Goal: Task Accomplishment & Management: Manage account settings

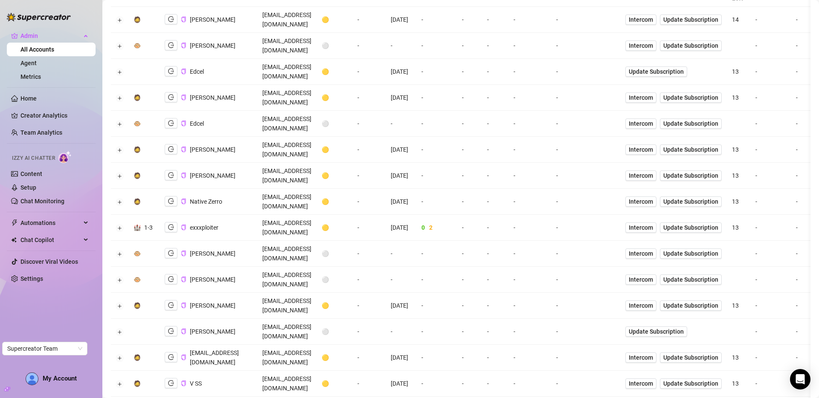
scroll to position [131, 0]
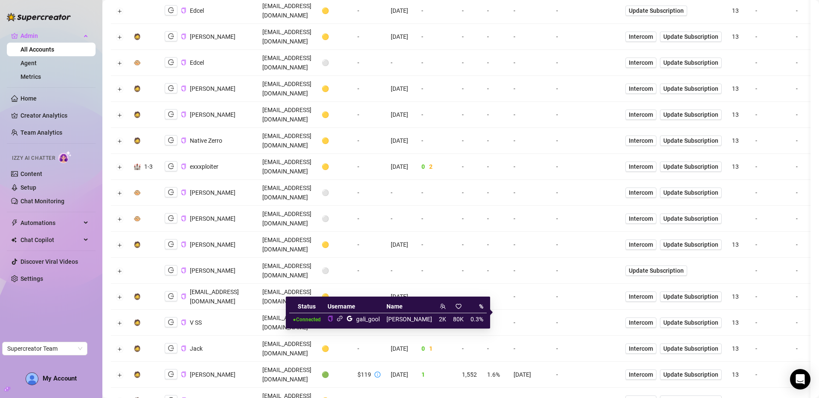
click at [343, 320] on icon "link" at bounding box center [339, 318] width 6 height 6
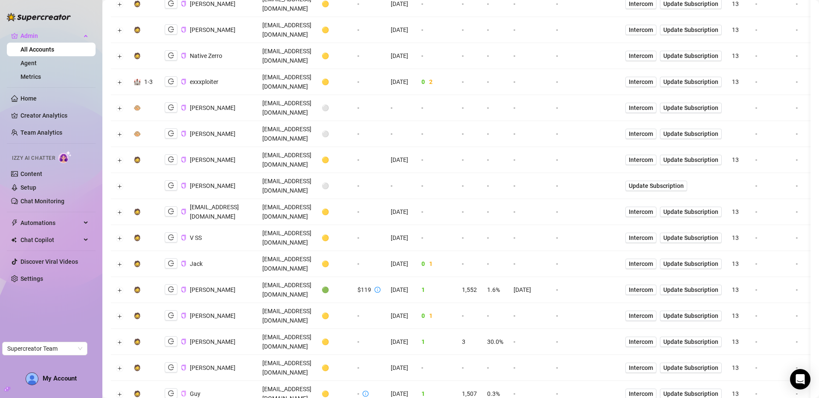
scroll to position [0, 0]
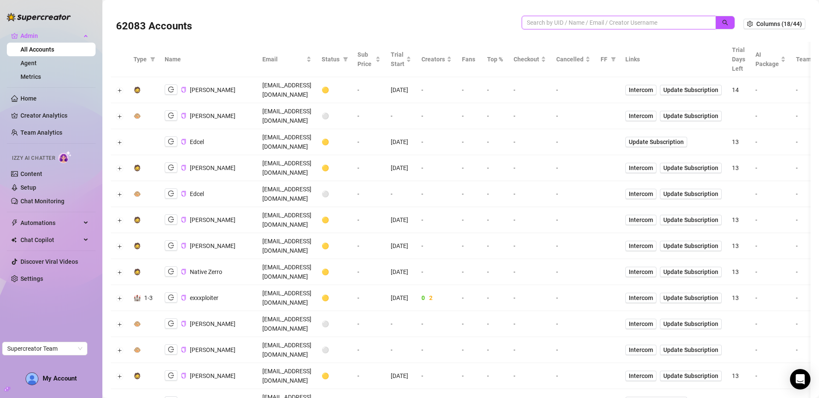
click at [590, 25] on input "search" at bounding box center [614, 22] width 177 height 9
type input "k"
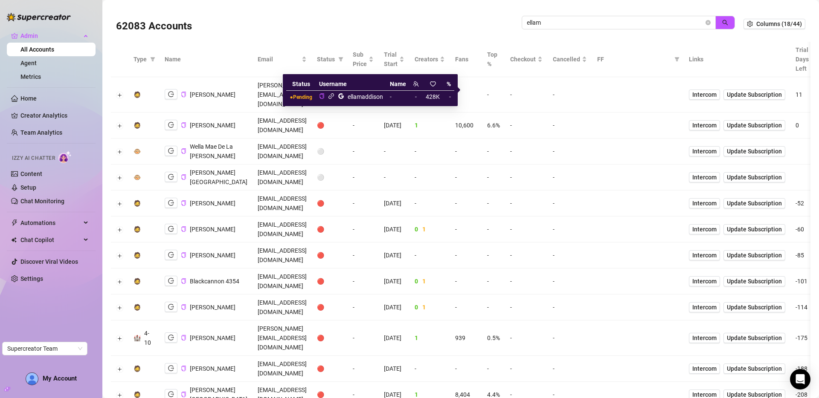
click at [352, 95] on div "ellamaddison" at bounding box center [364, 96] width 35 height 9
copy div "ellamaddison"
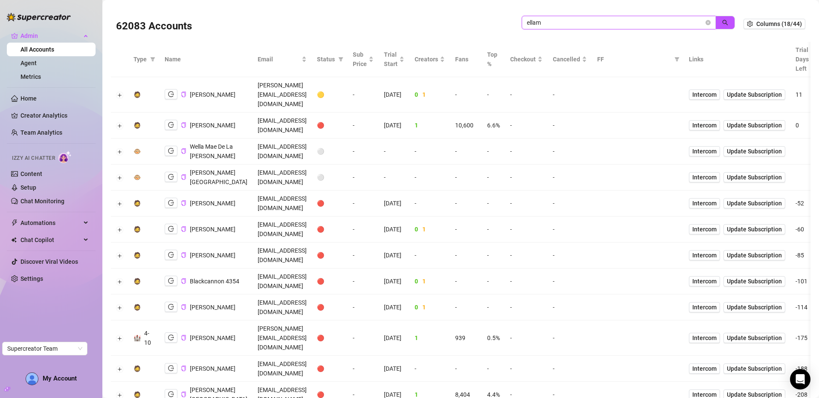
click at [552, 23] on input "ellam" at bounding box center [614, 22] width 177 height 9
paste input "addison"
click at [722, 20] on icon "search" at bounding box center [725, 23] width 6 height 6
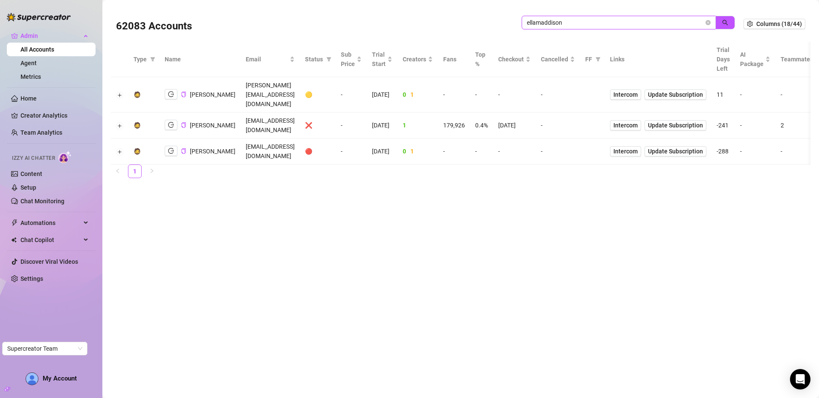
click at [578, 25] on input "ellamaddison" at bounding box center [614, 22] width 177 height 9
type input "2tw"
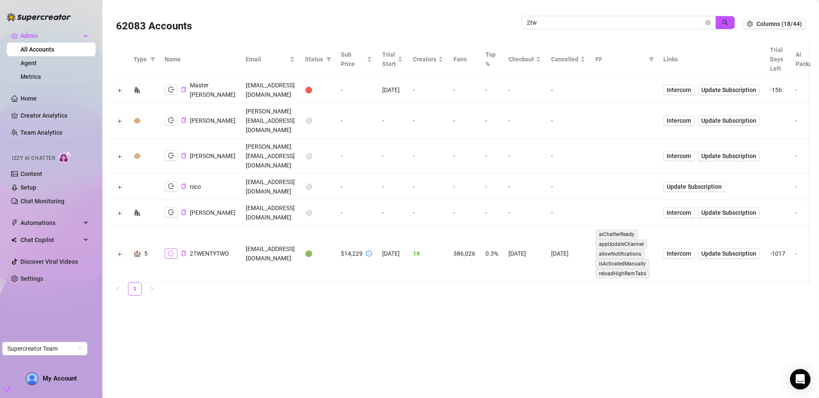
click at [171, 251] on icon "logout" at bounding box center [171, 254] width 6 height 6
drag, startPoint x: 182, startPoint y: 218, endPoint x: 697, endPoint y: 278, distance: 518.0
click at [183, 251] on icon "copy" at bounding box center [184, 254] width 6 height 6
click at [710, 22] on icon "close-circle" at bounding box center [707, 22] width 5 height 5
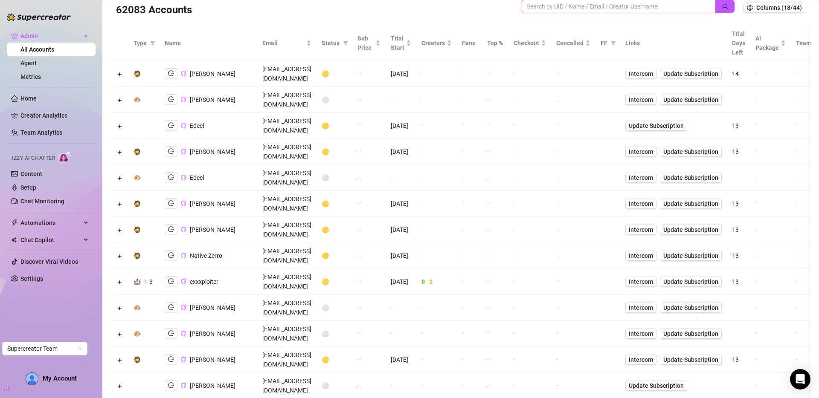
scroll to position [144, 0]
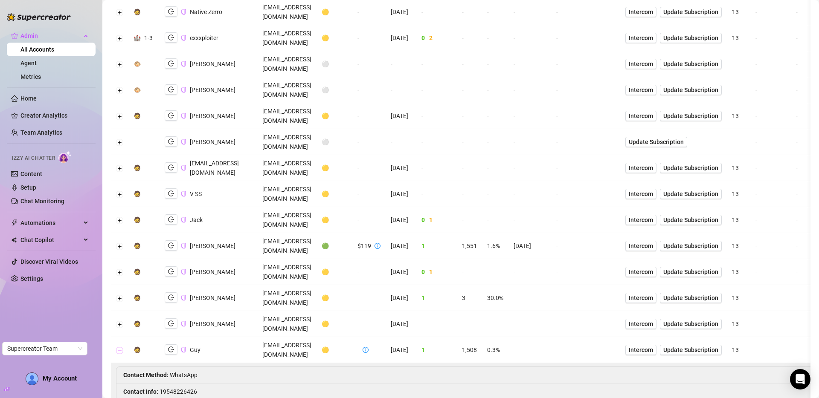
scroll to position [273, 0]
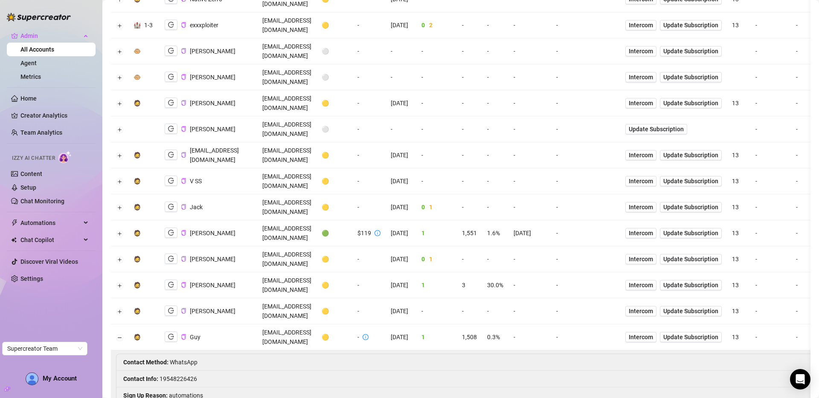
click at [181, 371] on li "Contact Info : 19548226426" at bounding box center [509, 379] width 787 height 17
click at [180, 371] on li "Contact Info : 19548226426" at bounding box center [509, 379] width 787 height 17
copy li "19548226426"
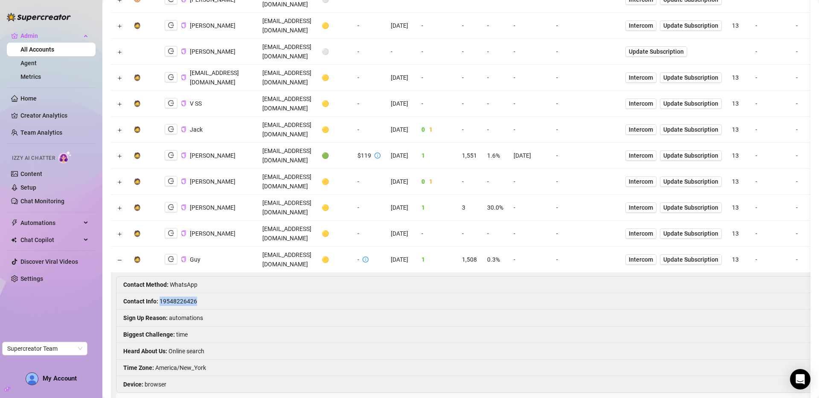
scroll to position [350, 0]
copy li "19548226426"
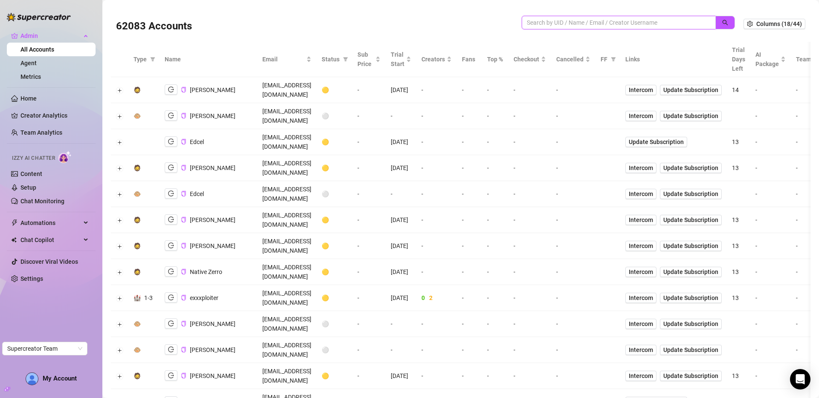
click at [573, 26] on input "search" at bounding box center [614, 22] width 177 height 9
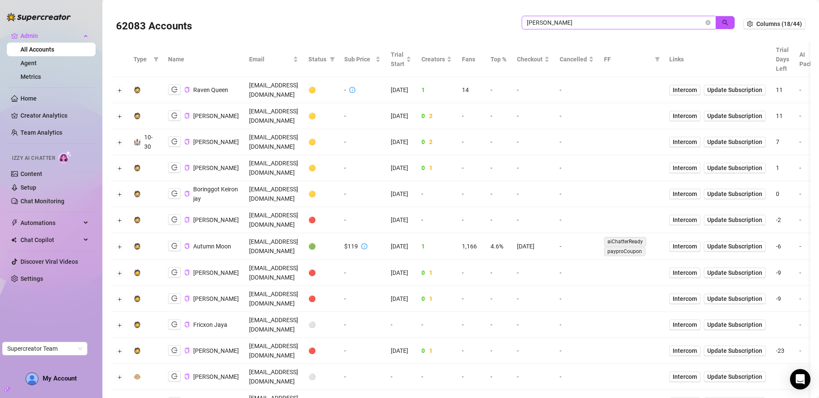
click at [670, 17] on span "jay" at bounding box center [618, 23] width 194 height 14
click at [668, 23] on input "jay" at bounding box center [614, 22] width 177 height 9
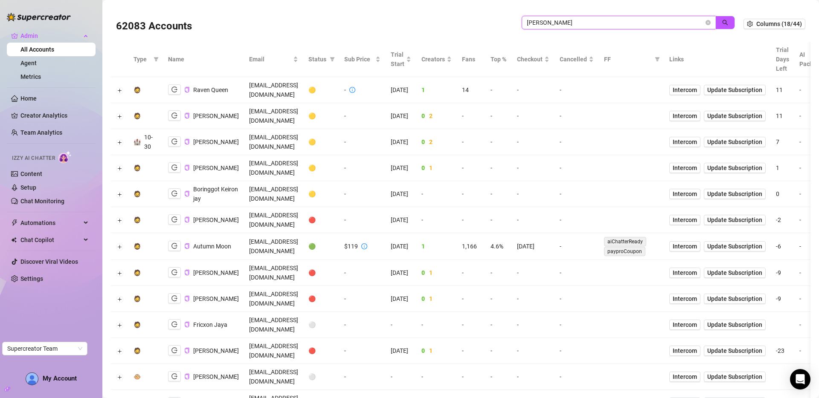
paste input "liverich.media"
click at [715, 23] on button "button" at bounding box center [725, 23] width 20 height 14
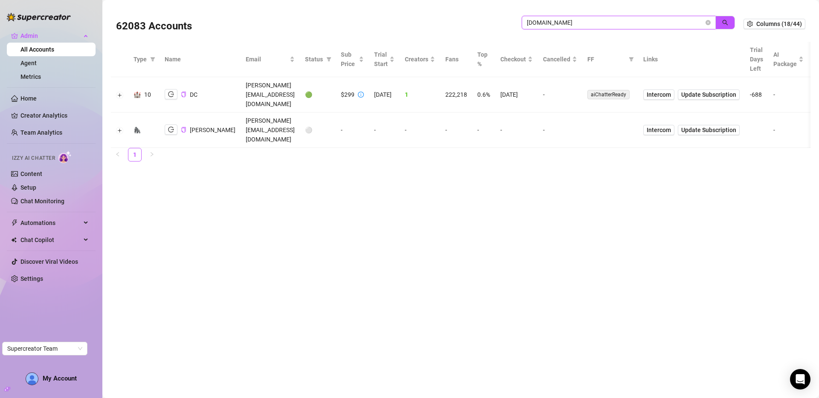
click at [569, 24] on input "liverich.media" at bounding box center [614, 22] width 177 height 9
click at [647, 25] on input "liverich.media" at bounding box center [614, 22] width 177 height 9
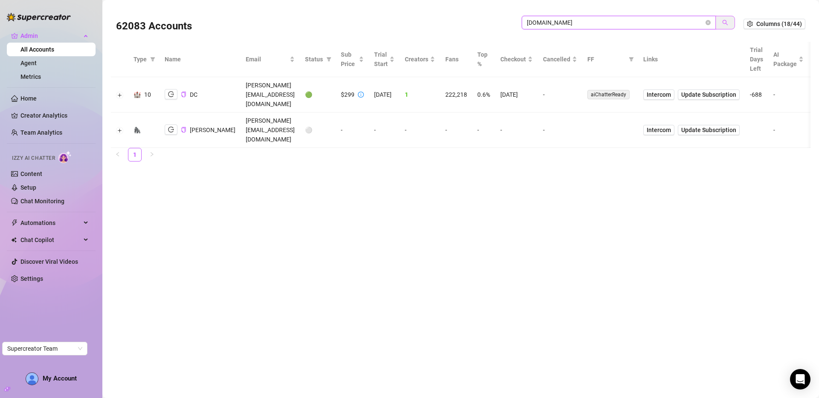
paste input "2urPLRYpbdPdswsl8ZcR1w8D1Or2"
click at [727, 26] on span "button" at bounding box center [725, 22] width 6 height 7
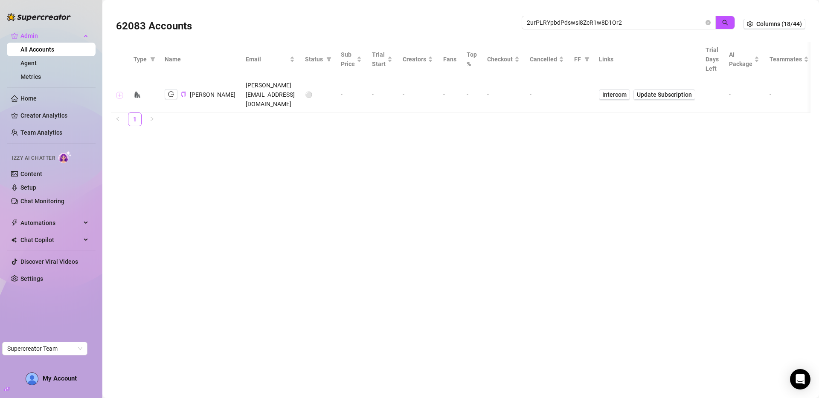
click at [119, 92] on button "Expand row" at bounding box center [119, 95] width 7 height 7
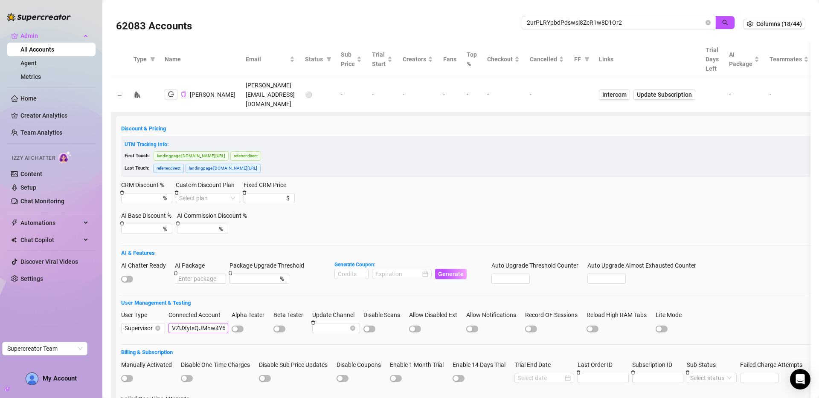
click at [194, 323] on input "VZUXyIsQJMhw4Y6ztcxHaLW6v3s2" at bounding box center [198, 328] width 60 height 10
click at [610, 23] on input "2urPLRYpbdPdswsl8ZcR1w8D1Or2" at bounding box center [614, 22] width 177 height 9
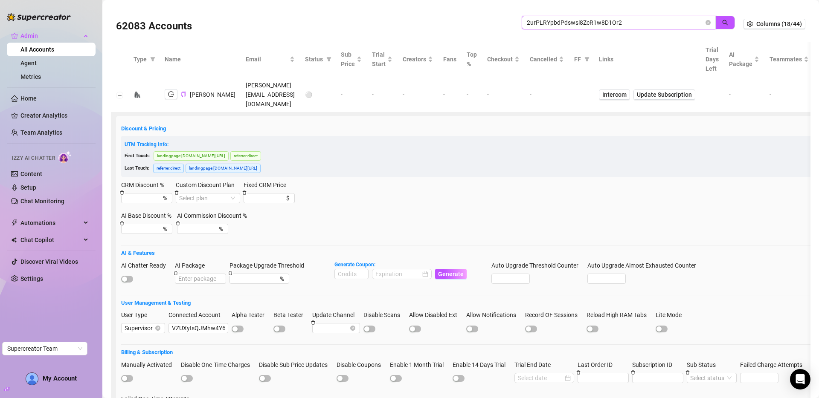
paste input "VZUXyIsQJMhw4Y6ztcxHaLW6v3s"
click at [722, 25] on icon "search" at bounding box center [725, 23] width 6 height 6
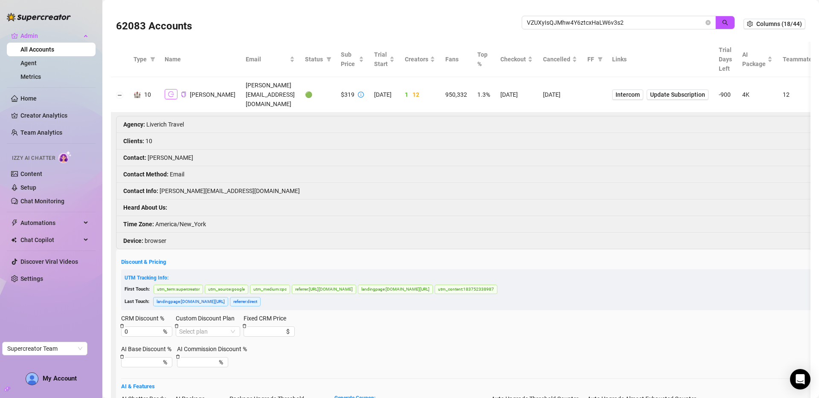
click at [169, 91] on icon "logout" at bounding box center [171, 94] width 6 height 6
click at [171, 91] on icon "logout" at bounding box center [171, 94] width 6 height 6
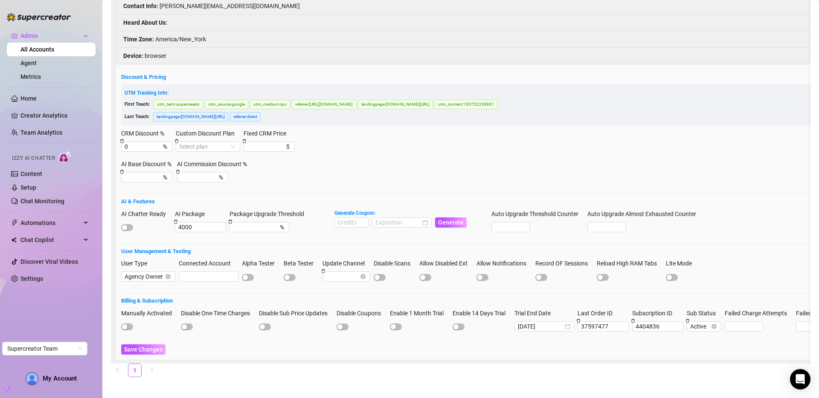
scroll to position [221, 0]
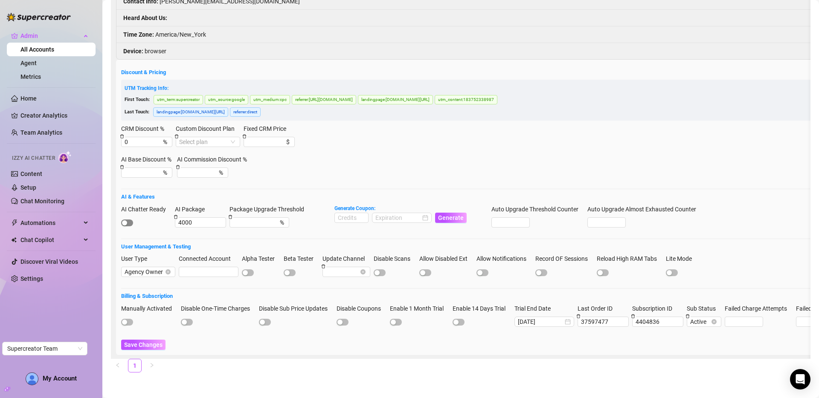
click at [132, 220] on span "button" at bounding box center [127, 223] width 12 height 7
click at [143, 341] on span "Save Changes" at bounding box center [143, 344] width 38 height 7
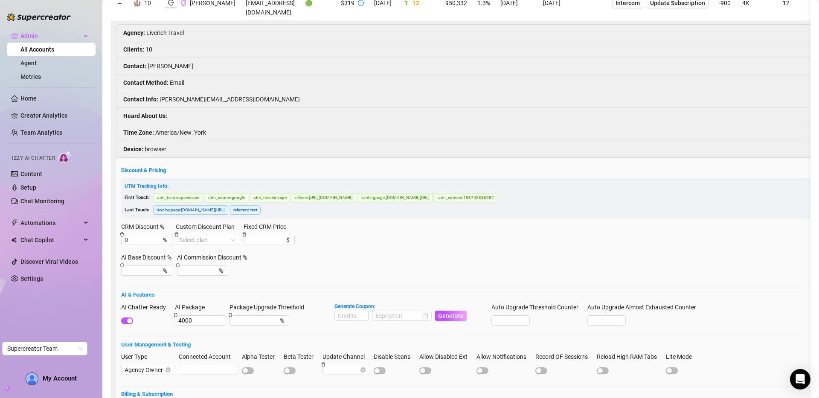
scroll to position [0, 0]
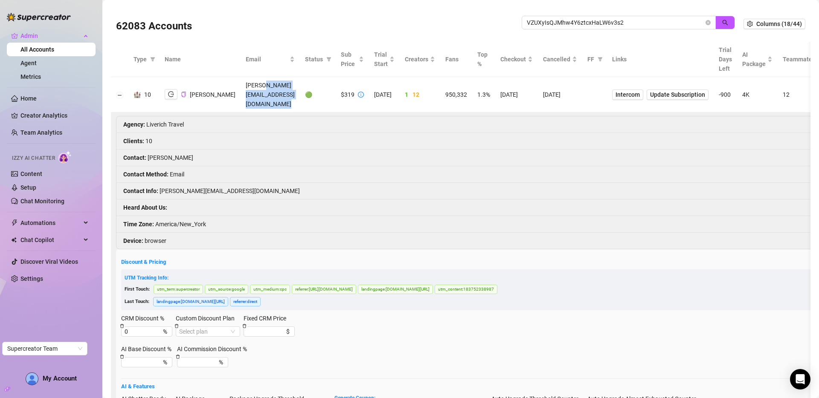
drag, startPoint x: 243, startPoint y: 90, endPoint x: 288, endPoint y: 89, distance: 44.8
click at [288, 89] on tr "🏰 10 David Vingiano david@liverich.travel 🟢 $319 2/19/2023 1 12 950,332 1.3% 8/…" at bounding box center [503, 94] width 784 height 35
copy td "liverich.travel"
click at [573, 24] on input "VZUXyIsQJMhw4Y6ztcxHaLW6v3s2" at bounding box center [614, 22] width 177 height 9
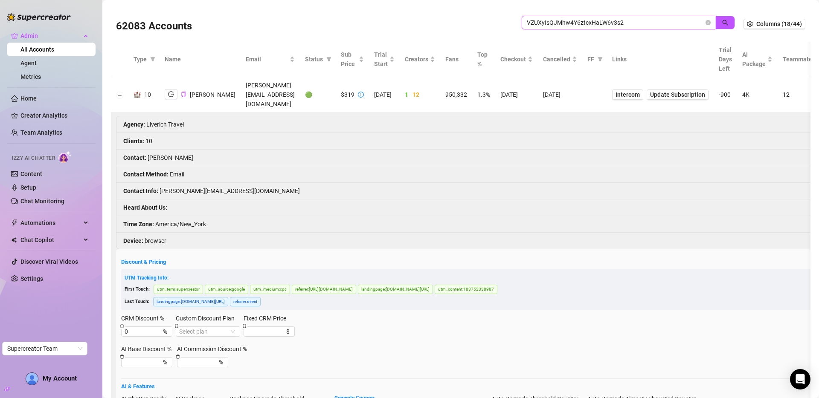
paste input "liverich.travel"
click at [722, 22] on icon "search" at bounding box center [725, 23] width 6 height 6
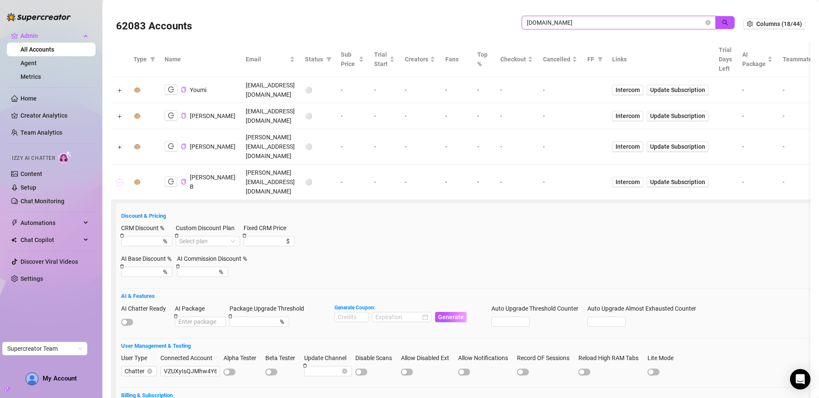
type input "liverich.travel"
click at [122, 179] on button "Collapse row" at bounding box center [119, 182] width 7 height 7
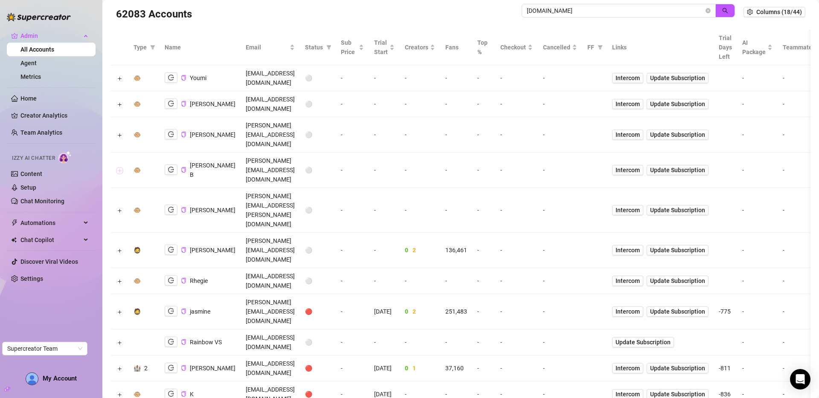
scroll to position [14, 0]
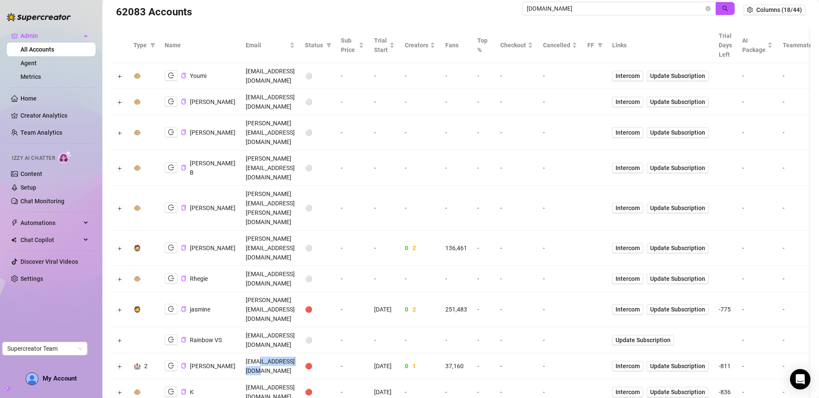
drag, startPoint x: 289, startPoint y: 242, endPoint x: 246, endPoint y: 242, distance: 43.1
click at [246, 353] on td "kat@liverich.travel" at bounding box center [269, 366] width 59 height 26
copy td "liverich.travel"
click at [705, 9] on icon "close-circle" at bounding box center [707, 8] width 5 height 5
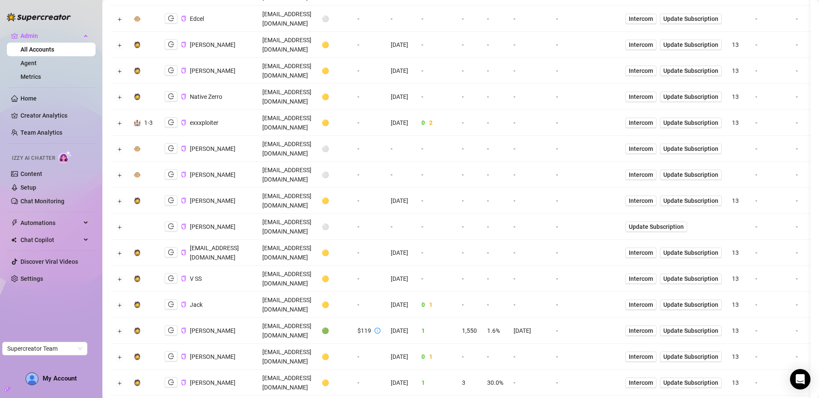
scroll to position [181, 0]
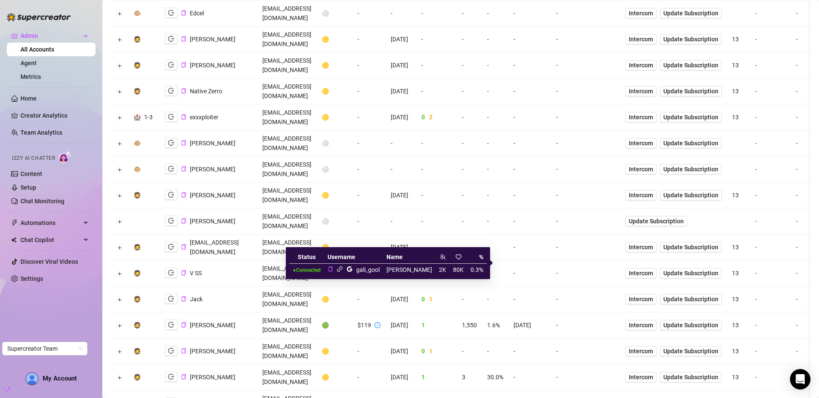
click at [343, 269] on icon "link" at bounding box center [339, 269] width 6 height 6
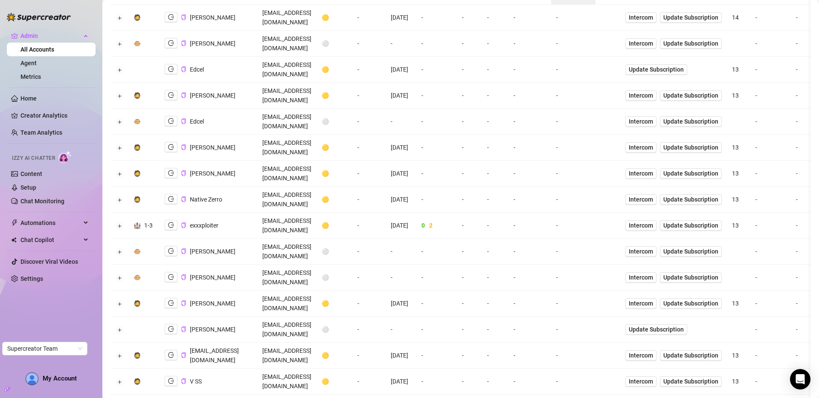
scroll to position [0, 0]
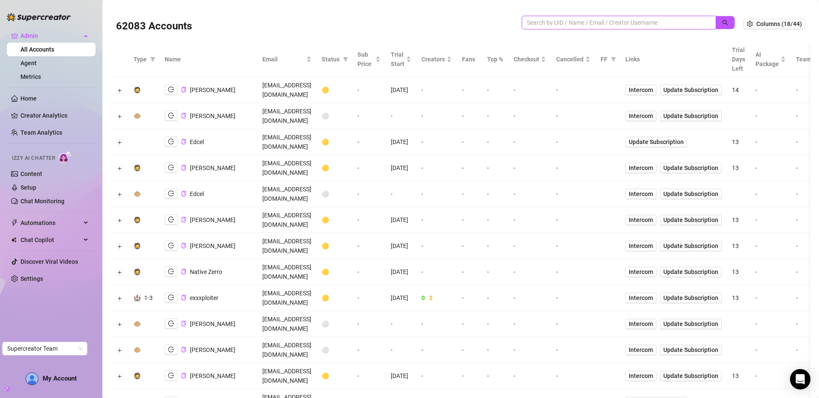
click at [633, 20] on input "search" at bounding box center [614, 22] width 177 height 9
type input "madd"
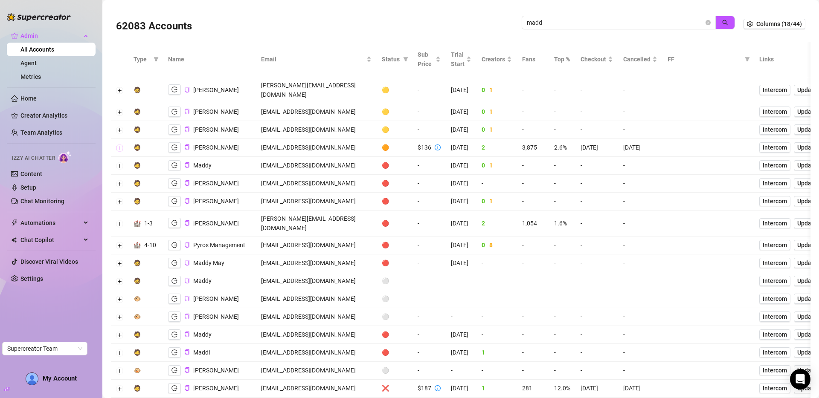
click at [121, 145] on button "Expand row" at bounding box center [119, 148] width 7 height 7
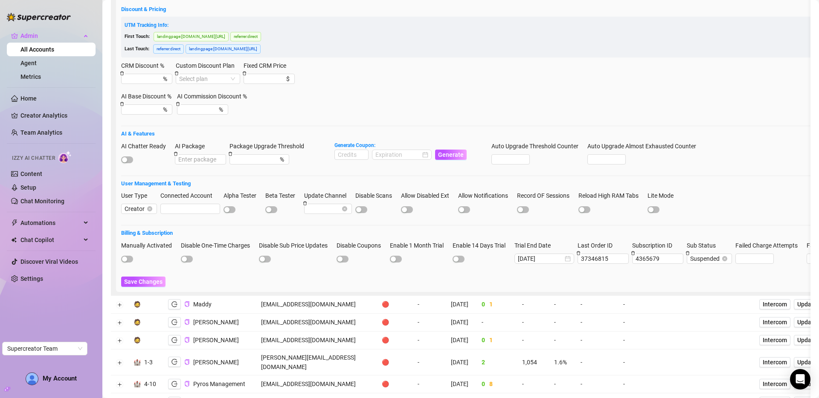
scroll to position [287, 0]
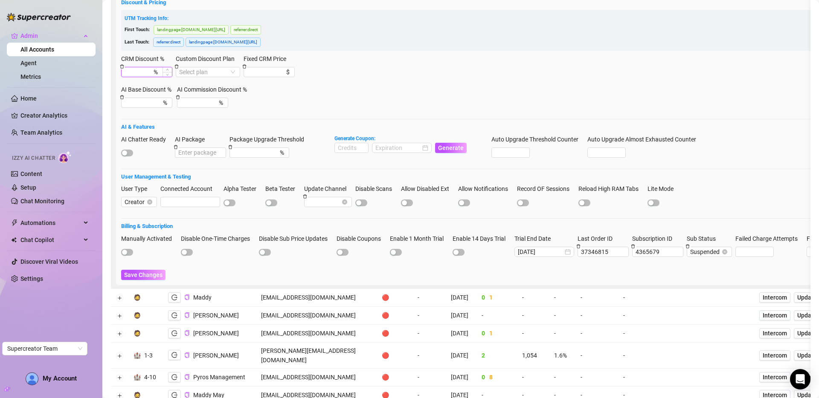
click at [137, 67] on input "CRM Discount %" at bounding box center [137, 71] width 27 height 9
type input "20"
click at [149, 272] on span "Save Changes" at bounding box center [143, 275] width 38 height 7
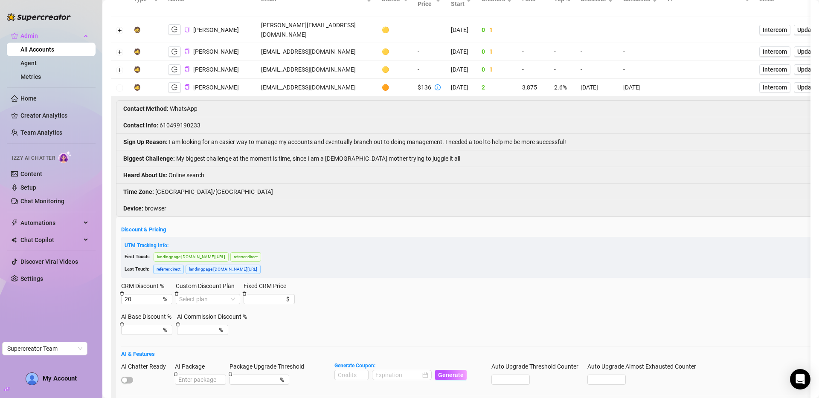
scroll to position [45, 0]
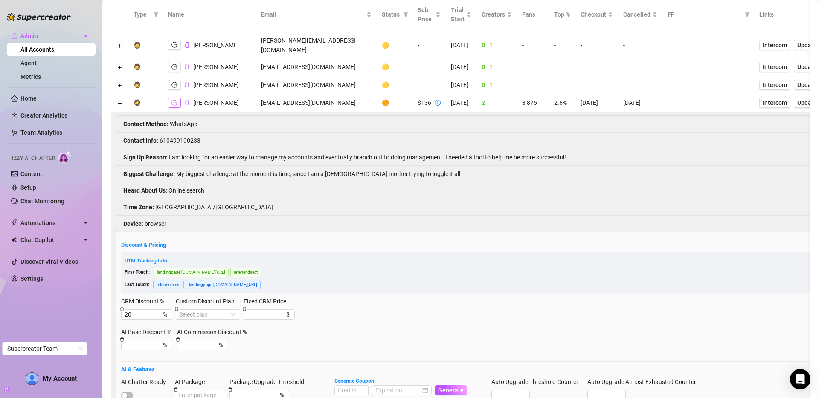
click at [176, 100] on icon "logout" at bounding box center [174, 103] width 6 height 6
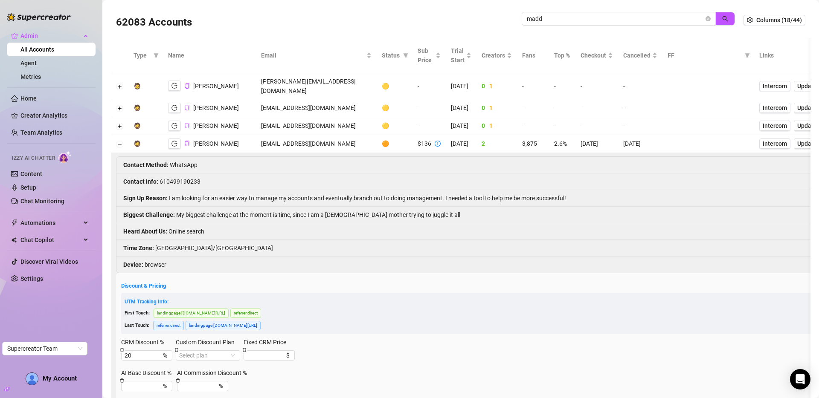
scroll to position [0, 0]
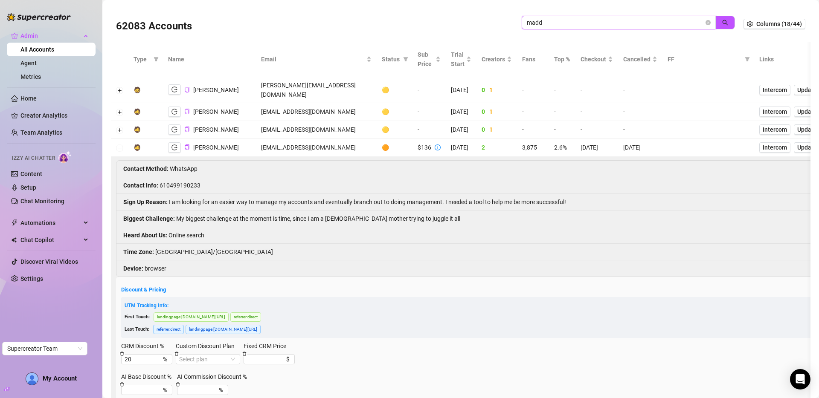
click at [640, 23] on input "madd" at bounding box center [614, 22] width 177 height 9
type input "prest"
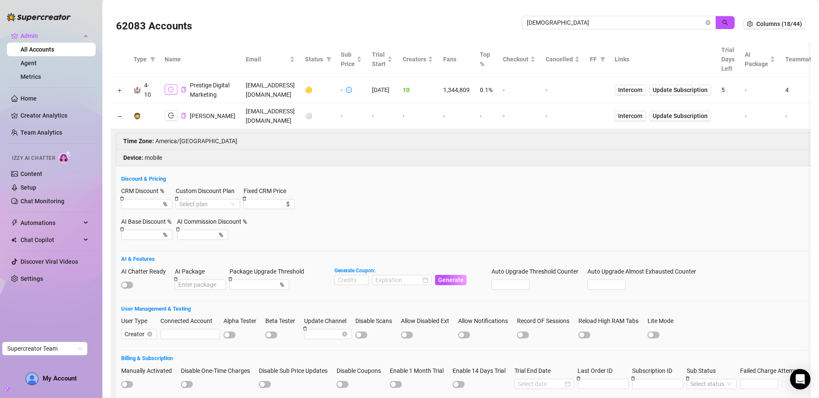
click at [172, 93] on icon "logout" at bounding box center [171, 90] width 6 height 6
click at [121, 120] on button "Collapse row" at bounding box center [119, 116] width 7 height 7
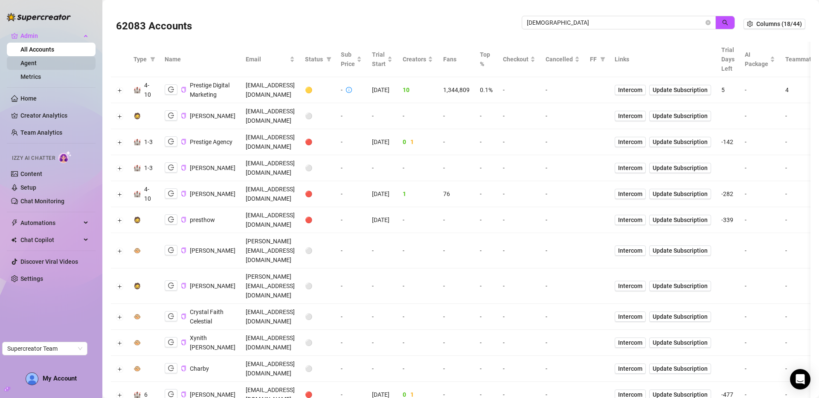
click at [37, 64] on link "Agent" at bounding box center [28, 63] width 16 height 7
click at [622, 23] on input "prest" at bounding box center [614, 22] width 177 height 9
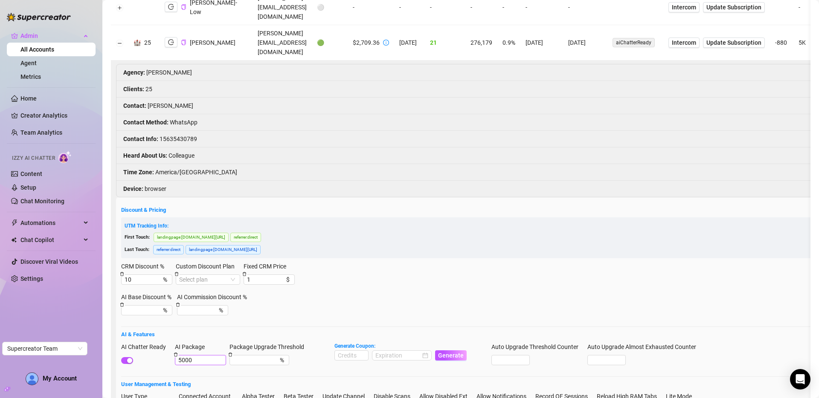
scroll to position [440, 0]
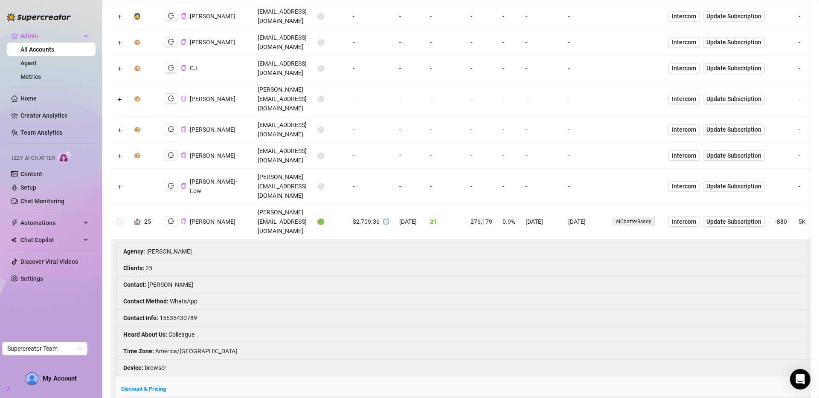
click at [119, 219] on button "Collapse row" at bounding box center [119, 222] width 7 height 7
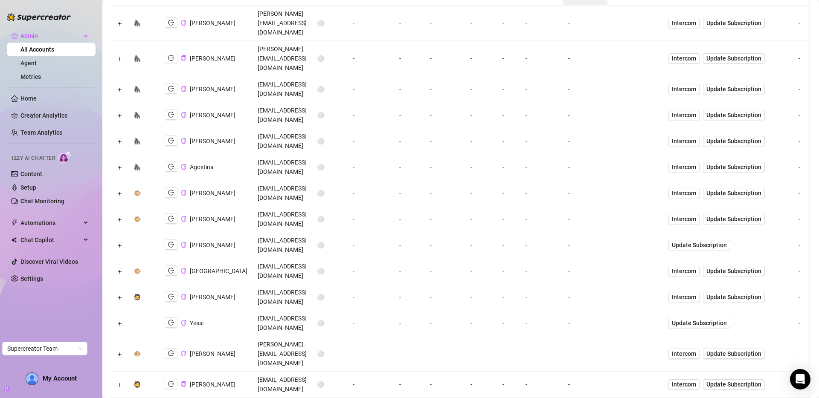
scroll to position [0, 0]
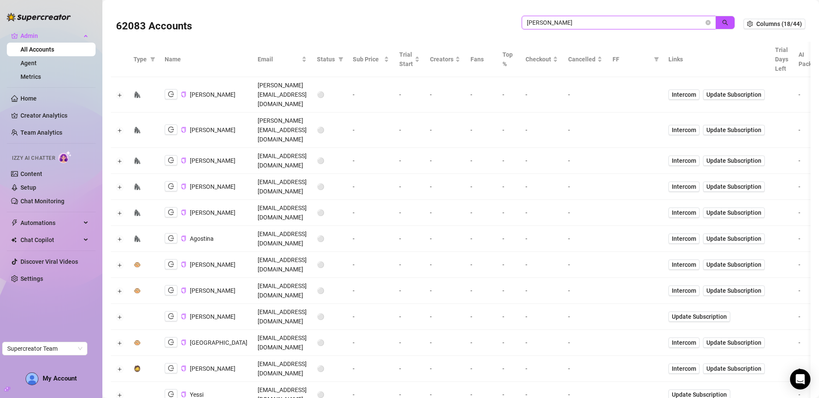
click at [595, 25] on input "doris" at bounding box center [614, 22] width 177 height 9
paste input "CHCD8znVUrcXNrz2M7mcSLmD3hb2"
click at [723, 22] on button "button" at bounding box center [725, 23] width 20 height 14
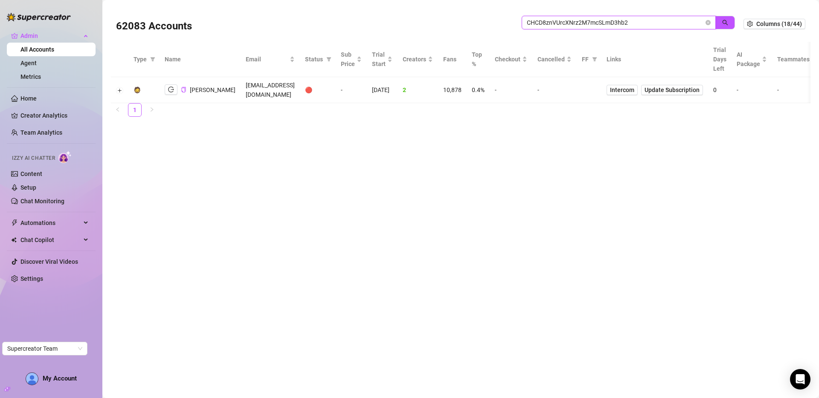
type input "CHCD8znVUrcXNrz2M7mcSLmD3hb2"
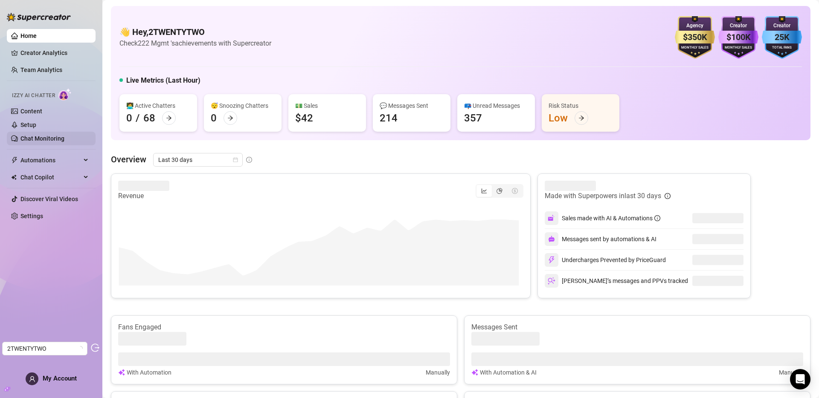
click at [36, 135] on link "Chat Monitoring" at bounding box center [42, 138] width 44 height 7
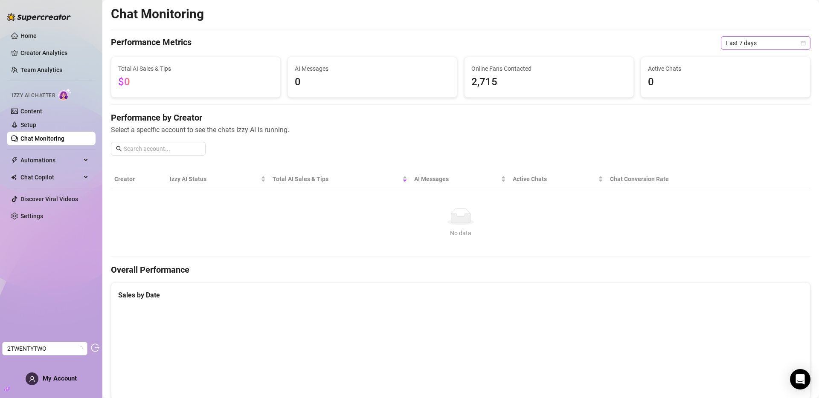
click at [750, 45] on span "Last 7 days" at bounding box center [765, 43] width 79 height 13
click at [741, 86] on div "Last 30 days" at bounding box center [759, 87] width 76 height 9
click at [36, 125] on link "Setup" at bounding box center [28, 124] width 16 height 7
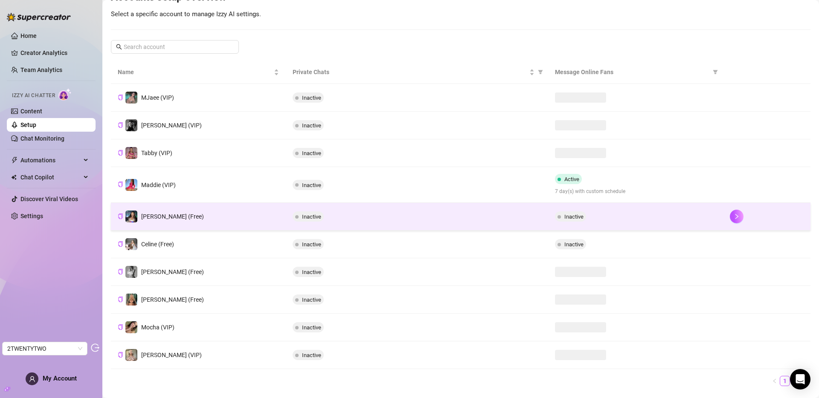
scroll to position [123, 0]
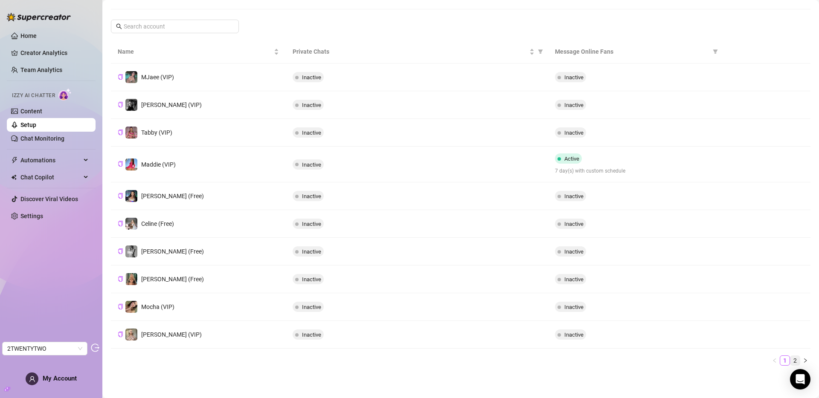
click at [790, 360] on link "2" at bounding box center [794, 360] width 9 height 9
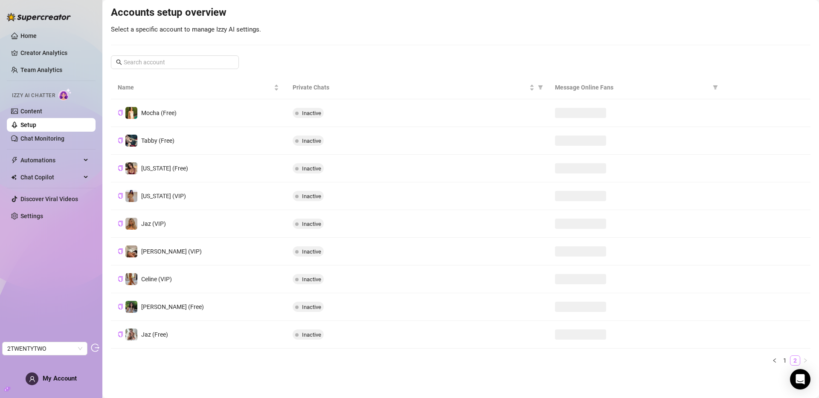
scroll to position [87, 0]
click at [780, 361] on link "1" at bounding box center [784, 360] width 9 height 9
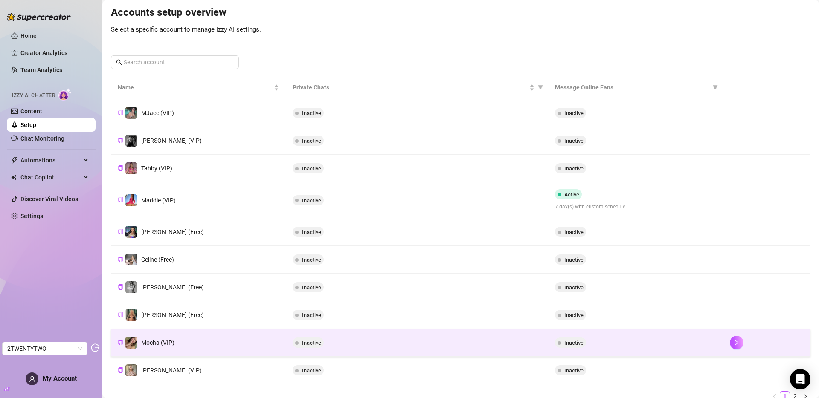
click at [180, 340] on td "Mocha (VIP)" at bounding box center [198, 343] width 175 height 28
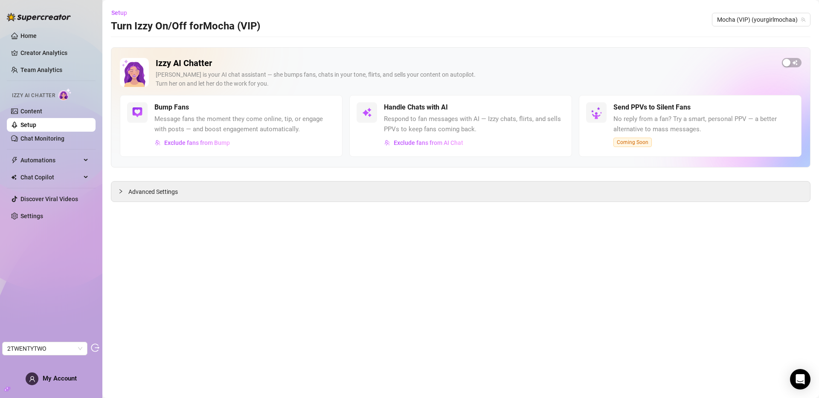
click at [36, 121] on link "Setup" at bounding box center [28, 124] width 16 height 7
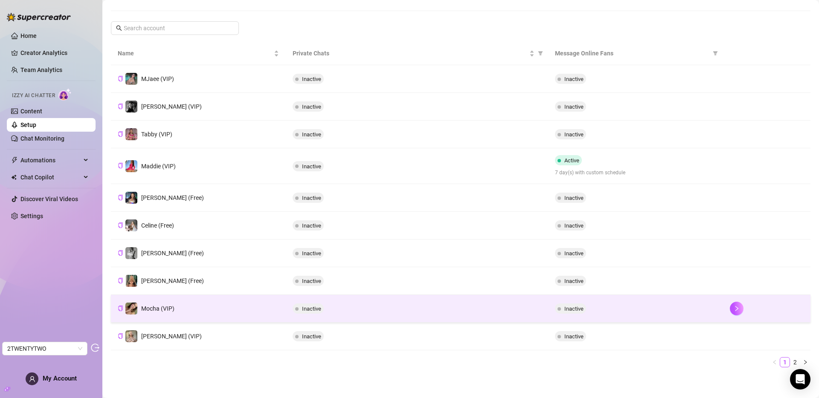
scroll to position [123, 0]
click at [188, 306] on td "Mocha (VIP)" at bounding box center [198, 307] width 175 height 28
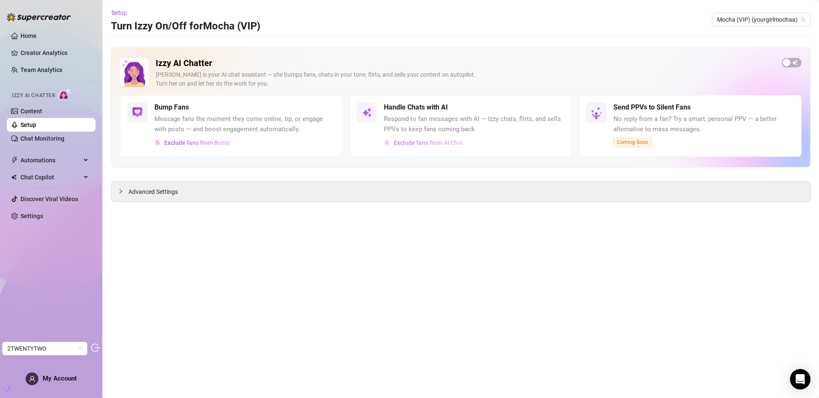
click at [412, 145] on span "Exclude fans from AI Chat" at bounding box center [427, 142] width 69 height 7
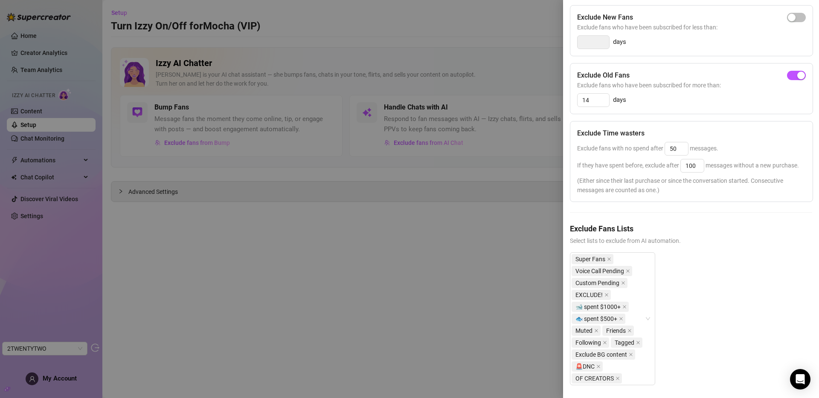
scroll to position [188, 0]
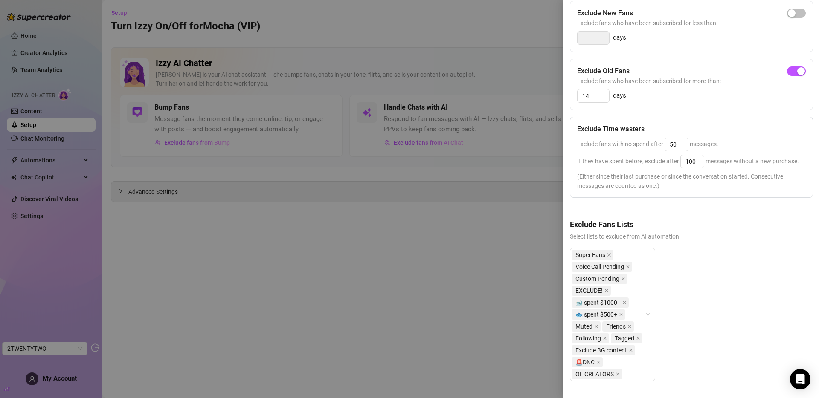
click at [385, 269] on div at bounding box center [409, 199] width 819 height 398
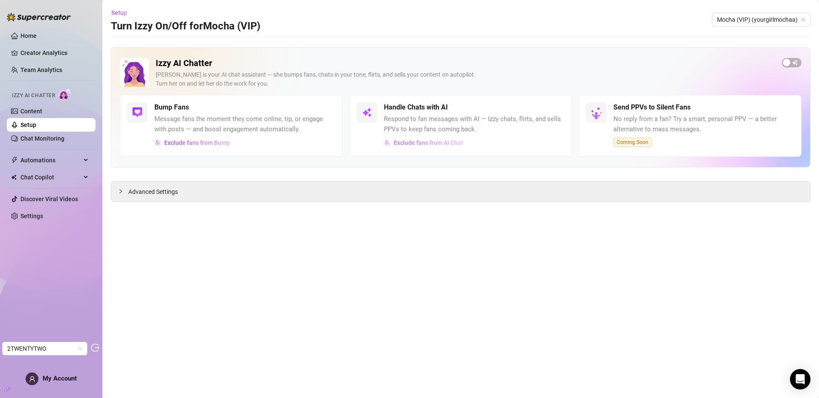
click at [432, 145] on span "Exclude fans from AI Chat" at bounding box center [427, 142] width 69 height 7
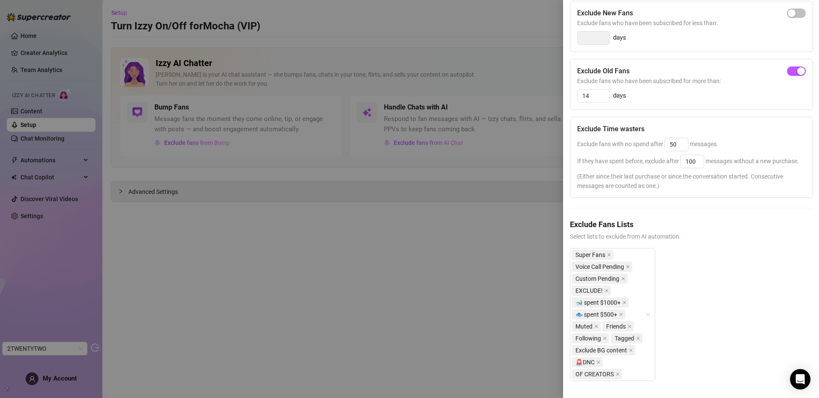
scroll to position [0, 0]
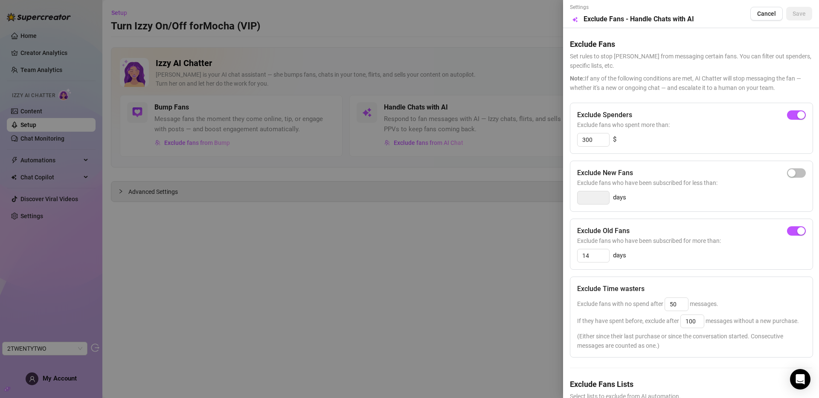
click at [431, 188] on div at bounding box center [409, 199] width 819 height 398
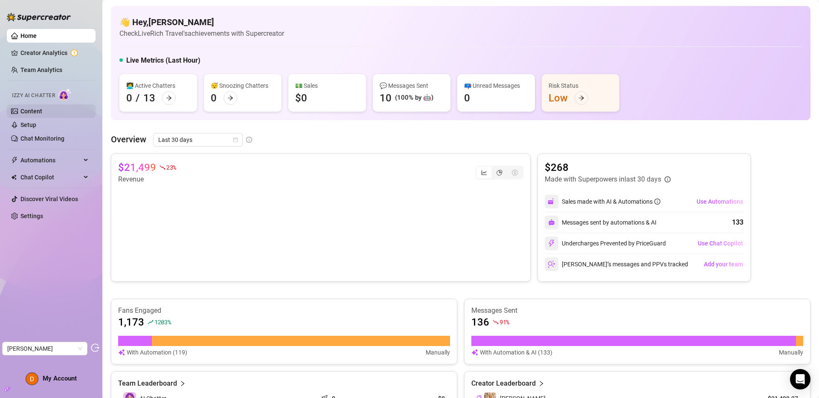
click at [24, 108] on link "Content" at bounding box center [31, 111] width 22 height 7
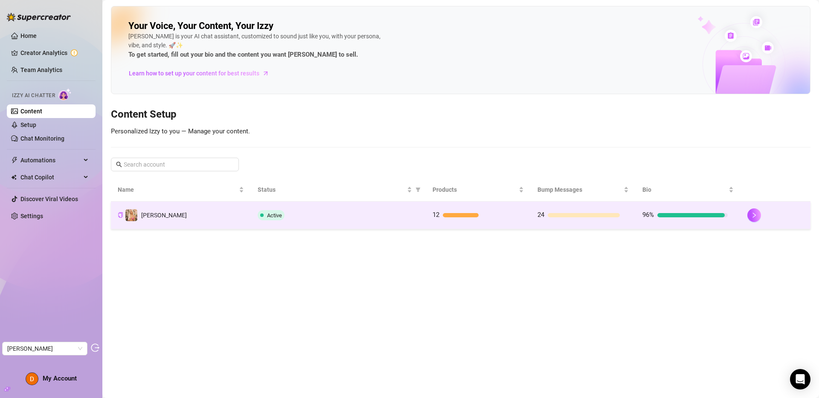
click at [173, 216] on td "Anthia" at bounding box center [181, 216] width 140 height 28
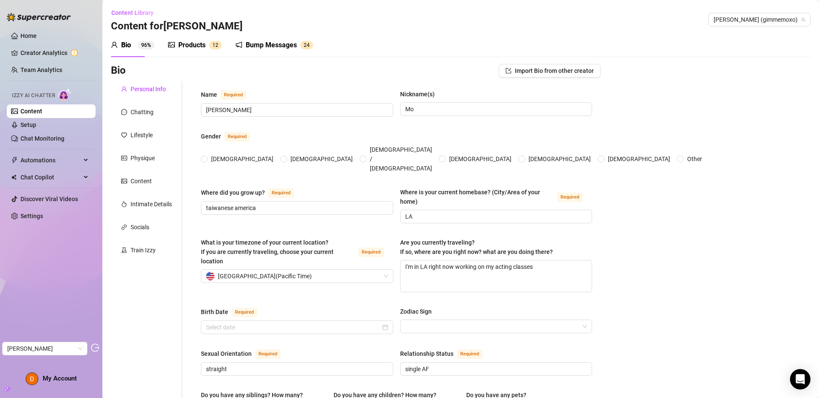
radio input "true"
type input "November 20th, 1998"
click at [148, 108] on div "Chatting" at bounding box center [141, 111] width 23 height 9
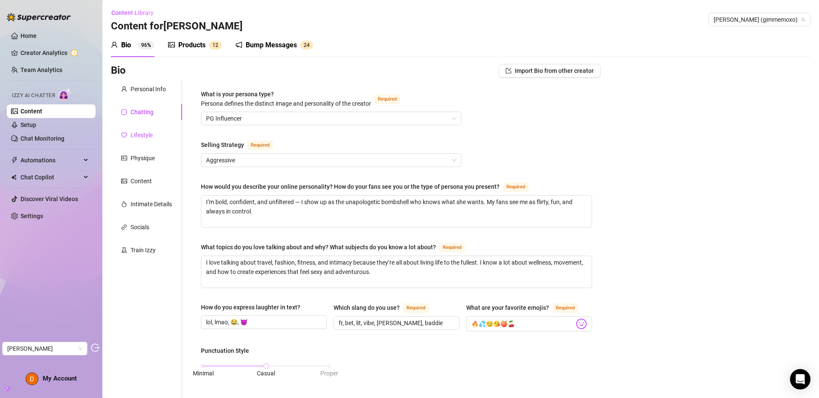
click at [152, 132] on div "Lifestyle" at bounding box center [141, 134] width 22 height 9
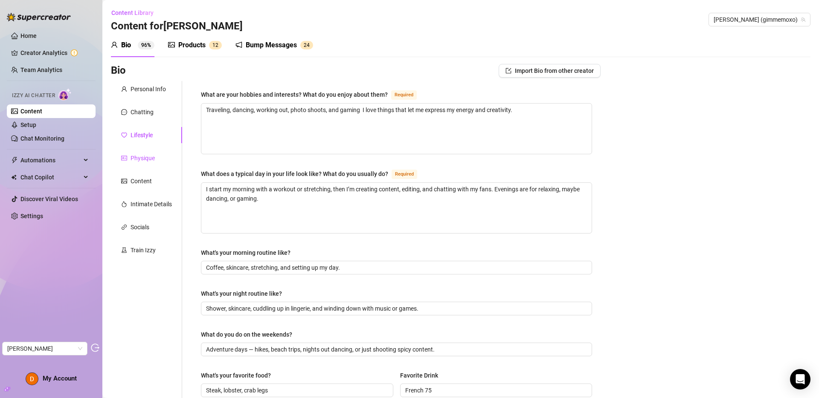
click at [147, 154] on div "Physique" at bounding box center [142, 157] width 24 height 9
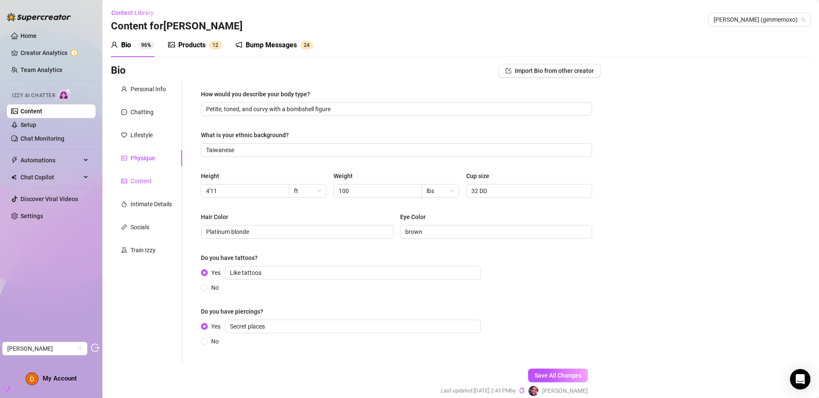
click at [138, 178] on div "Content" at bounding box center [140, 180] width 21 height 9
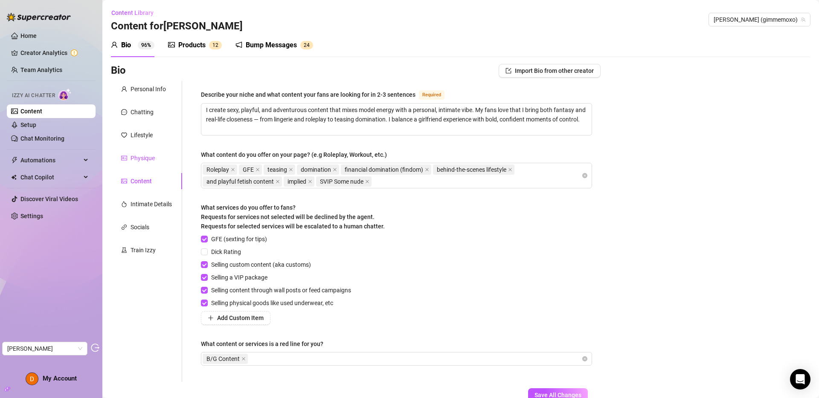
click at [139, 156] on div "Physique" at bounding box center [142, 157] width 24 height 9
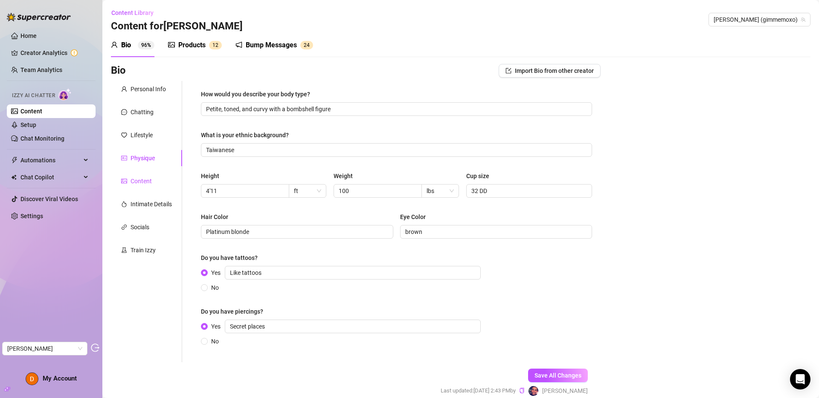
click at [143, 180] on div "Content" at bounding box center [140, 180] width 21 height 9
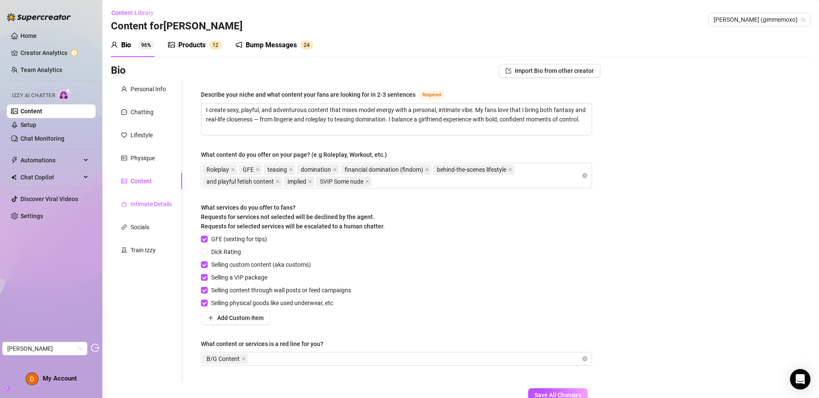
click at [144, 205] on div "Intimate Details" at bounding box center [150, 204] width 41 height 9
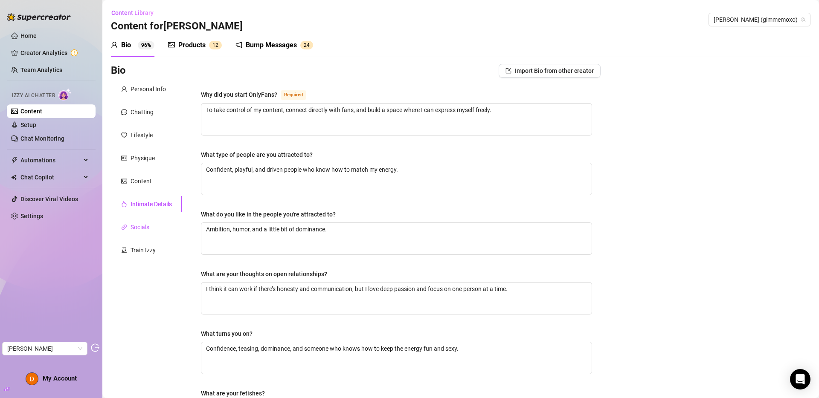
click at [144, 226] on div "Socials" at bounding box center [139, 227] width 19 height 9
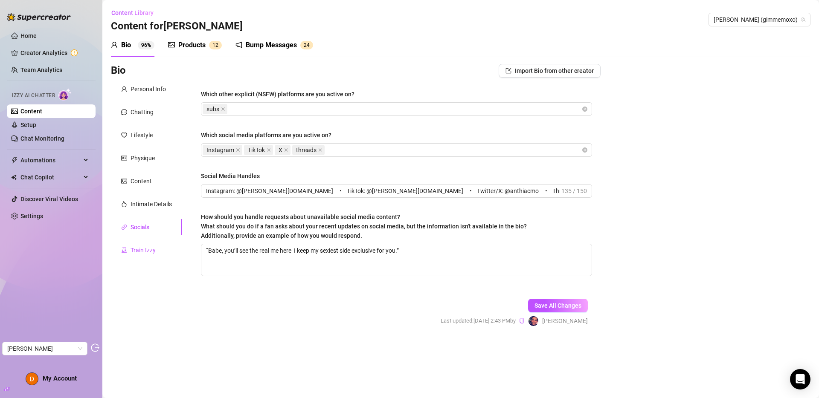
click at [140, 248] on div "Train Izzy" at bounding box center [142, 250] width 25 height 9
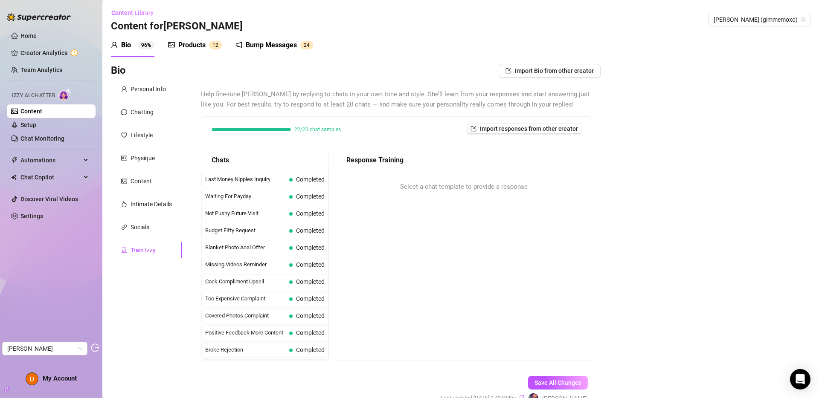
click at [200, 48] on div "Products" at bounding box center [191, 45] width 27 height 10
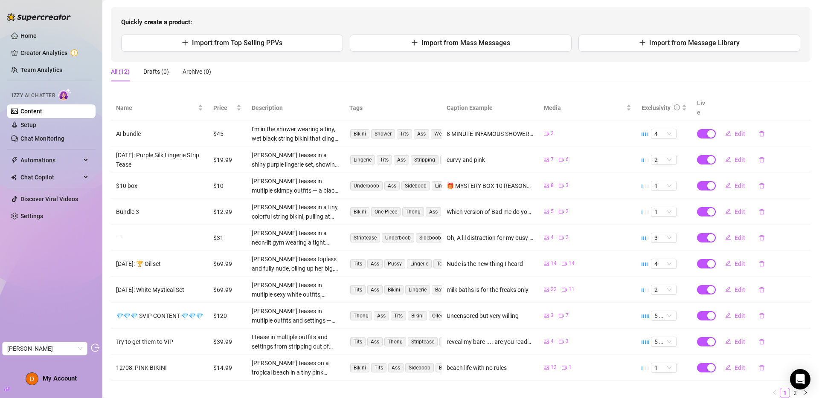
scroll to position [104, 0]
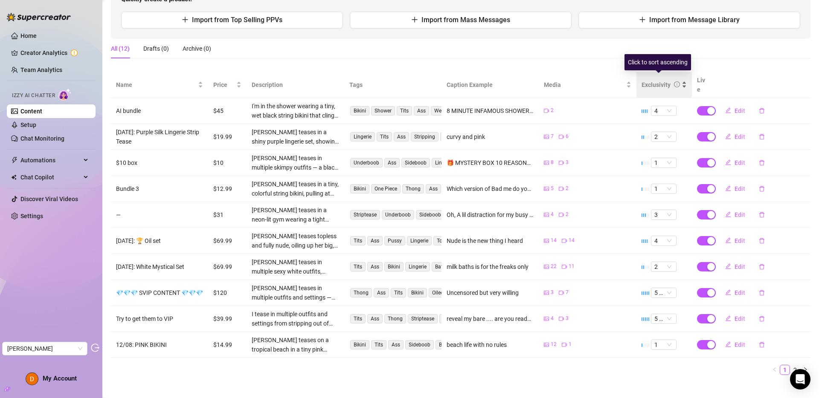
click at [652, 80] on div "Exclusivity" at bounding box center [655, 84] width 29 height 9
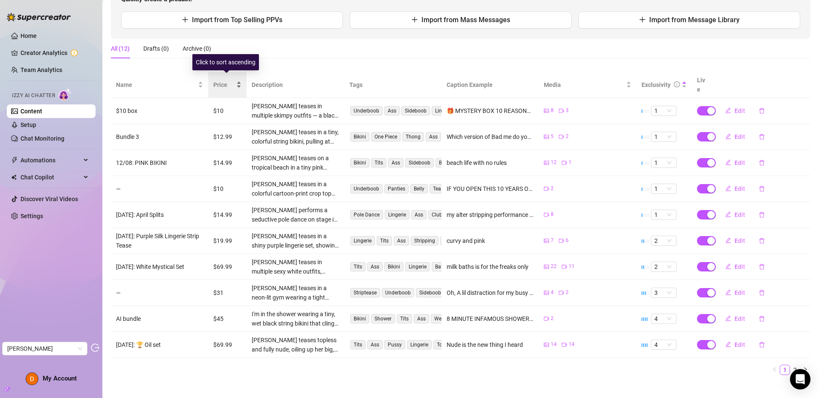
click at [220, 81] on span "Price" at bounding box center [223, 84] width 21 height 9
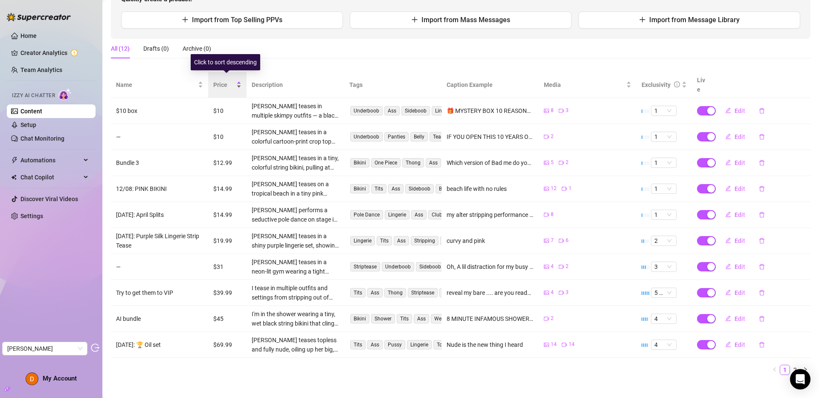
click at [223, 81] on span "Price" at bounding box center [223, 84] width 21 height 9
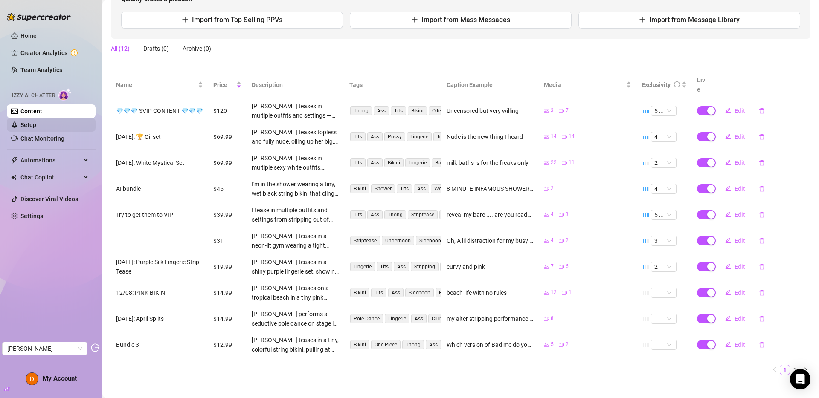
click at [35, 122] on link "Setup" at bounding box center [28, 124] width 16 height 7
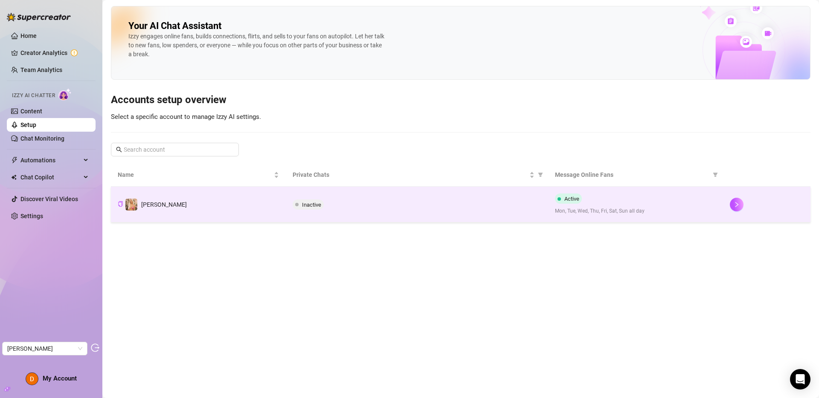
click at [213, 208] on td "Anthia" at bounding box center [198, 205] width 175 height 36
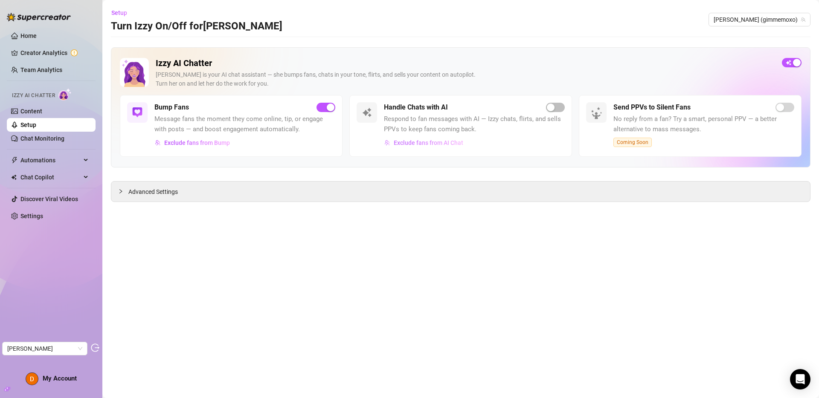
click at [423, 144] on span "Exclude fans from AI Chat" at bounding box center [427, 142] width 69 height 7
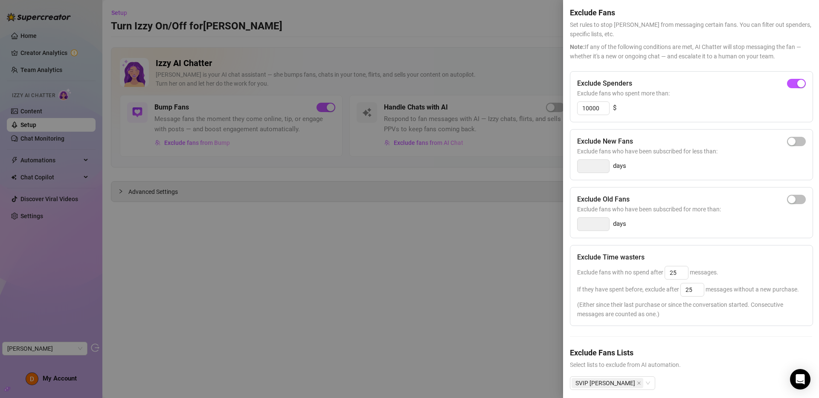
scroll to position [56, 0]
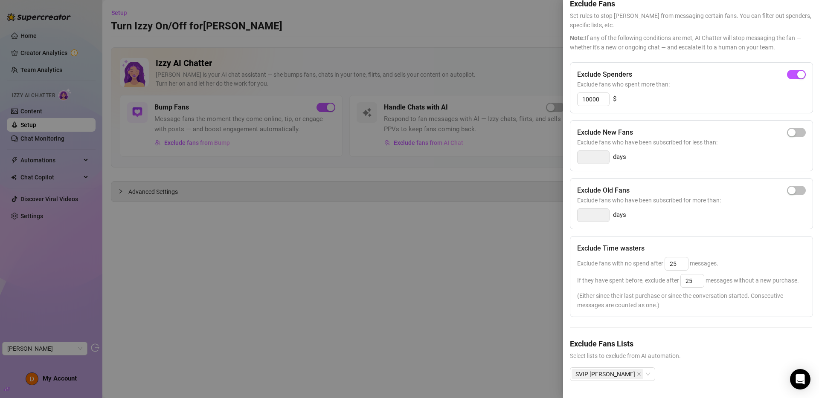
click at [431, 215] on div at bounding box center [409, 199] width 819 height 398
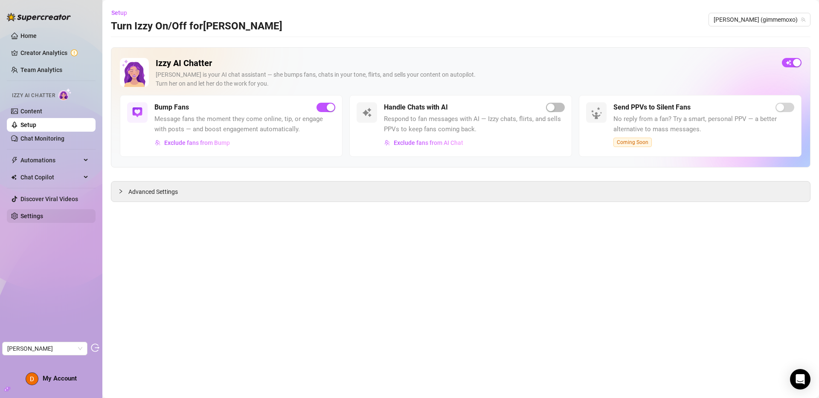
click at [36, 217] on link "Settings" at bounding box center [31, 216] width 23 height 7
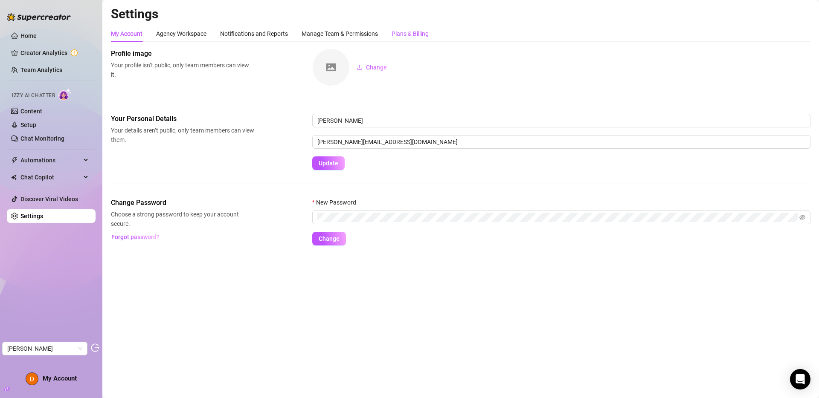
click at [428, 32] on div "Plans & Billing" at bounding box center [409, 33] width 37 height 9
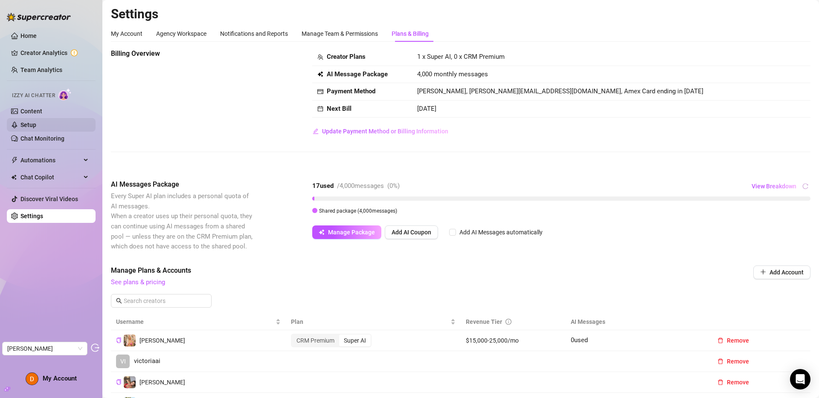
click at [36, 121] on link "Setup" at bounding box center [28, 124] width 16 height 7
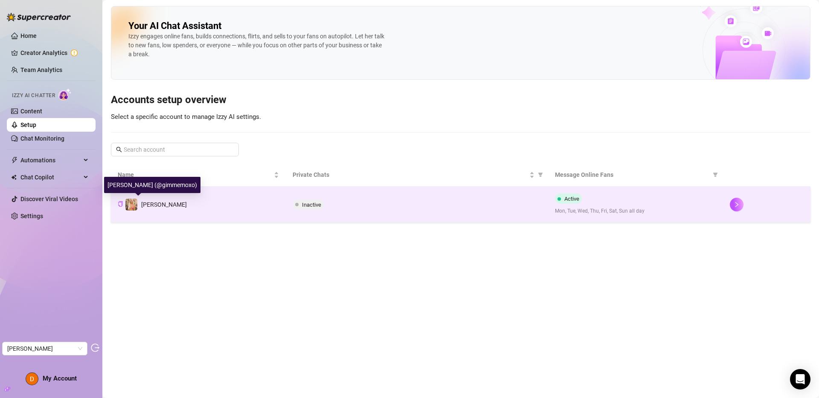
click at [147, 201] on span "Anthia" at bounding box center [164, 204] width 46 height 7
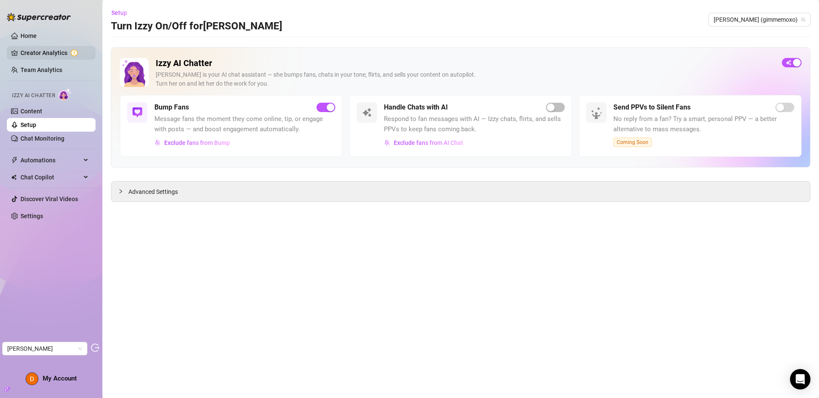
click at [32, 55] on link "Creator Analytics" at bounding box center [54, 53] width 68 height 14
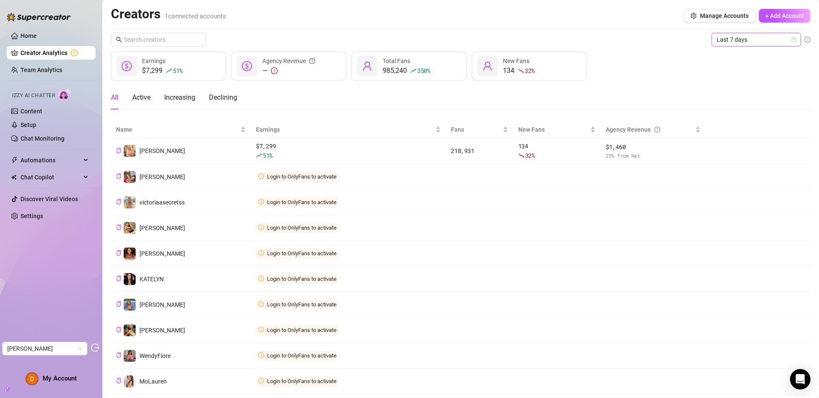
click at [746, 37] on span "Last 7 days" at bounding box center [755, 39] width 79 height 13
click at [742, 84] on div "Last 30 days" at bounding box center [750, 83] width 76 height 9
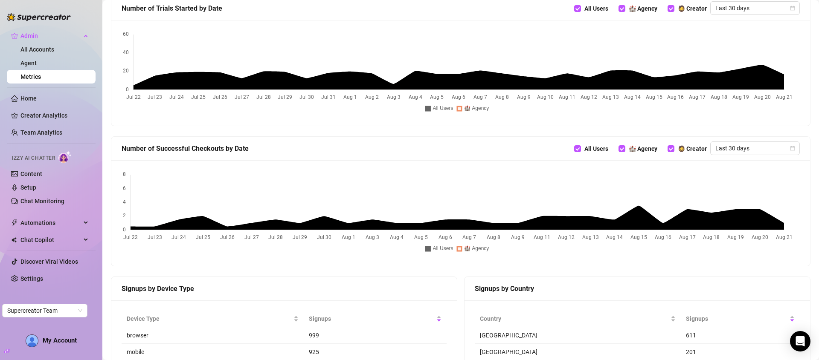
scroll to position [555, 0]
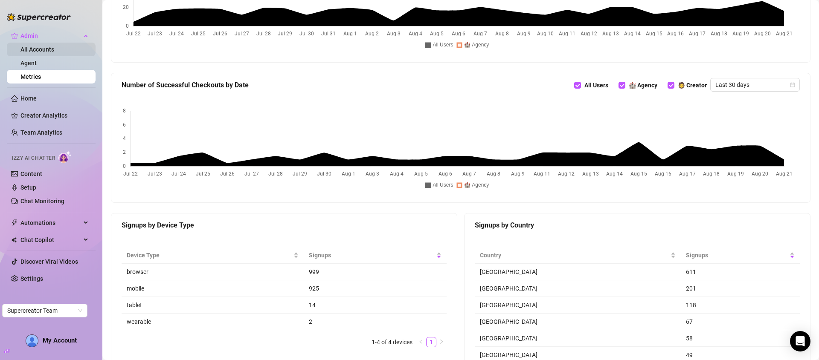
click at [39, 47] on link "All Accounts" at bounding box center [37, 49] width 34 height 7
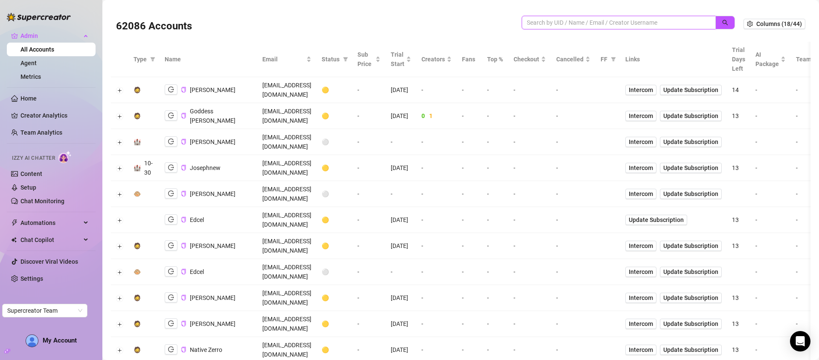
click at [592, 22] on input "search" at bounding box center [614, 22] width 177 height 9
paste input "509938111"
click at [722, 23] on icon "search" at bounding box center [725, 23] width 6 height 6
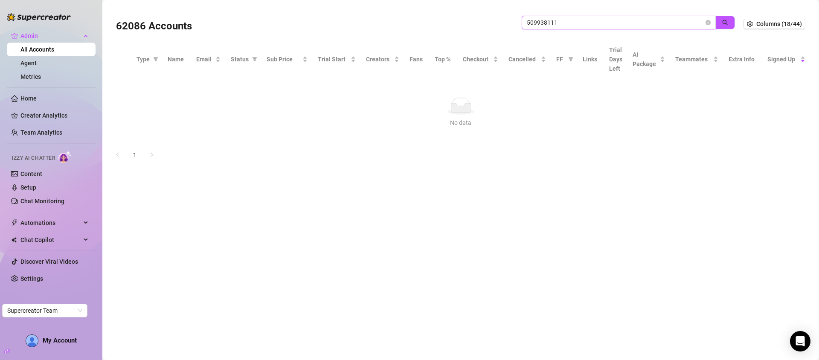
click at [625, 23] on input "509938111" at bounding box center [614, 22] width 177 height 9
paste input "[PERSON_NAME]"
click at [726, 22] on icon "search" at bounding box center [725, 23] width 6 height 6
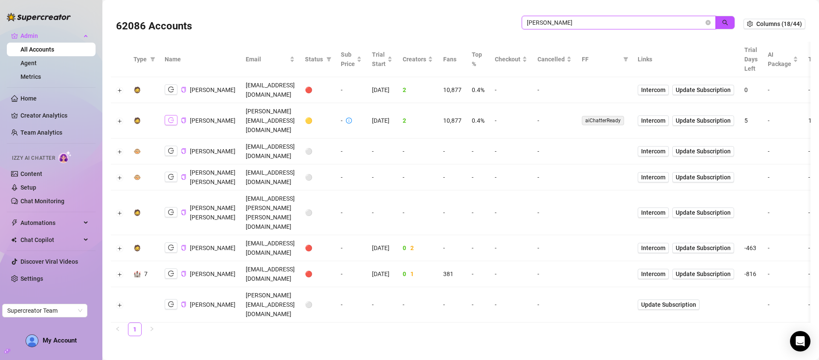
type input "[PERSON_NAME]"
click at [171, 117] on icon "logout" at bounding box center [171, 120] width 6 height 6
click at [121, 118] on button "Expand row" at bounding box center [119, 121] width 7 height 7
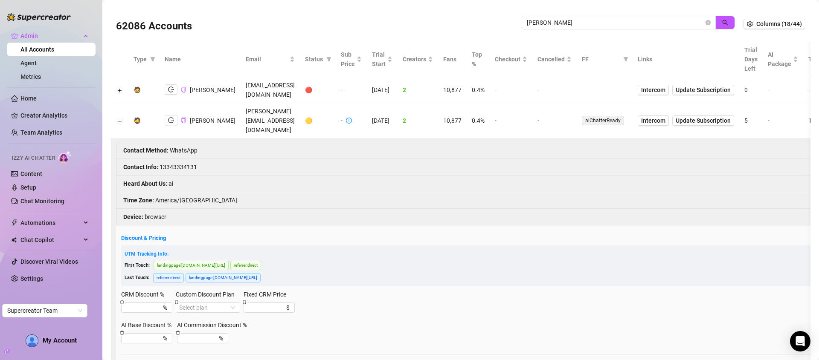
click at [177, 159] on li "Contact Info : [PHONE_NUMBER]" at bounding box center [515, 167] width 799 height 17
copy li "13343334131"
click at [173, 118] on icon "logout" at bounding box center [171, 121] width 6 height 6
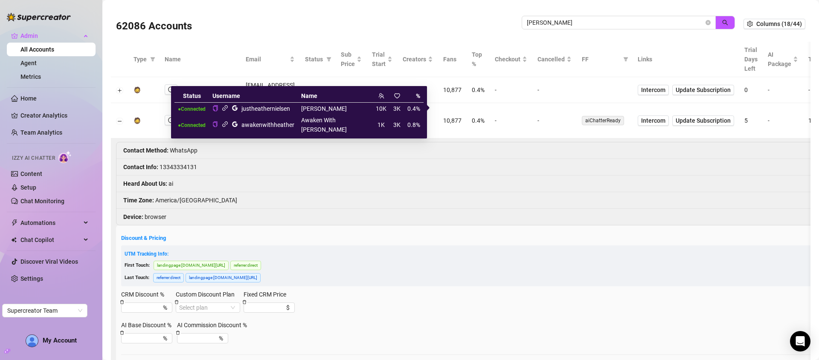
click at [228, 107] on icon "link" at bounding box center [225, 108] width 6 height 6
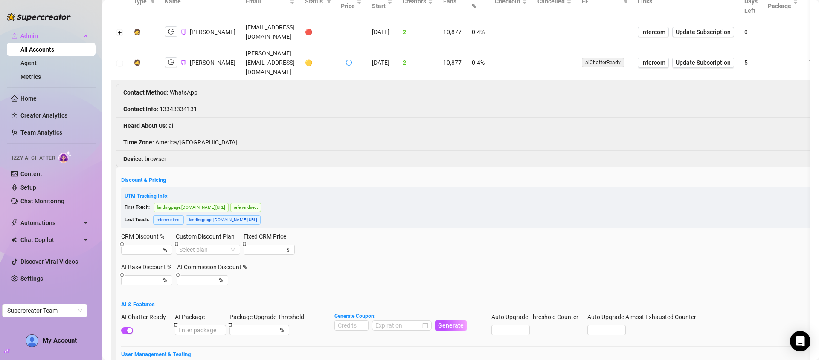
scroll to position [28, 0]
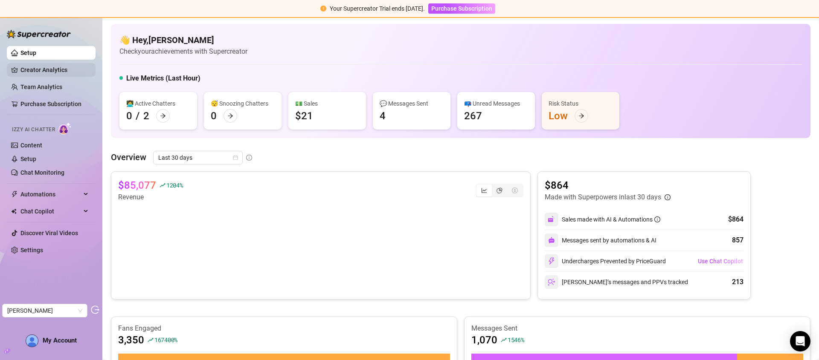
click at [34, 70] on link "Creator Analytics" at bounding box center [54, 70] width 68 height 14
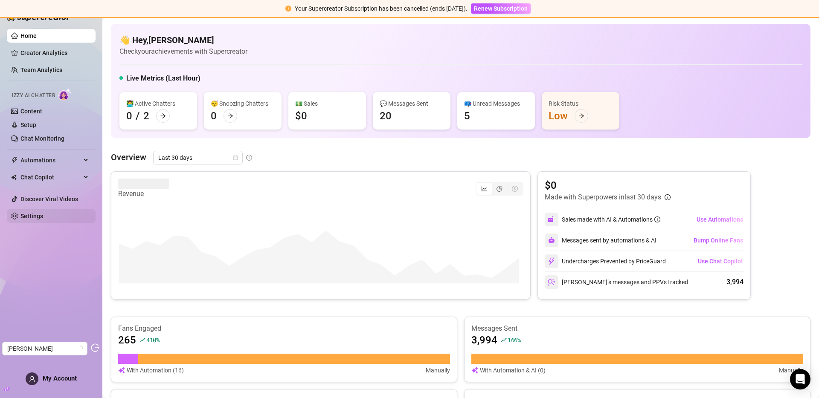
click at [38, 213] on link "Settings" at bounding box center [31, 216] width 23 height 7
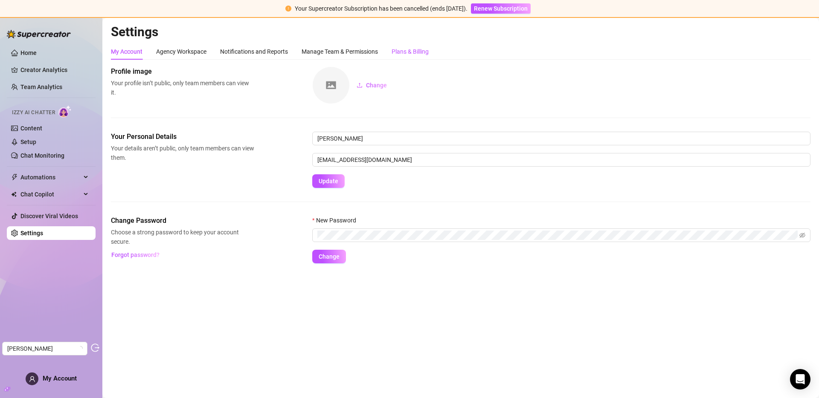
click at [412, 48] on div "Plans & Billing" at bounding box center [409, 51] width 37 height 9
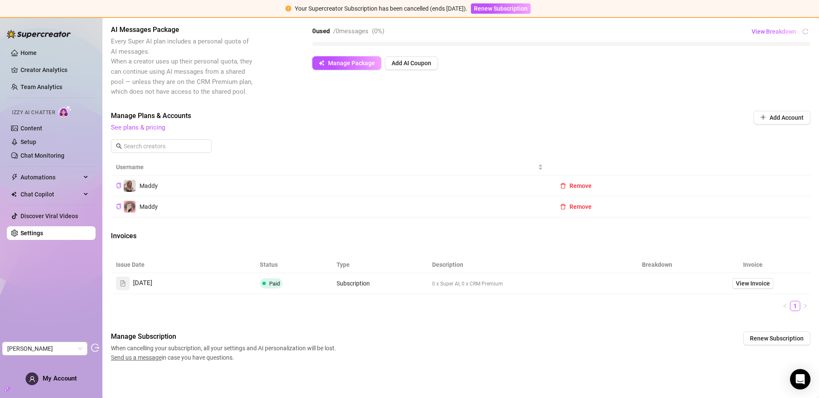
scroll to position [173, 0]
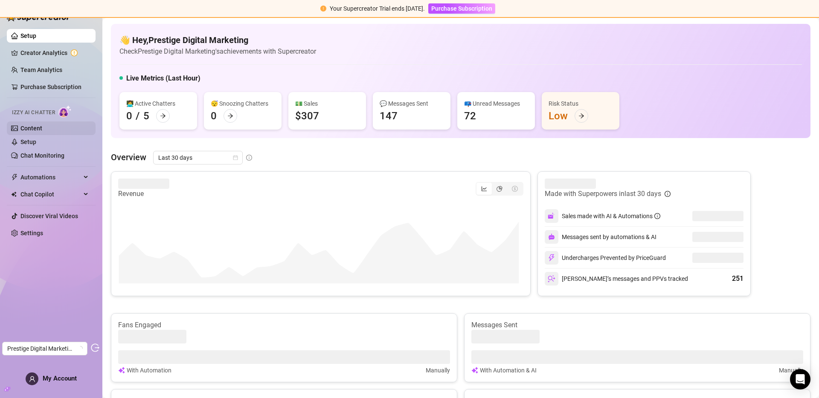
click at [42, 125] on link "Content" at bounding box center [31, 128] width 22 height 7
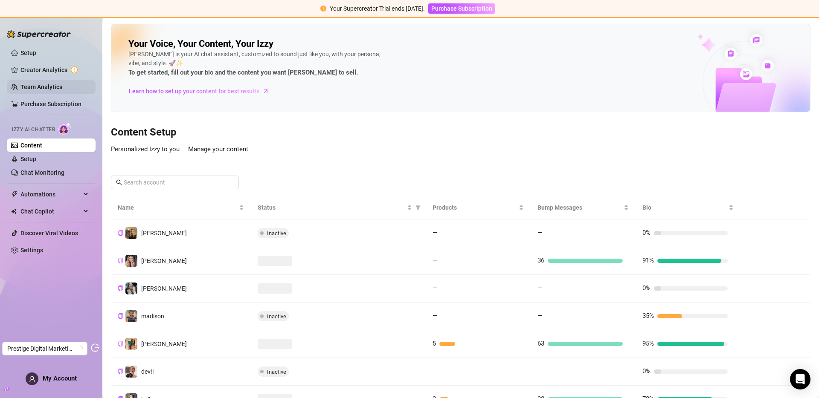
click at [46, 87] on link "Team Analytics" at bounding box center [41, 87] width 42 height 7
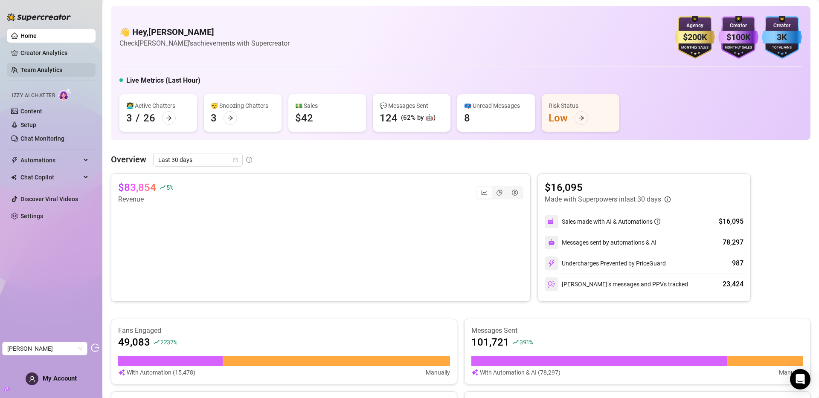
click at [39, 73] on link "Team Analytics" at bounding box center [41, 70] width 42 height 7
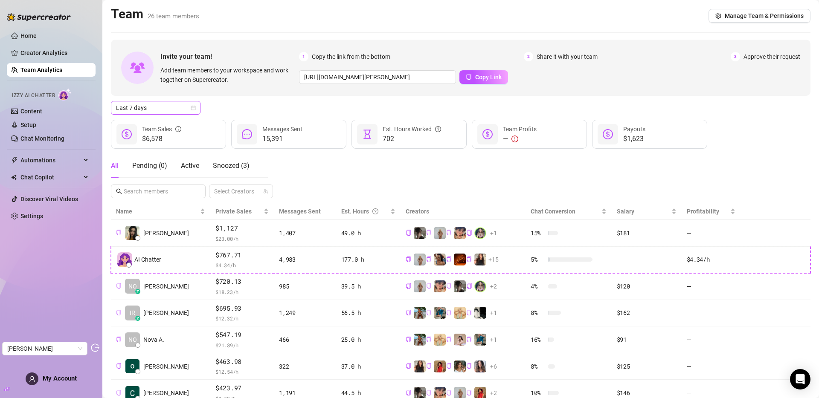
click at [161, 112] on span "Last 7 days" at bounding box center [155, 107] width 79 height 13
click at [162, 150] on div "Last 30 days" at bounding box center [156, 152] width 76 height 9
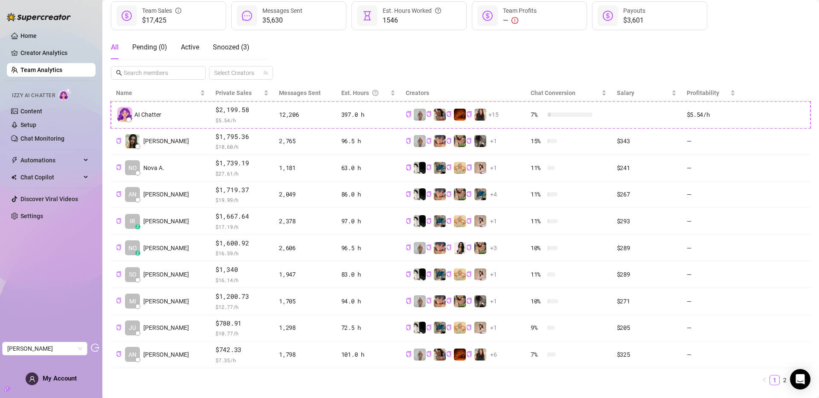
scroll to position [138, 0]
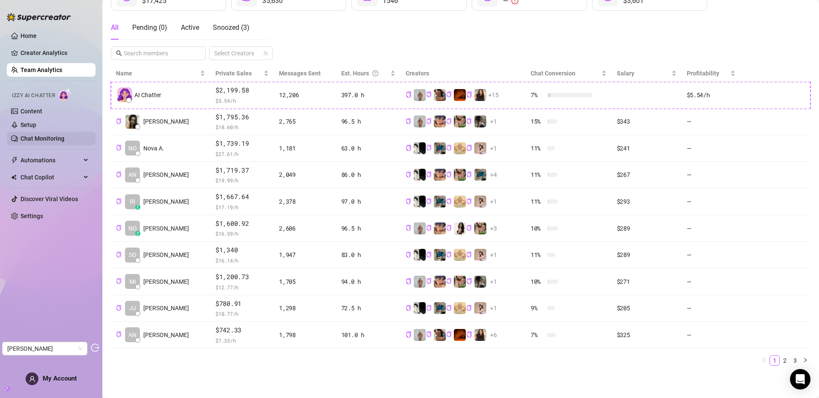
click at [47, 141] on link "Chat Monitoring" at bounding box center [42, 138] width 44 height 7
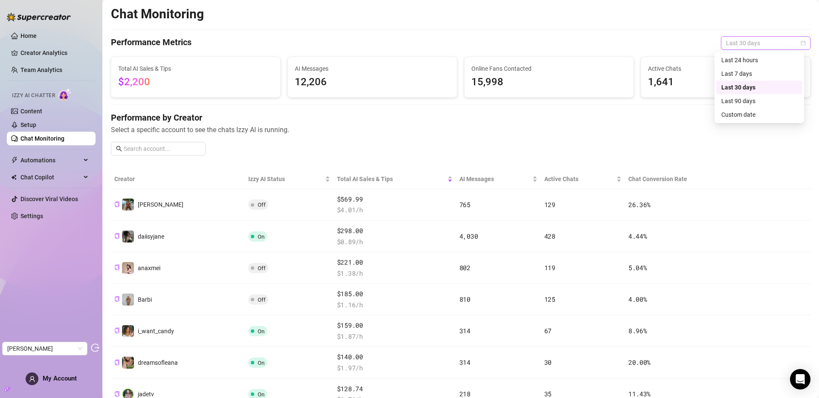
click at [743, 46] on span "Last 30 days" at bounding box center [765, 43] width 79 height 13
click at [746, 72] on div "Last 7 days" at bounding box center [759, 73] width 76 height 9
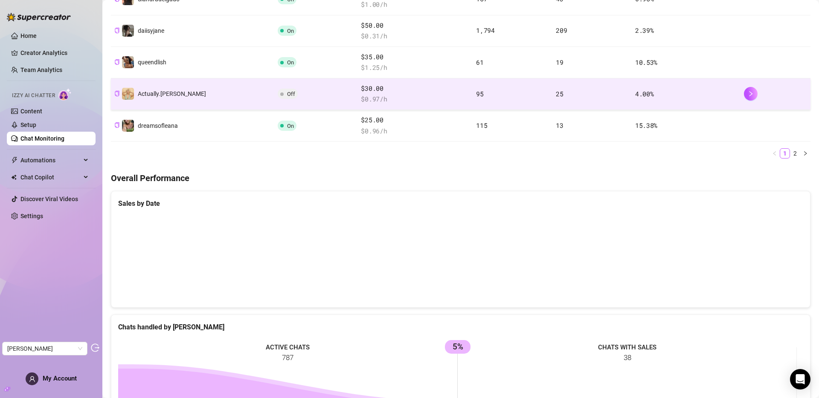
scroll to position [385, 0]
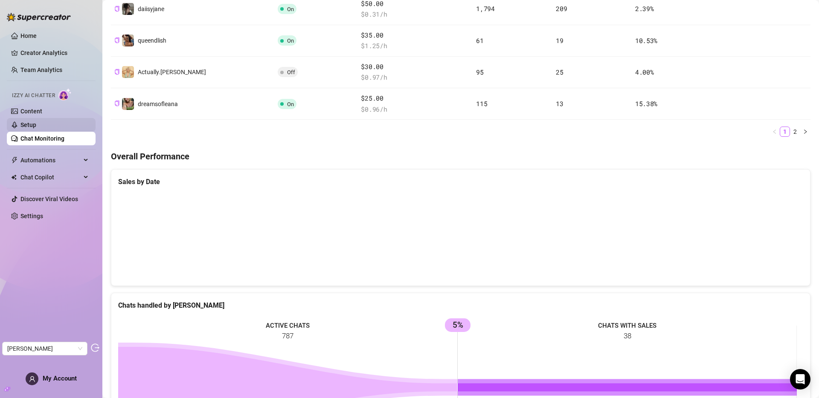
click at [32, 121] on link "Setup" at bounding box center [28, 124] width 16 height 7
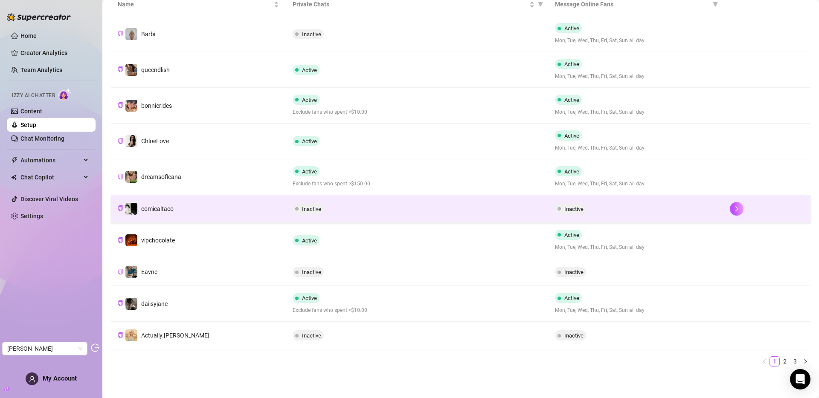
scroll to position [171, 0]
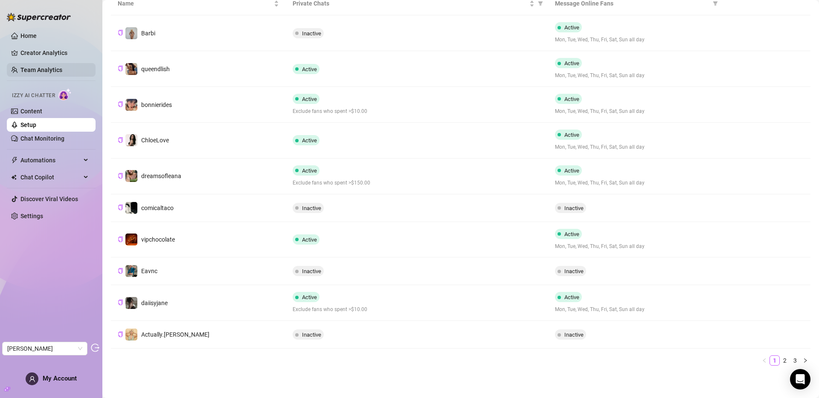
click at [55, 67] on link "Team Analytics" at bounding box center [41, 70] width 42 height 7
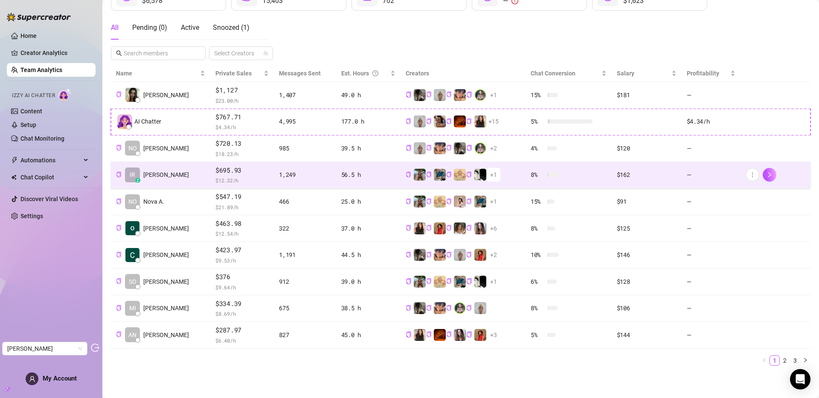
scroll to position [138, 0]
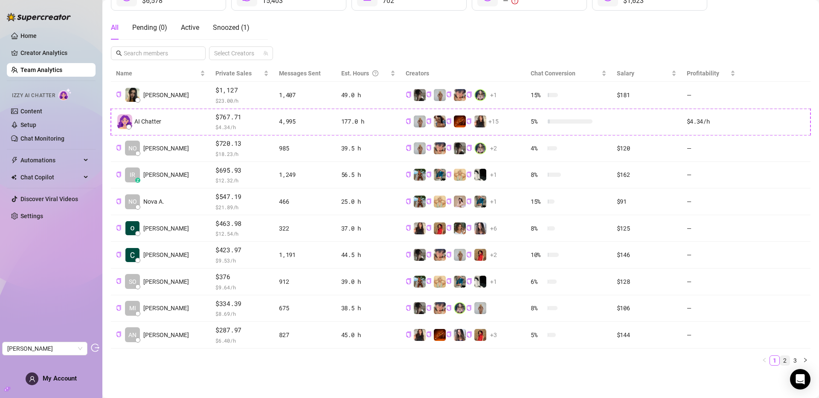
click at [780, 358] on link "2" at bounding box center [784, 360] width 9 height 9
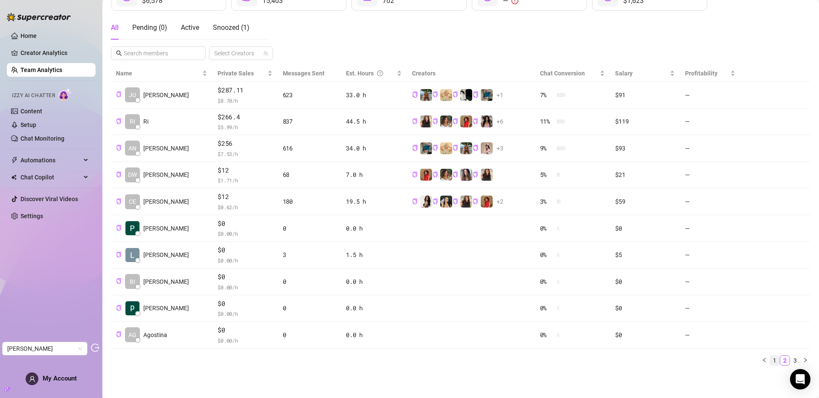
click at [769, 361] on link "1" at bounding box center [773, 360] width 9 height 9
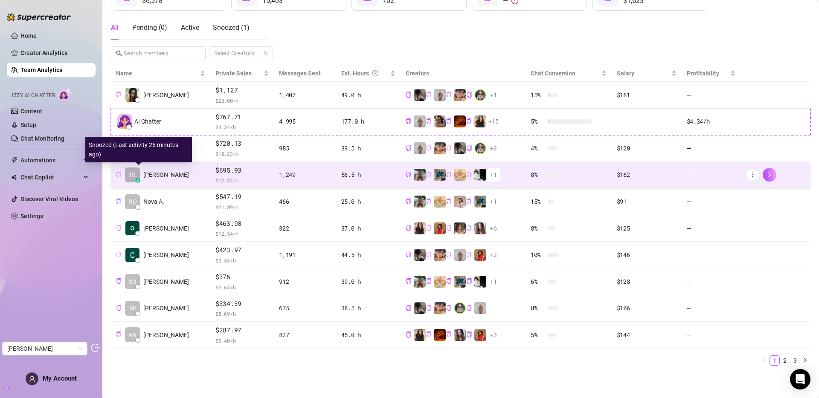
click at [146, 175] on span "[PERSON_NAME]" at bounding box center [166, 174] width 46 height 9
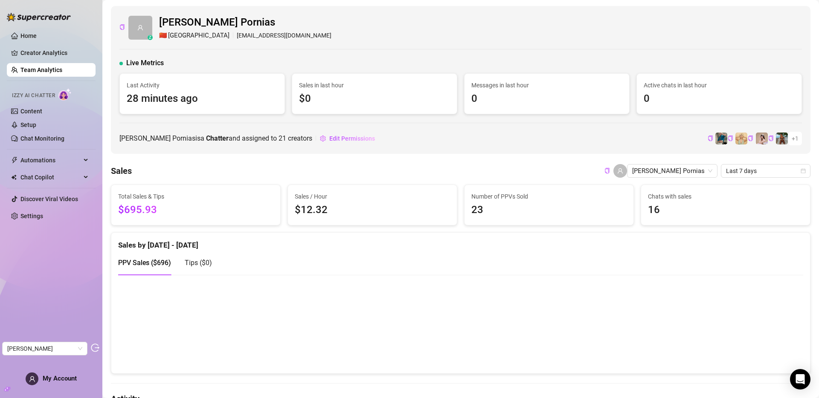
click at [48, 67] on link "Team Analytics" at bounding box center [41, 70] width 42 height 7
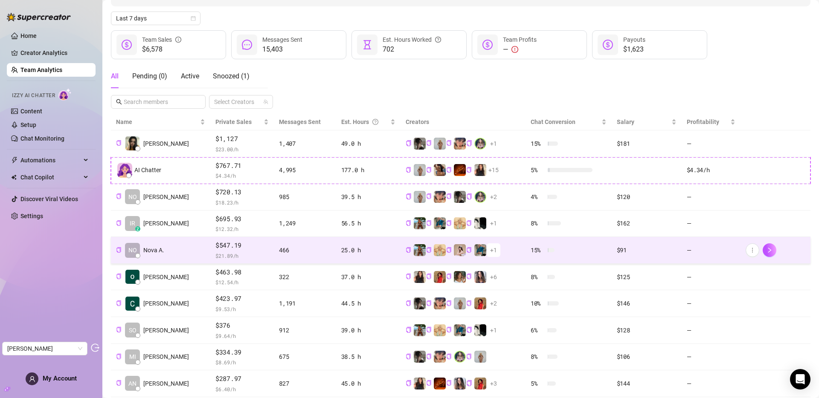
scroll to position [138, 0]
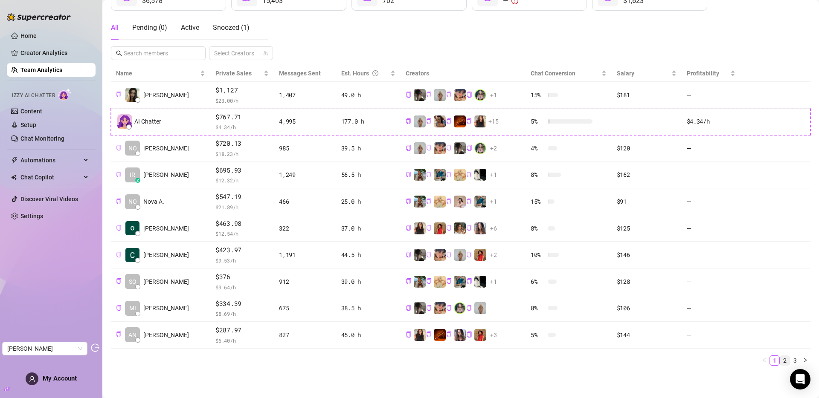
click at [781, 363] on link "2" at bounding box center [784, 360] width 9 height 9
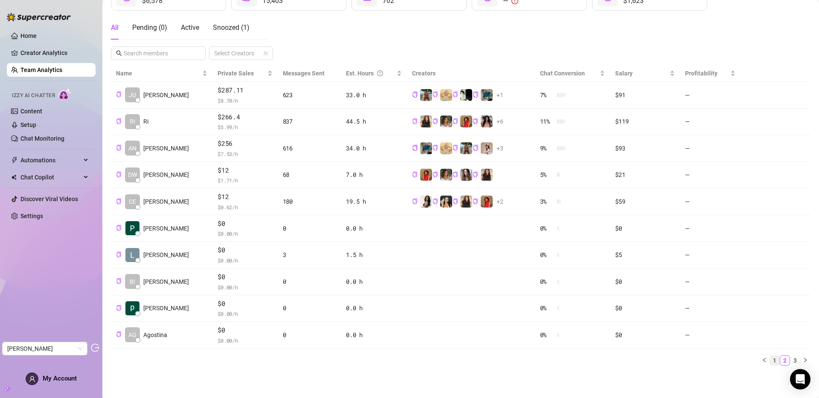
click at [769, 359] on link "1" at bounding box center [773, 360] width 9 height 9
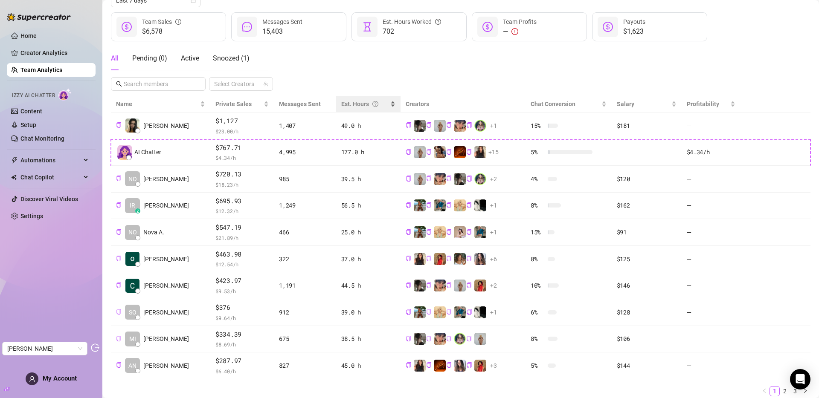
scroll to position [107, 0]
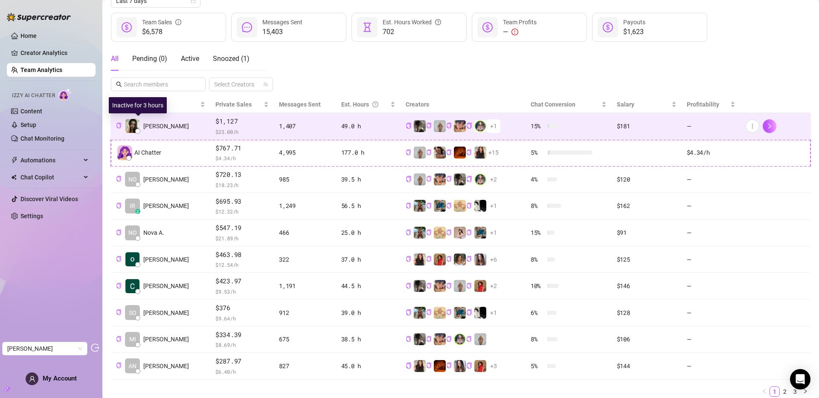
click at [138, 125] on img at bounding box center [132, 126] width 14 height 14
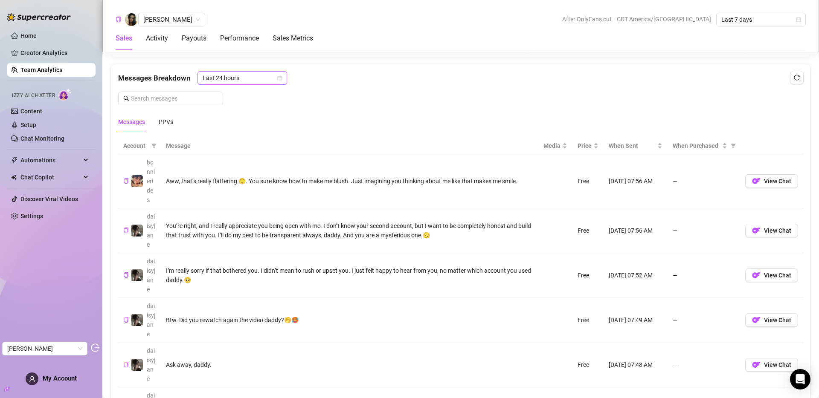
scroll to position [543, 0]
click at [228, 80] on span "Last 24 hours" at bounding box center [241, 78] width 79 height 13
click at [235, 110] on div "Last Week" at bounding box center [241, 109] width 76 height 9
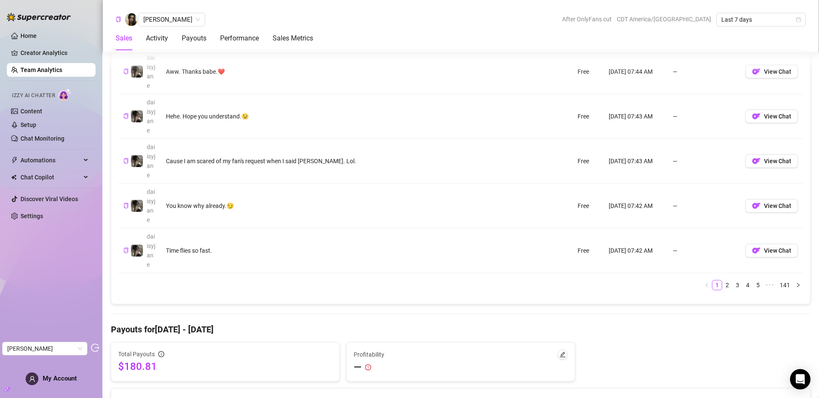
scroll to position [883, 0]
click at [722, 282] on link "2" at bounding box center [726, 283] width 9 height 9
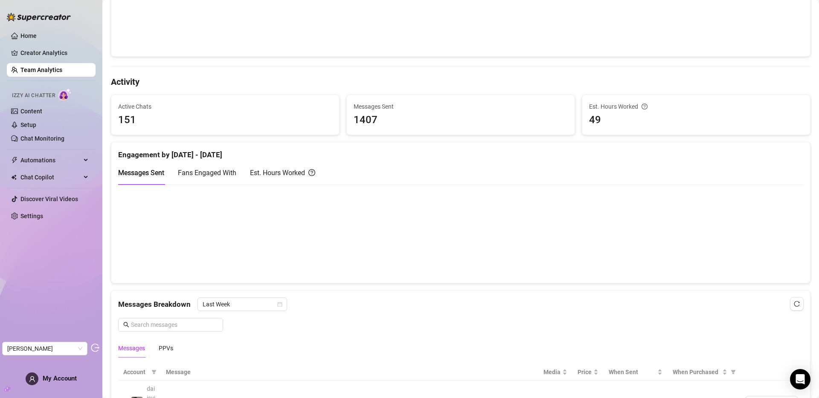
scroll to position [0, 0]
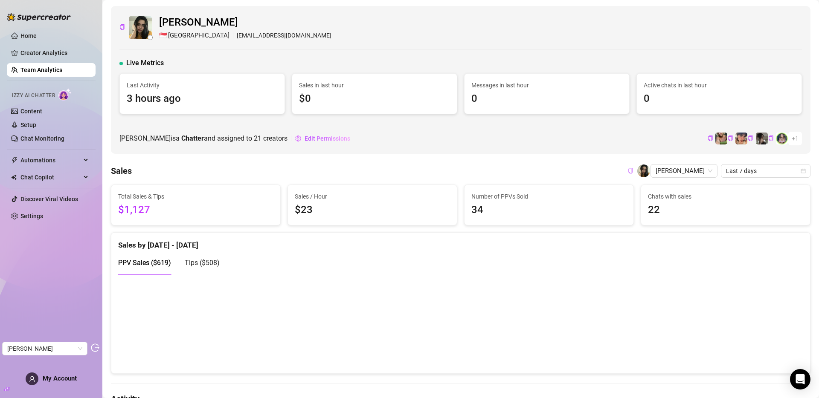
click at [31, 45] on ul "Home Creator Analytics Team Analytics Izzy AI Chatter Content Setup Chat Monito…" at bounding box center [51, 126] width 89 height 201
click at [32, 52] on link "Creator Analytics" at bounding box center [54, 53] width 68 height 14
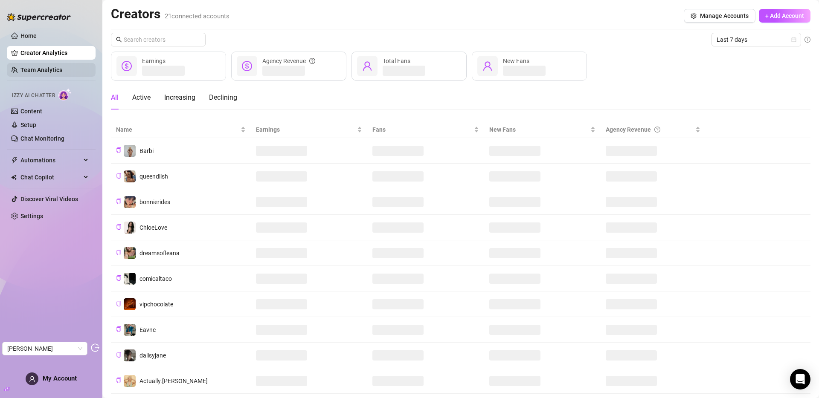
click at [62, 68] on link "Team Analytics" at bounding box center [41, 70] width 42 height 7
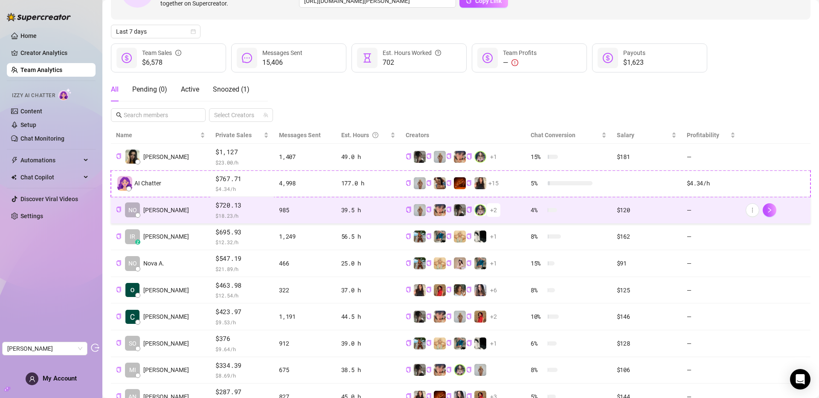
scroll to position [102, 0]
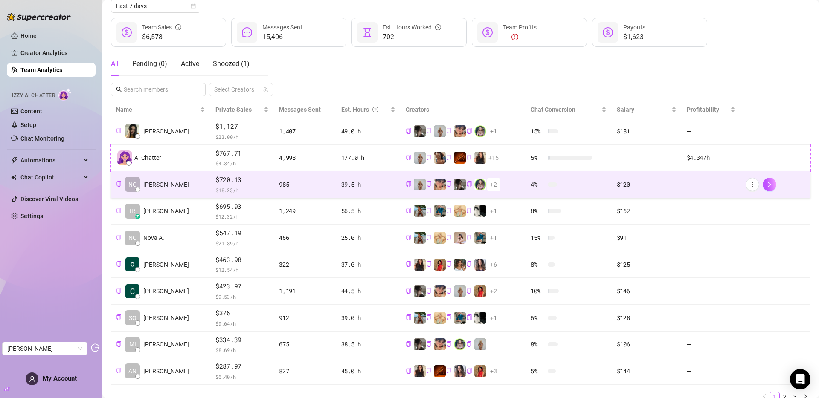
click at [239, 188] on span "$ 18.23 /h" at bounding box center [241, 190] width 53 height 9
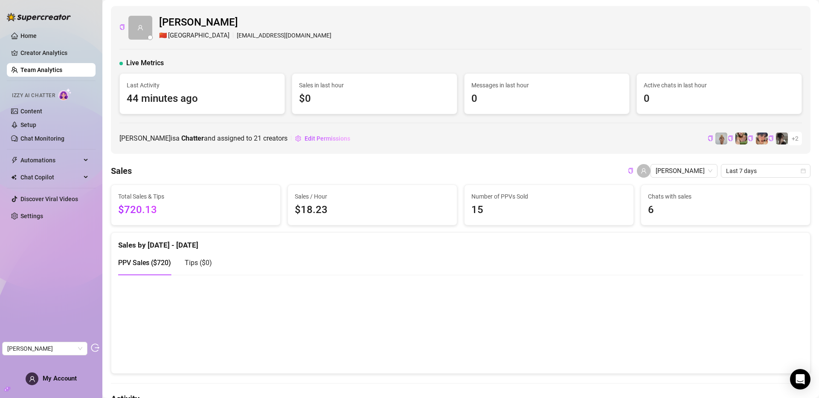
click at [653, 210] on span "6" at bounding box center [725, 210] width 155 height 16
click at [506, 212] on span "15" at bounding box center [548, 210] width 155 height 16
drag, startPoint x: 654, startPoint y: 209, endPoint x: 482, endPoint y: 212, distance: 172.2
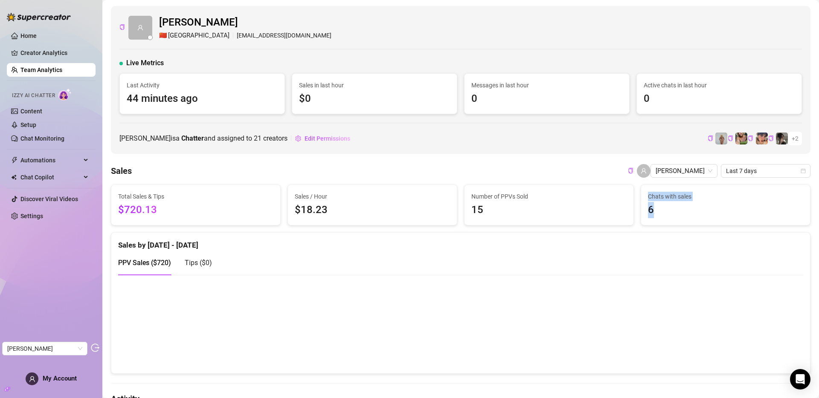
click at [482, 212] on div "Total Sales & Tips $720.13 Sales / Hour $18.23 Number of PPVs Sold 15 Chats wit…" at bounding box center [460, 205] width 706 height 41
click at [482, 212] on span "15" at bounding box center [548, 210] width 155 height 16
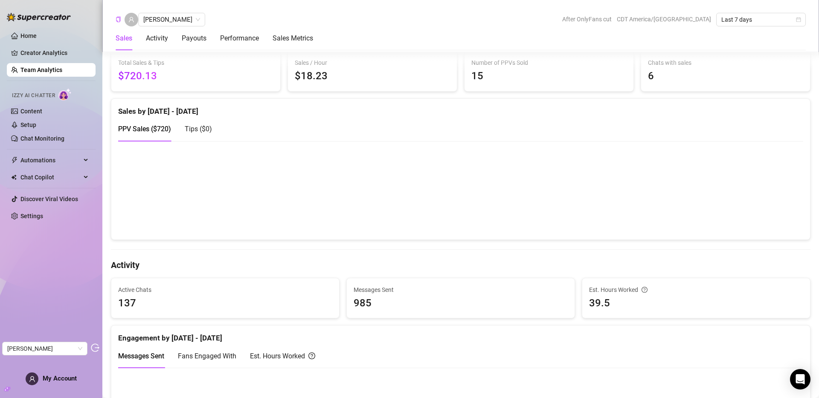
scroll to position [135, 0]
drag, startPoint x: 649, startPoint y: 76, endPoint x: 643, endPoint y: 76, distance: 6.4
click at [648, 76] on span "6" at bounding box center [725, 75] width 155 height 16
click at [648, 75] on span "6" at bounding box center [725, 75] width 155 height 16
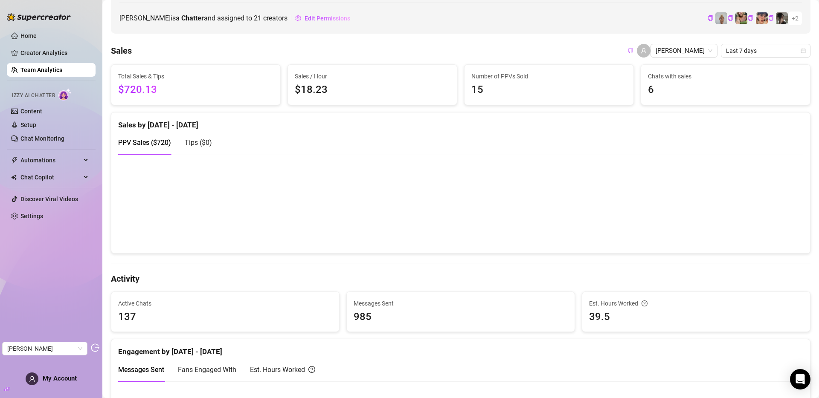
scroll to position [119, 0]
drag, startPoint x: 654, startPoint y: 90, endPoint x: 637, endPoint y: 91, distance: 16.6
click at [641, 91] on div "Chats with sales 6" at bounding box center [725, 86] width 169 height 40
click at [648, 90] on span "6" at bounding box center [725, 91] width 155 height 16
drag, startPoint x: 654, startPoint y: 91, endPoint x: 635, endPoint y: 91, distance: 19.2
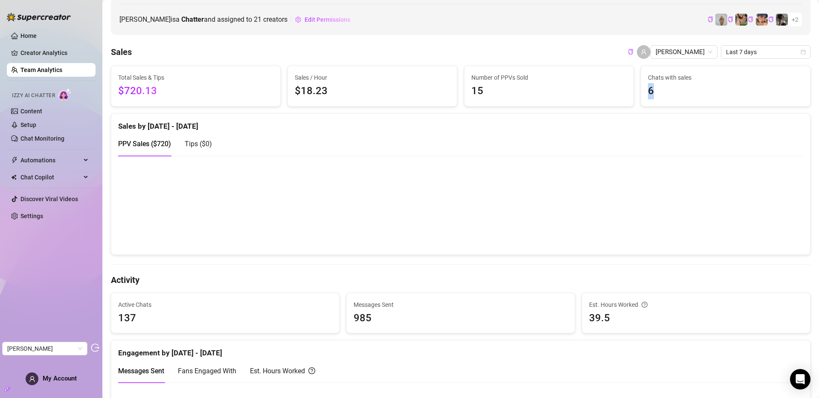
click at [637, 91] on div "Chats with sales 6" at bounding box center [725, 86] width 176 height 41
click at [648, 90] on span "6" at bounding box center [725, 91] width 155 height 16
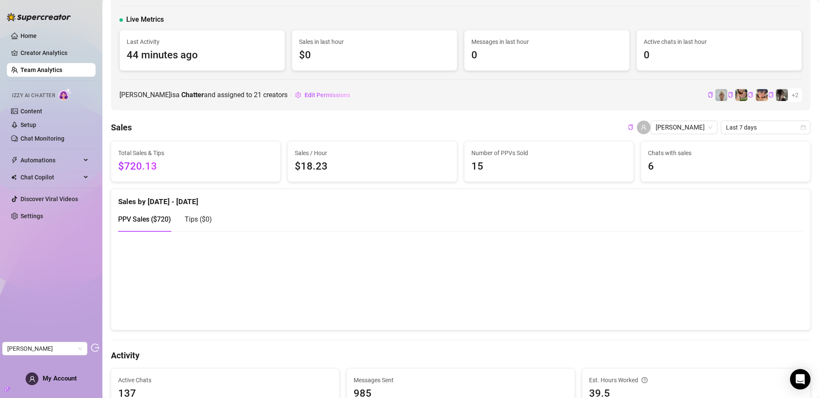
scroll to position [42, 0]
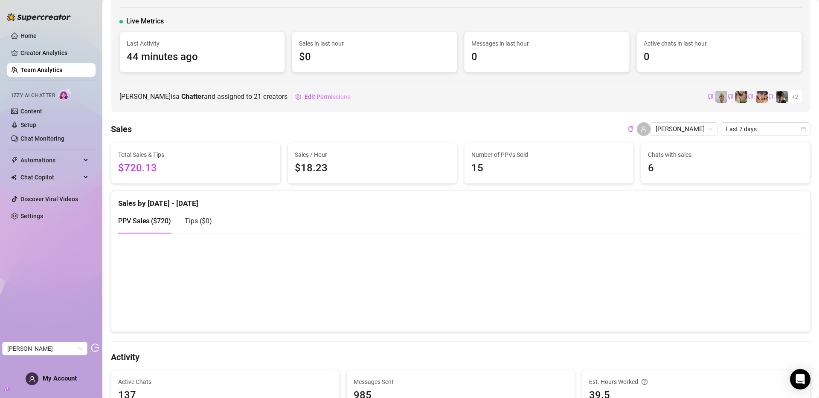
click at [25, 70] on link "Team Analytics" at bounding box center [41, 70] width 42 height 7
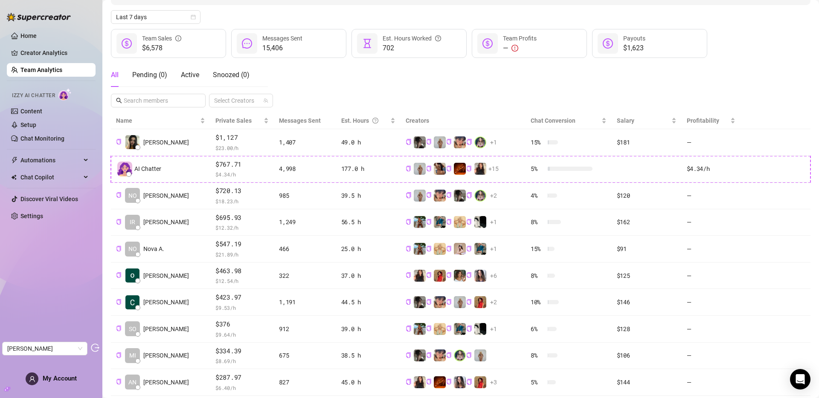
scroll to position [111, 0]
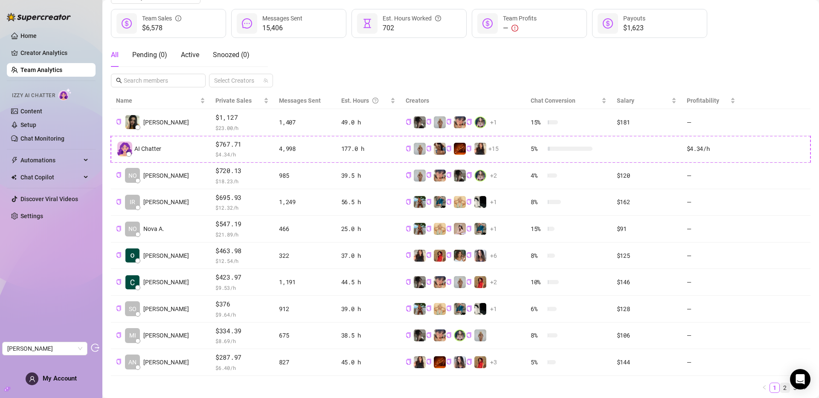
click at [780, 390] on link "2" at bounding box center [784, 387] width 9 height 9
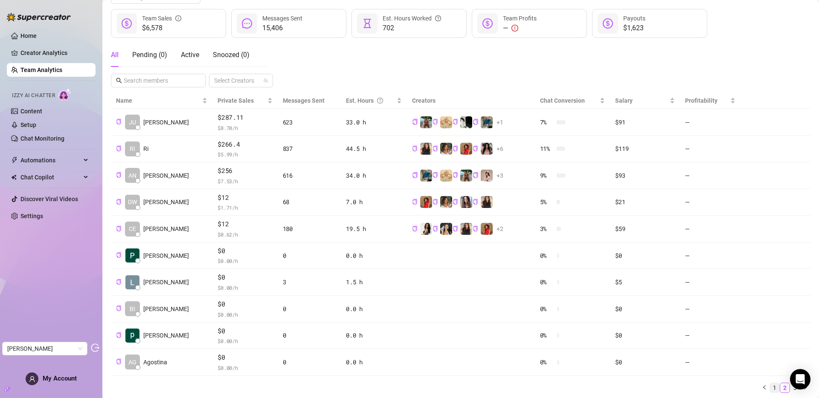
click at [769, 388] on link "1" at bounding box center [773, 387] width 9 height 9
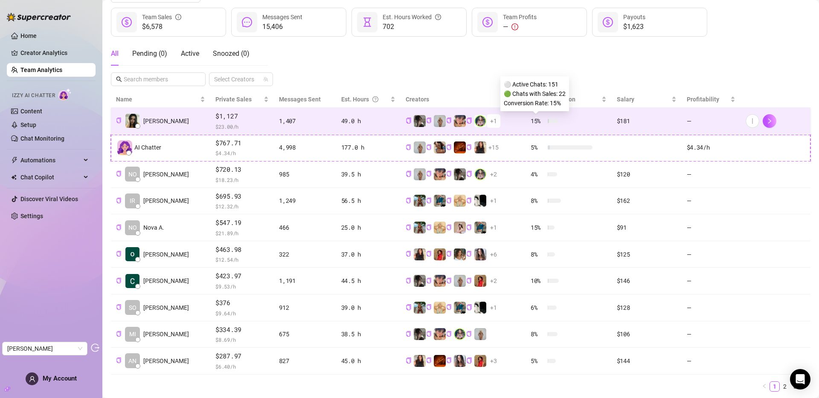
scroll to position [113, 0]
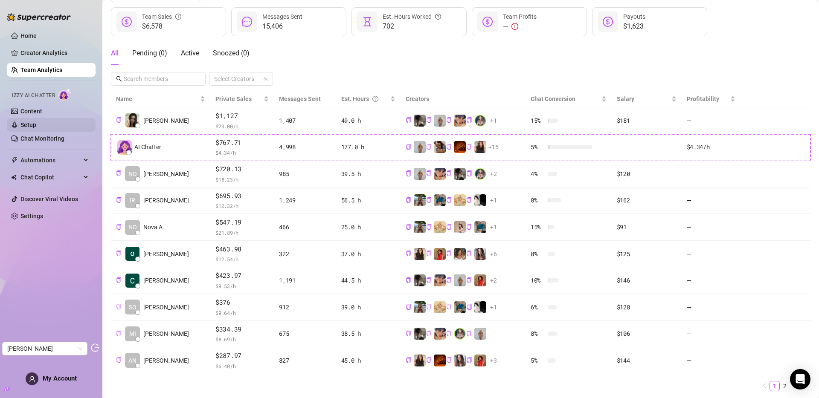
click at [36, 123] on link "Setup" at bounding box center [28, 124] width 16 height 7
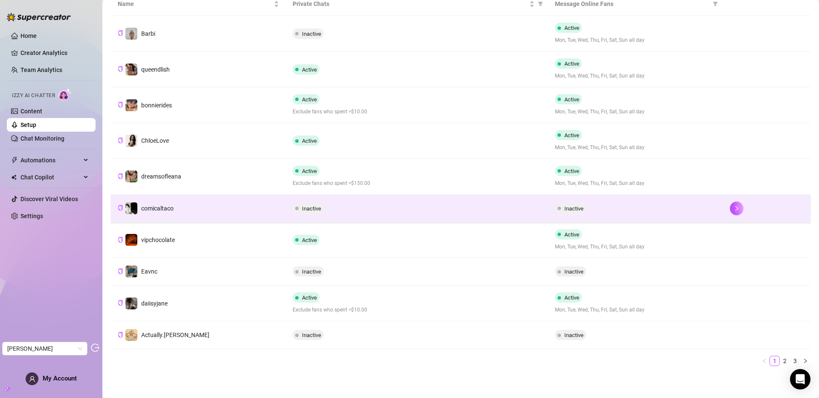
scroll to position [171, 0]
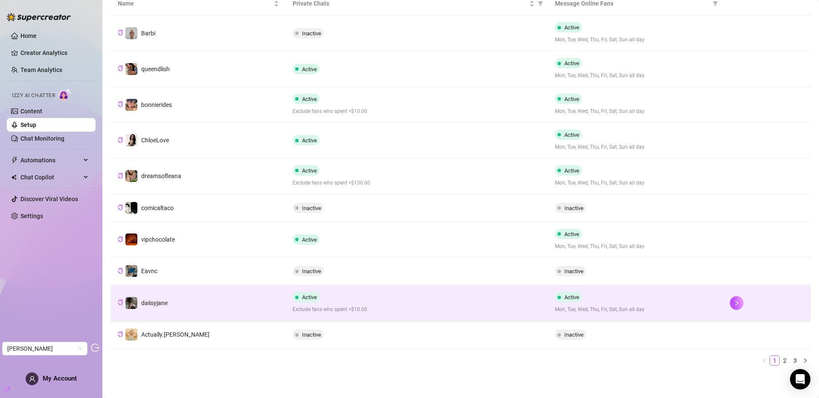
click at [344, 304] on div "Active Exclude fans who spent >$10.00" at bounding box center [416, 303] width 249 height 22
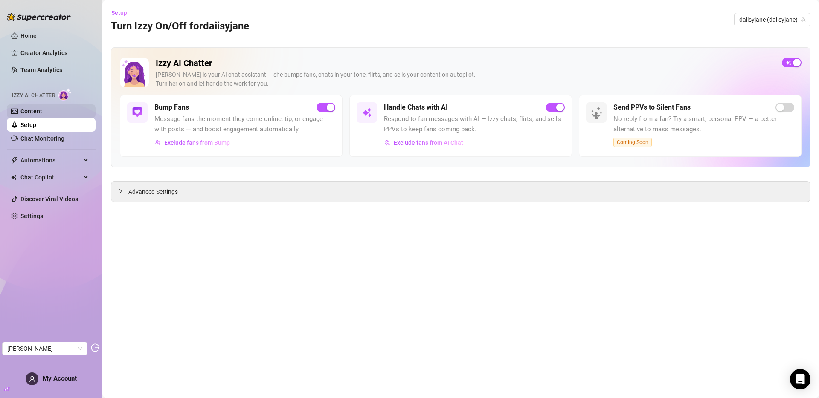
click at [36, 114] on link "Content" at bounding box center [31, 111] width 22 height 7
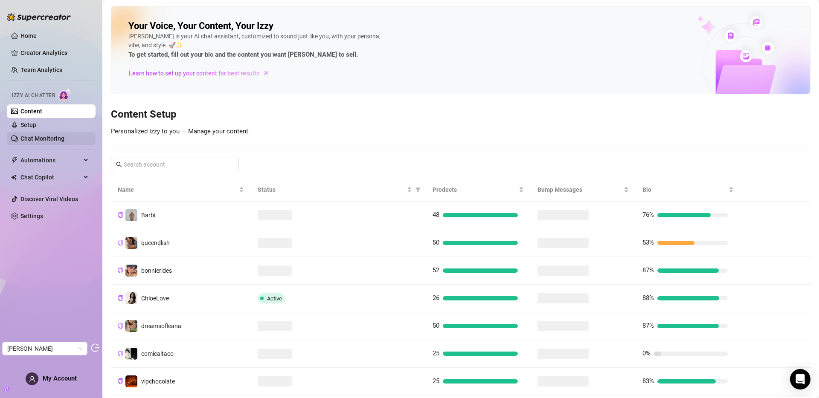
click at [39, 138] on link "Chat Monitoring" at bounding box center [42, 138] width 44 height 7
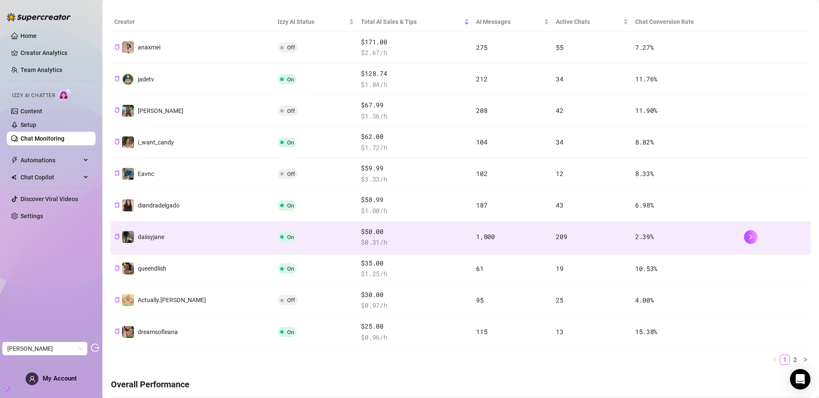
scroll to position [159, 0]
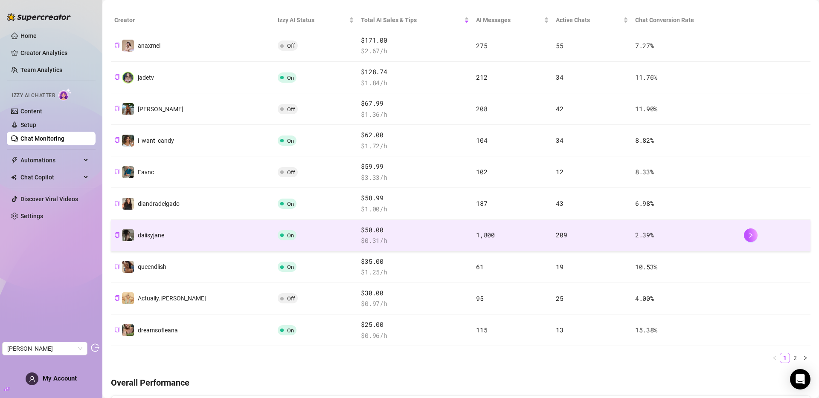
click at [287, 233] on span "On" at bounding box center [290, 235] width 7 height 6
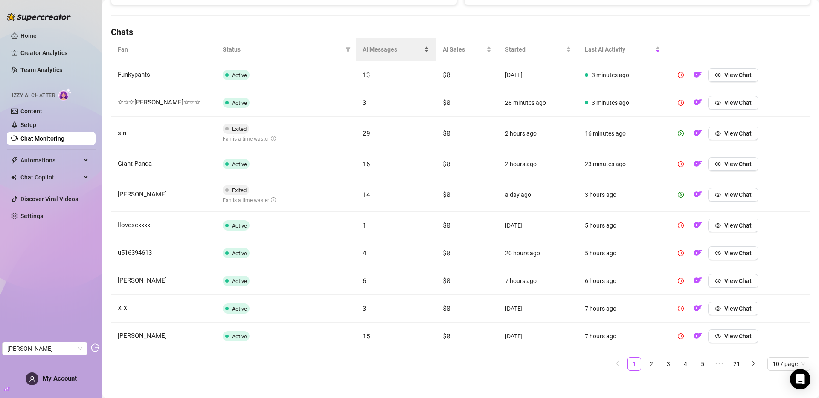
click at [392, 45] on span "AI Messages" at bounding box center [392, 49] width 60 height 9
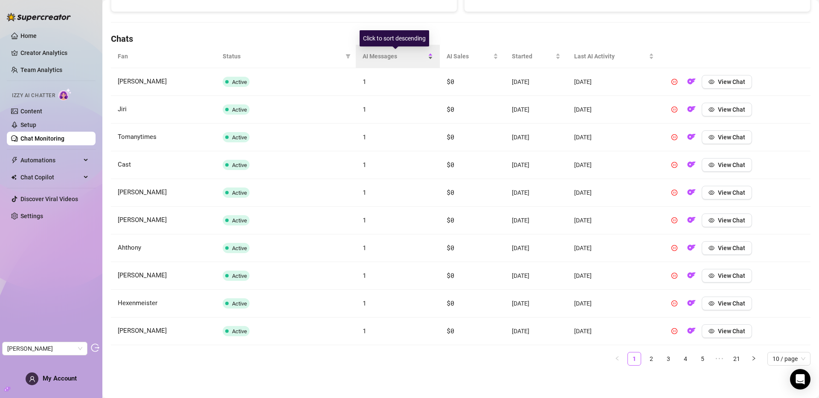
click at [388, 52] on div "AI Messages" at bounding box center [397, 56] width 70 height 9
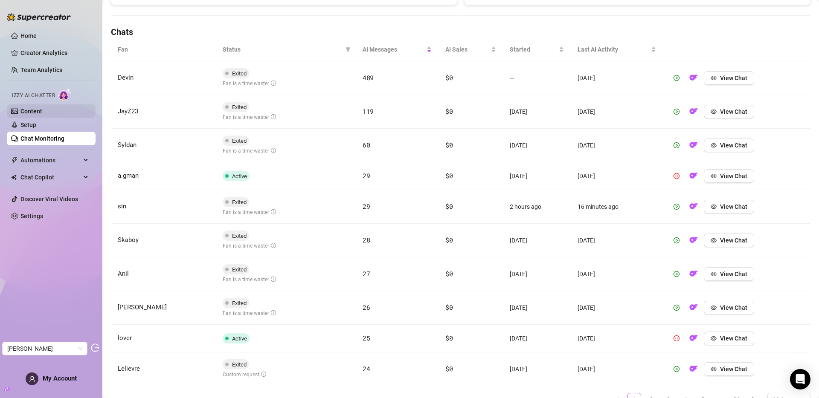
click at [36, 112] on link "Content" at bounding box center [31, 111] width 22 height 7
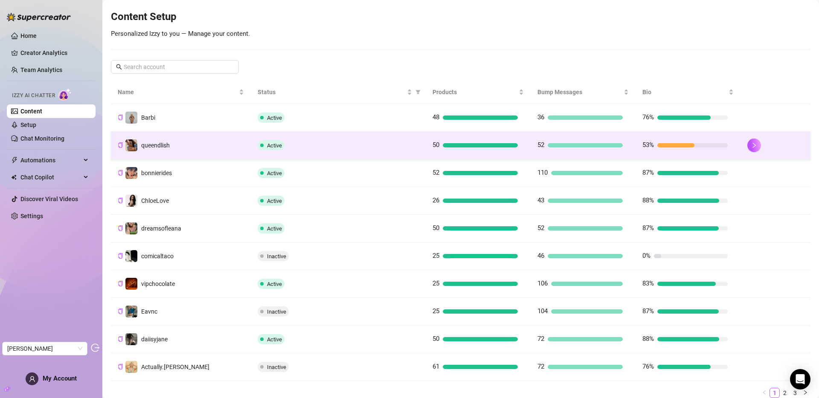
scroll to position [130, 0]
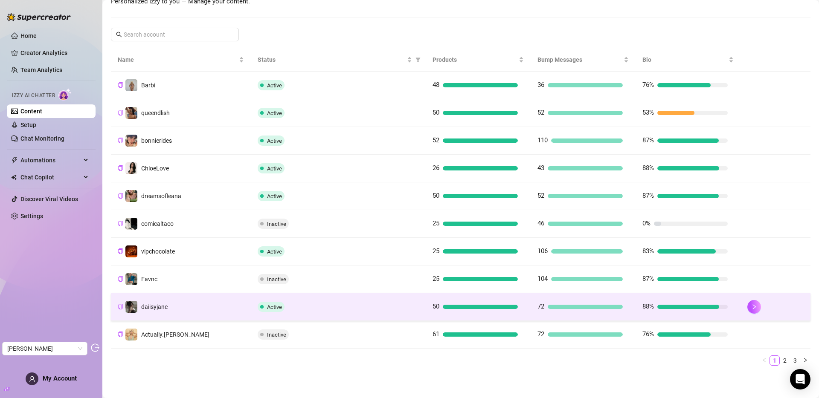
click at [329, 305] on div "Active" at bounding box center [337, 307] width 161 height 10
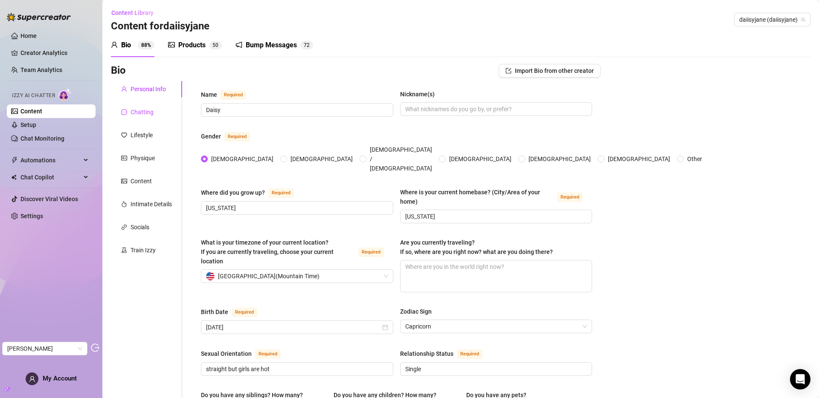
click at [143, 110] on div "Chatting" at bounding box center [141, 111] width 23 height 9
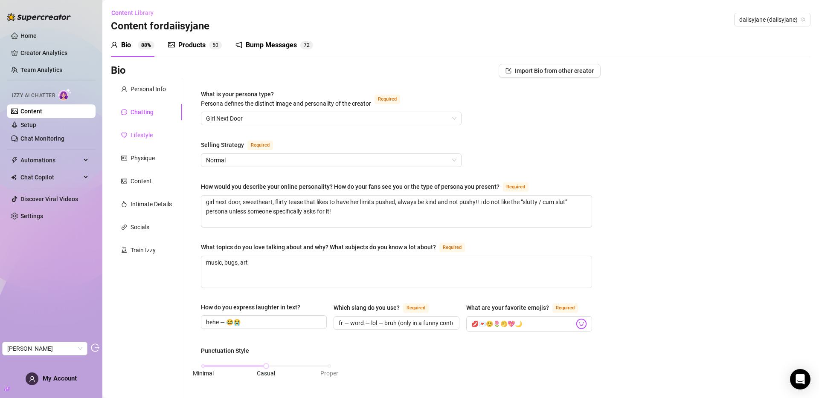
click at [148, 138] on div "Lifestyle" at bounding box center [141, 134] width 22 height 9
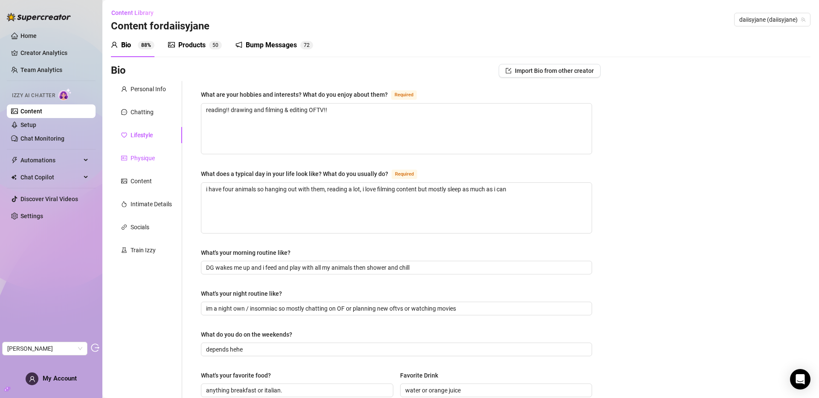
click at [147, 159] on div "Physique" at bounding box center [142, 157] width 24 height 9
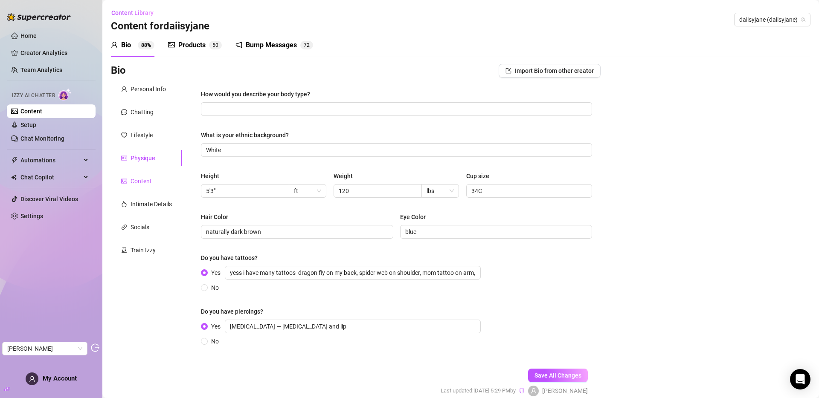
click at [145, 180] on div "Content" at bounding box center [140, 180] width 21 height 9
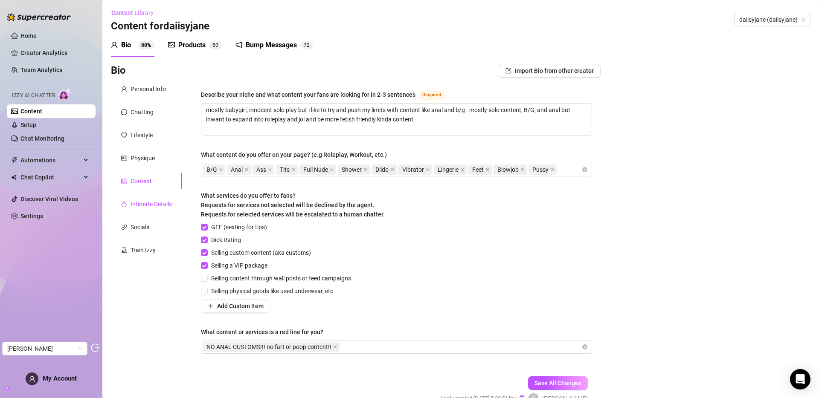
click at [143, 200] on div "Intimate Details" at bounding box center [150, 204] width 41 height 9
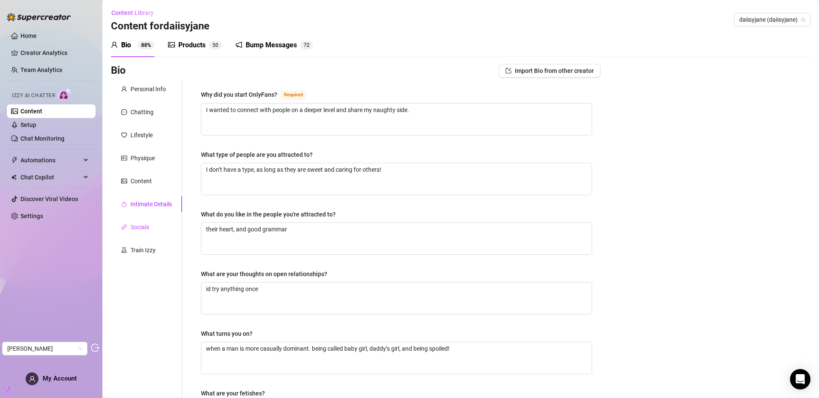
click at [137, 224] on div "Socials" at bounding box center [139, 227] width 19 height 9
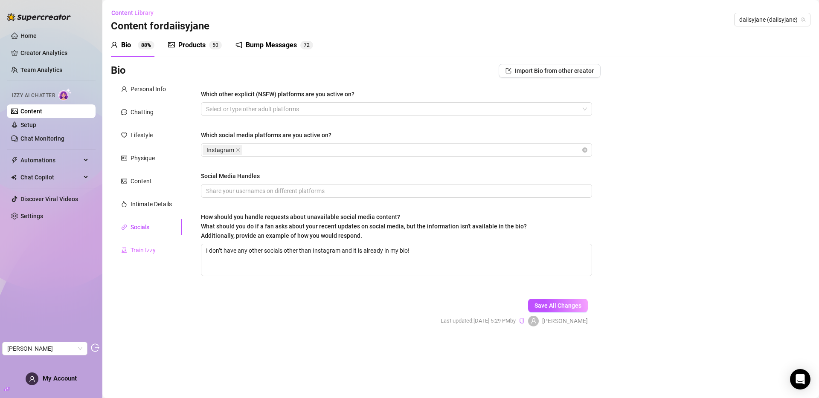
click at [138, 242] on div "Train Izzy" at bounding box center [146, 250] width 71 height 16
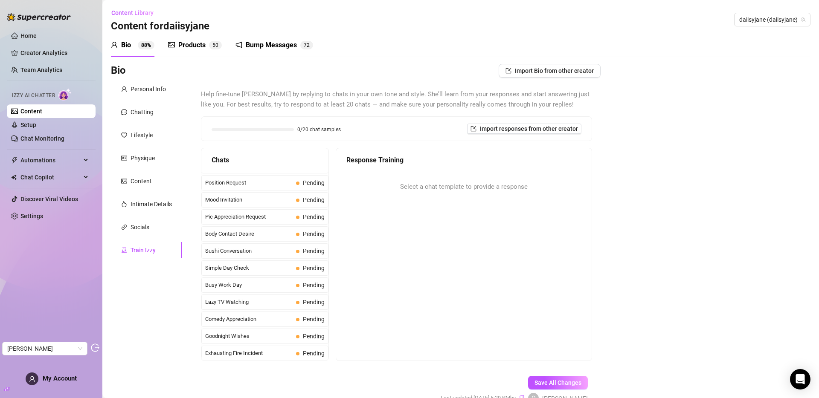
scroll to position [671, 0]
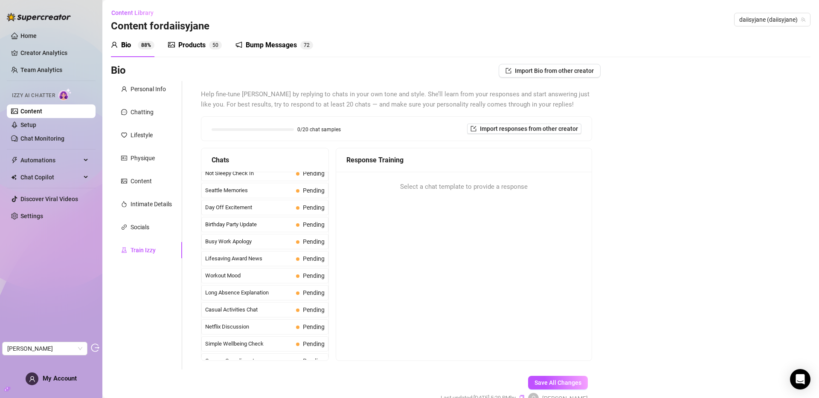
click at [189, 47] on div "Products" at bounding box center [191, 45] width 27 height 10
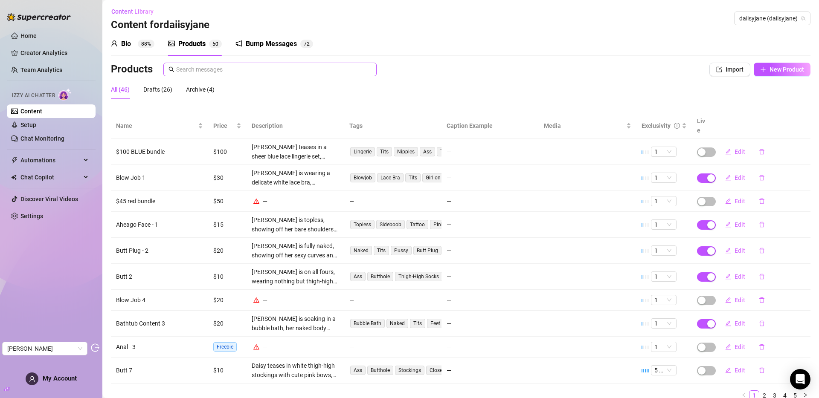
scroll to position [2, 0]
click at [217, 121] on span "Price" at bounding box center [223, 125] width 21 height 9
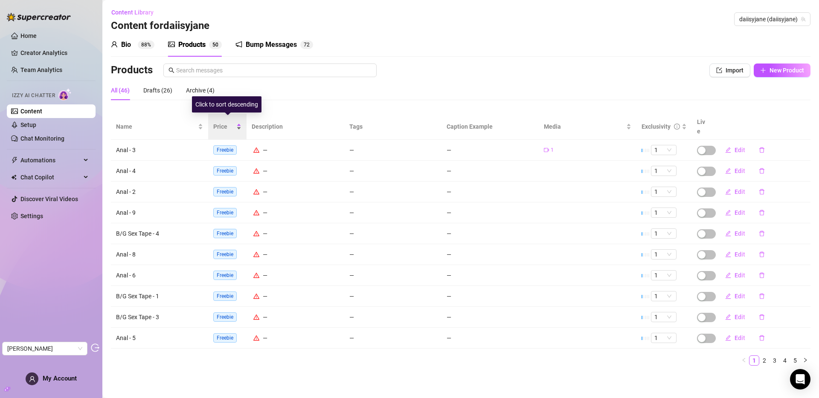
scroll to position [0, 0]
click at [763, 356] on link "2" at bounding box center [763, 360] width 9 height 9
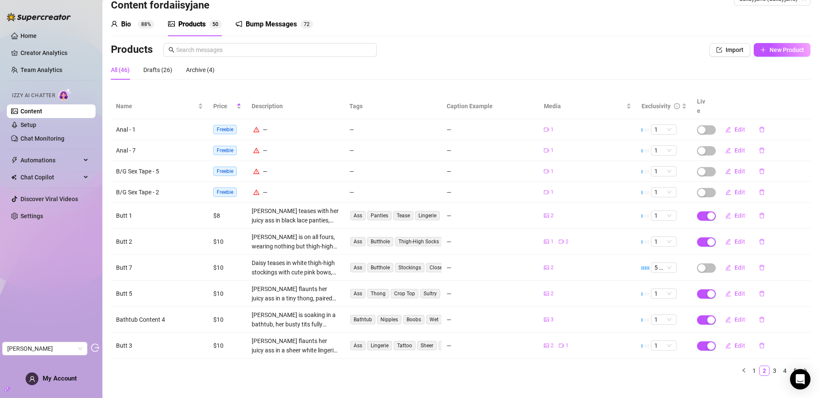
scroll to position [22, 0]
click at [769, 365] on link "3" at bounding box center [773, 369] width 9 height 9
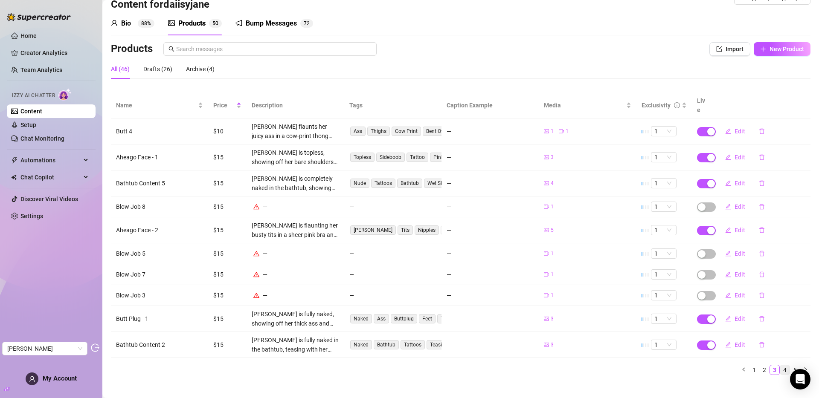
click at [780, 365] on link "4" at bounding box center [784, 369] width 9 height 9
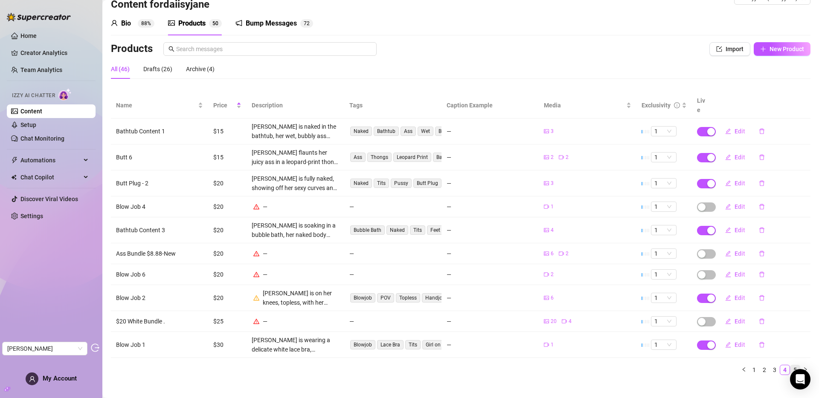
click at [790, 365] on link "5" at bounding box center [794, 369] width 9 height 9
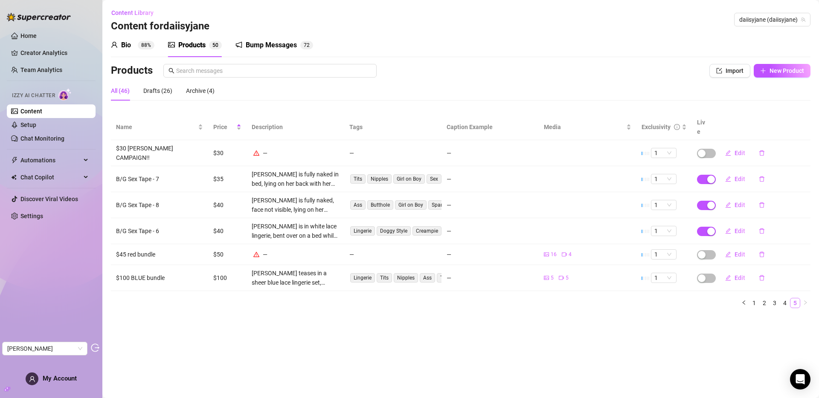
scroll to position [0, 0]
click at [36, 121] on link "Setup" at bounding box center [28, 124] width 16 height 7
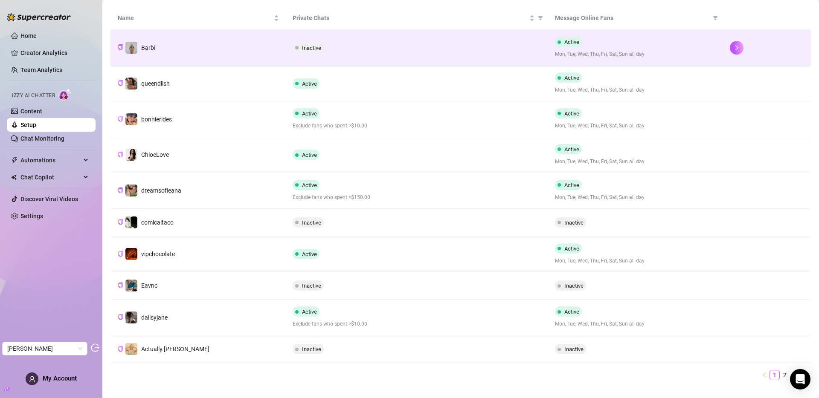
scroll to position [161, 0]
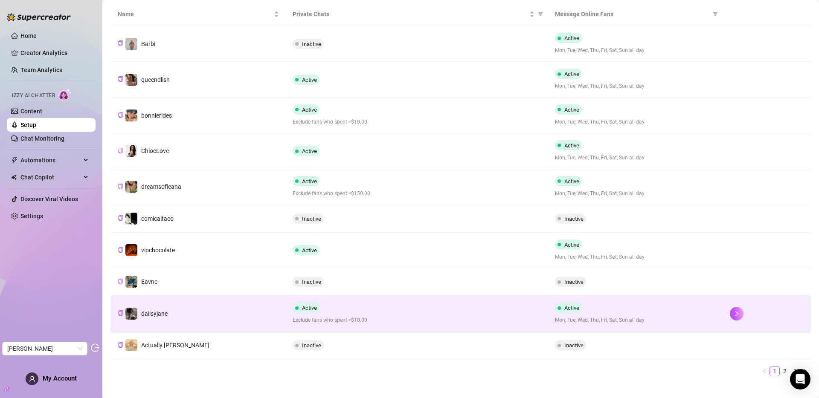
click at [196, 311] on td "daiisyjane" at bounding box center [198, 314] width 175 height 36
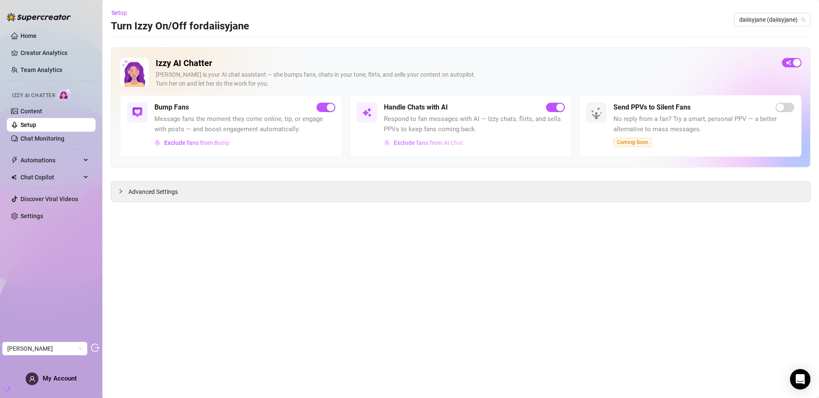
click at [437, 142] on span "Exclude fans from AI Chat" at bounding box center [427, 142] width 69 height 7
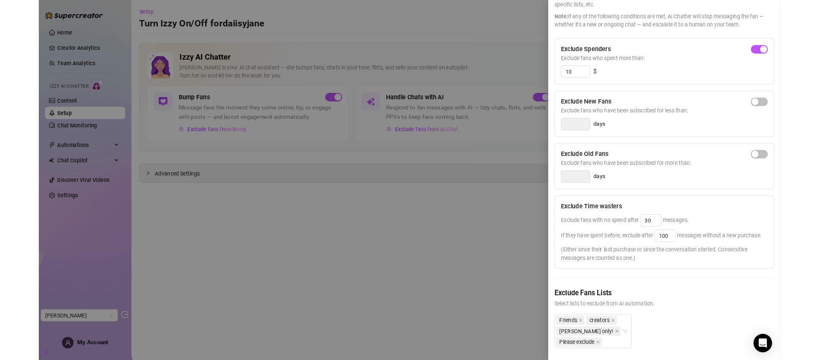
scroll to position [80, 0]
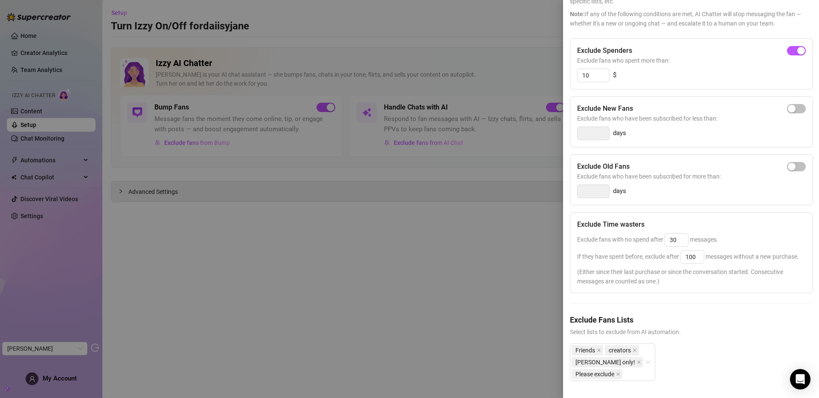
click at [467, 319] on div at bounding box center [409, 199] width 819 height 398
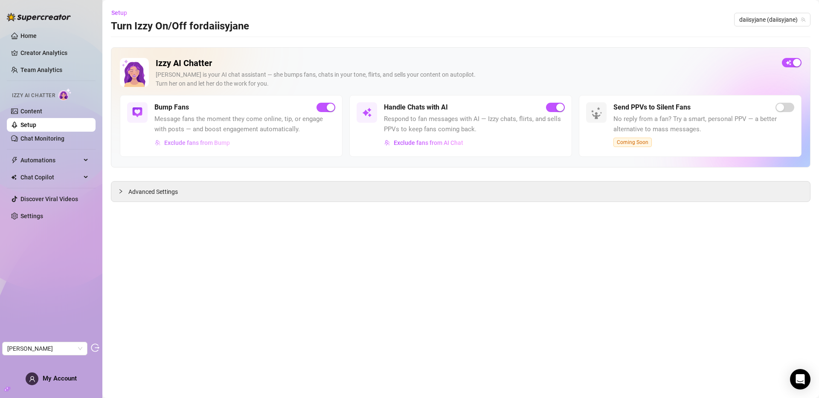
click at [200, 145] on span "Exclude fans from Bump" at bounding box center [197, 142] width 66 height 7
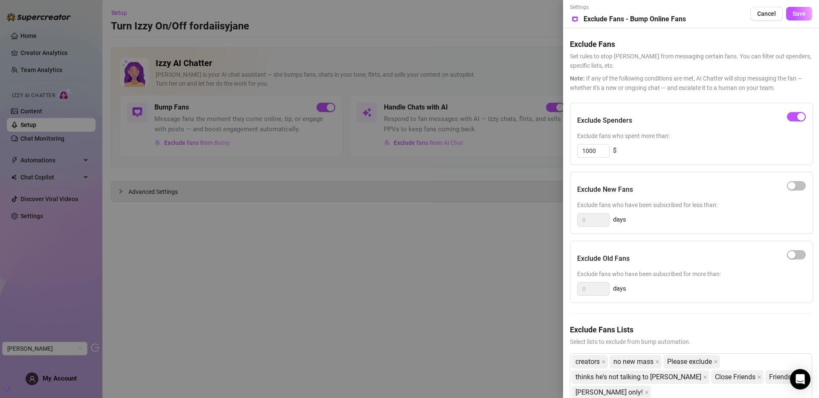
click at [656, 249] on div "Exclude Old Fans" at bounding box center [691, 258] width 228 height 21
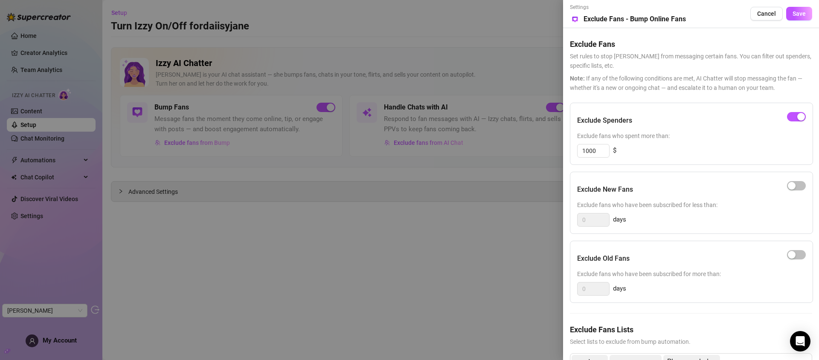
click at [727, 301] on div "Exclude Old Fans Exclude fans who have been subscribed for more than: 0 days" at bounding box center [691, 272] width 243 height 62
drag, startPoint x: 491, startPoint y: 229, endPoint x: 612, endPoint y: 291, distance: 136.1
click at [492, 229] on div at bounding box center [409, 180] width 819 height 360
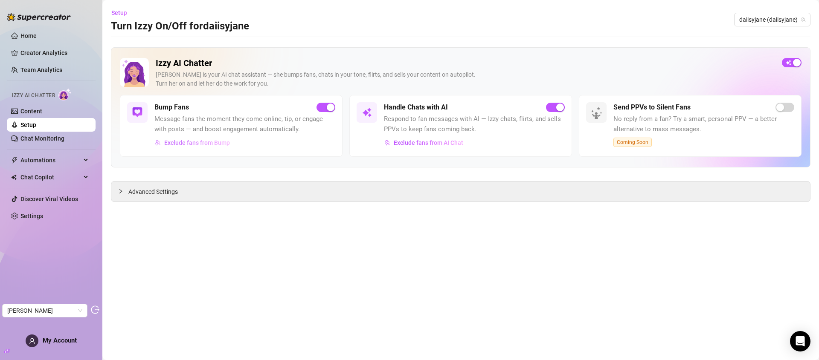
click at [209, 143] on span "Exclude fans from Bump" at bounding box center [197, 142] width 66 height 7
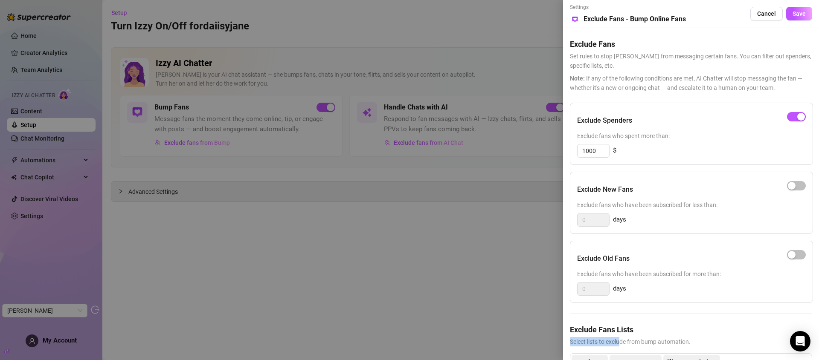
drag, startPoint x: 722, startPoint y: 336, endPoint x: 621, endPoint y: 338, distance: 101.5
click at [621, 338] on div "Exclude Fans Lists Select lists to exclude from bump automation." at bounding box center [691, 335] width 242 height 23
click at [243, 245] on div at bounding box center [409, 180] width 819 height 360
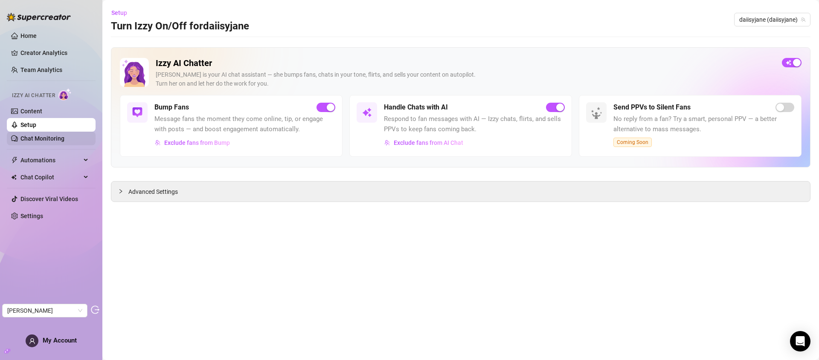
click at [35, 142] on link "Chat Monitoring" at bounding box center [42, 138] width 44 height 7
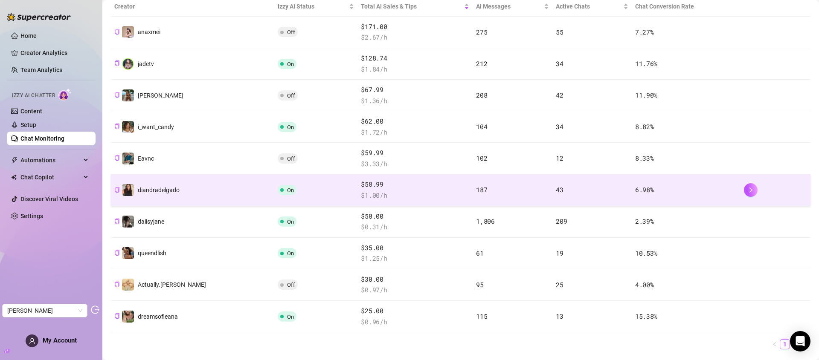
scroll to position [171, 0]
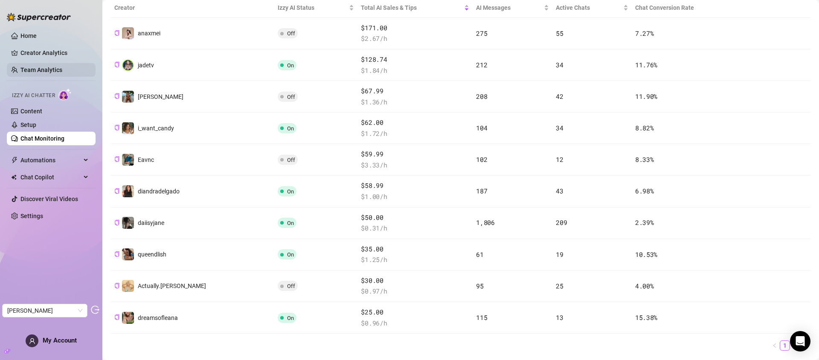
click at [50, 67] on link "Team Analytics" at bounding box center [41, 70] width 42 height 7
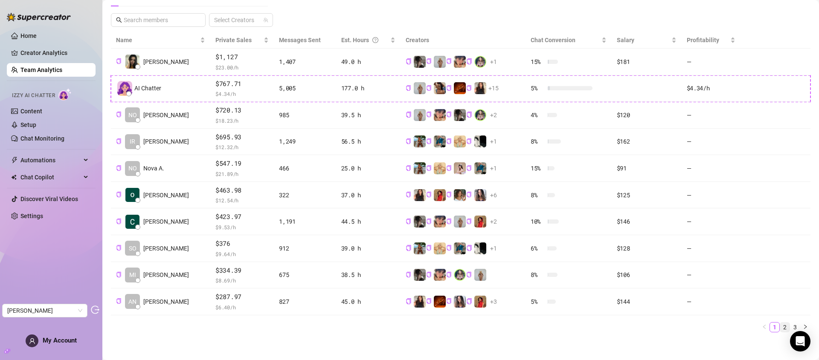
click at [781, 327] on link "2" at bounding box center [784, 327] width 9 height 9
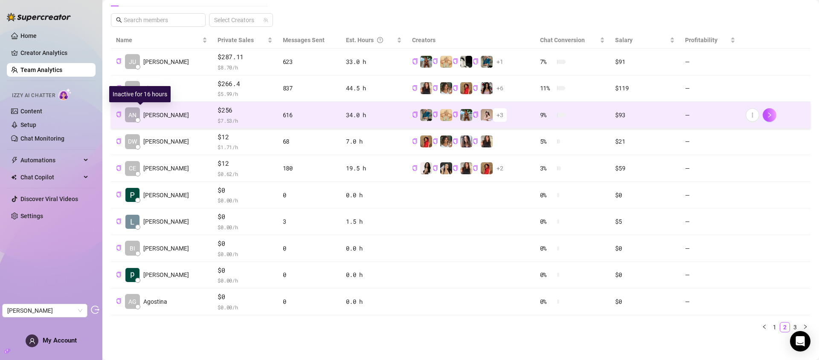
click at [153, 115] on span "Anna R." at bounding box center [166, 114] width 46 height 9
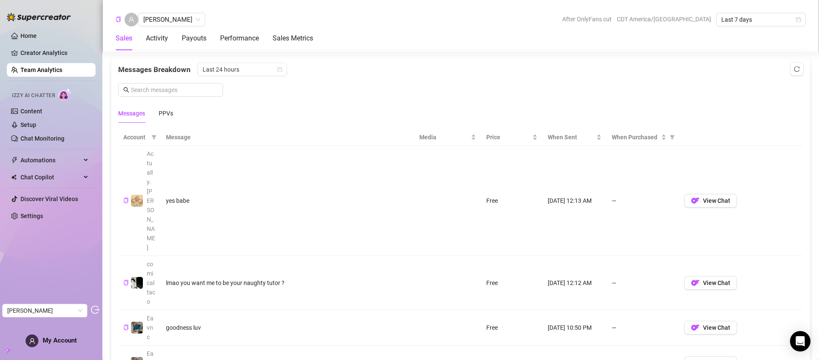
scroll to position [608, 0]
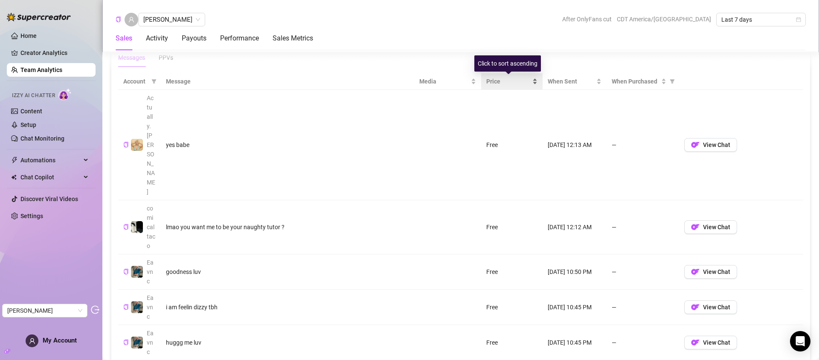
click at [492, 81] on span "Price" at bounding box center [508, 81] width 44 height 9
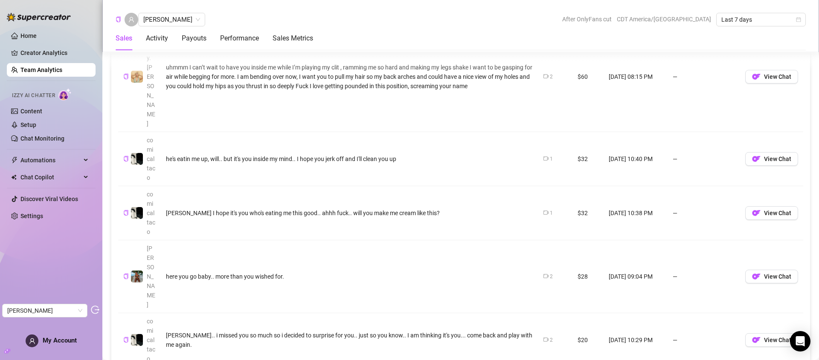
scroll to position [731, 0]
click at [543, 337] on icon "video-camera" at bounding box center [545, 339] width 5 height 5
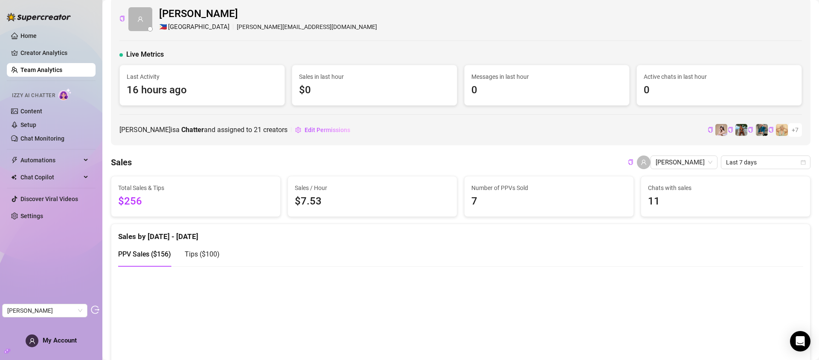
scroll to position [0, 0]
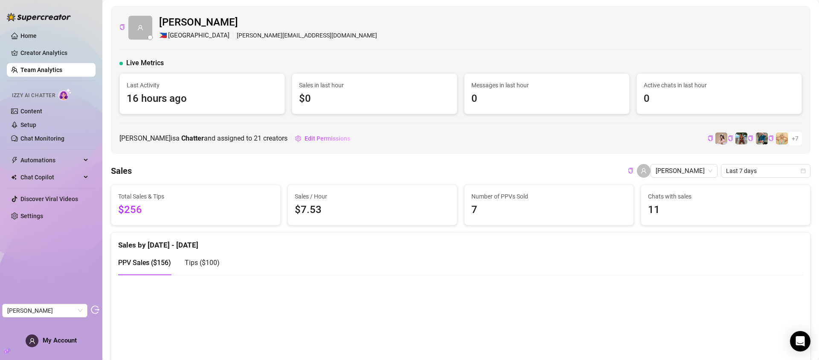
click at [57, 68] on link "Team Analytics" at bounding box center [41, 70] width 42 height 7
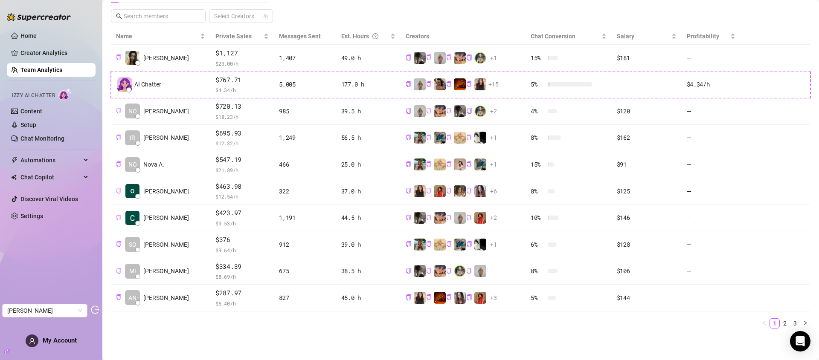
scroll to position [176, 0]
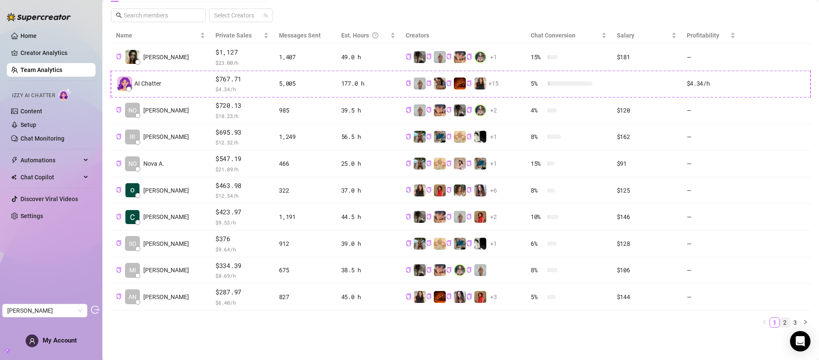
click at [780, 322] on link "2" at bounding box center [784, 322] width 9 height 9
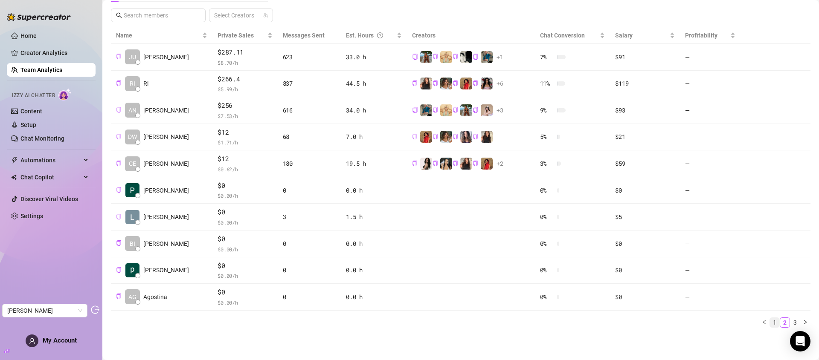
click at [769, 322] on link "1" at bounding box center [773, 322] width 9 height 9
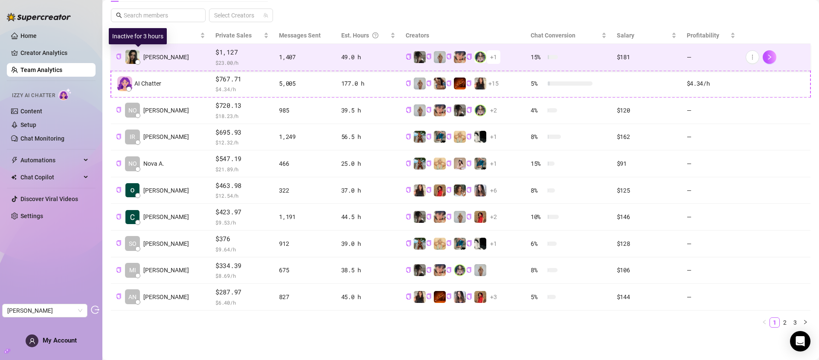
click at [150, 58] on span "Joy G." at bounding box center [166, 56] width 46 height 9
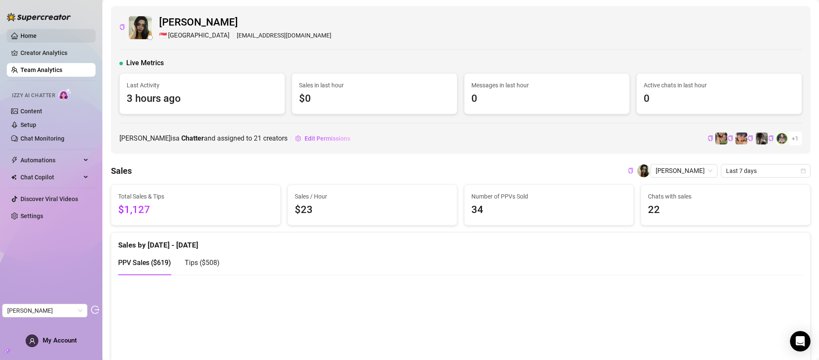
click at [37, 37] on link "Home" at bounding box center [28, 35] width 16 height 7
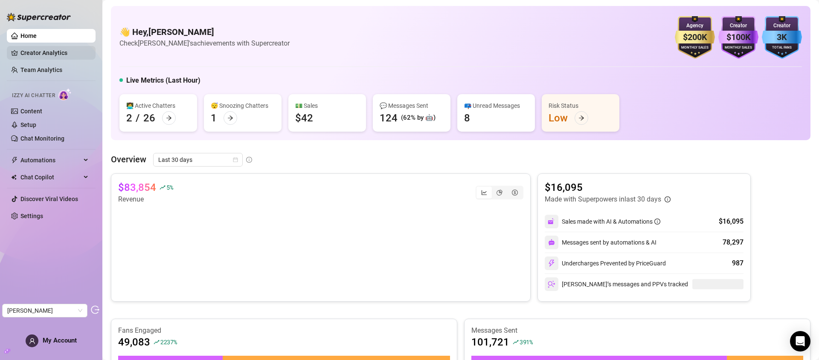
click at [26, 51] on link "Creator Analytics" at bounding box center [54, 53] width 68 height 14
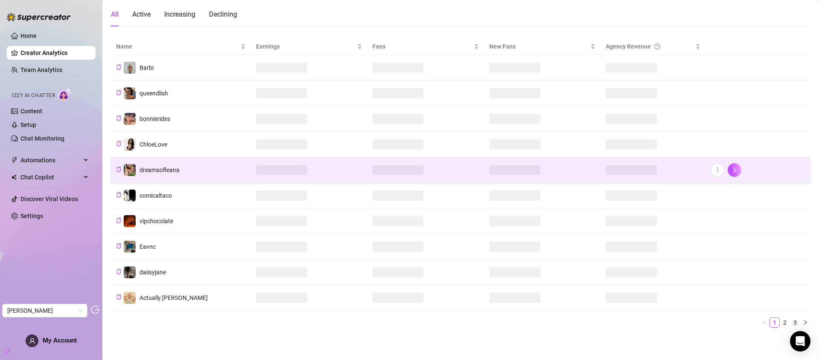
scroll to position [75, 0]
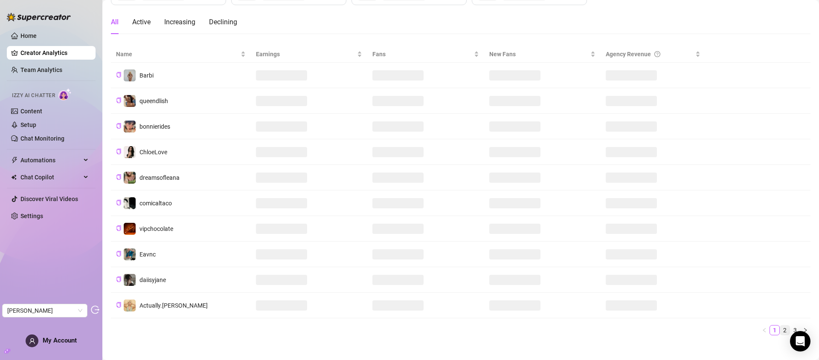
click at [780, 330] on link "2" at bounding box center [784, 330] width 9 height 9
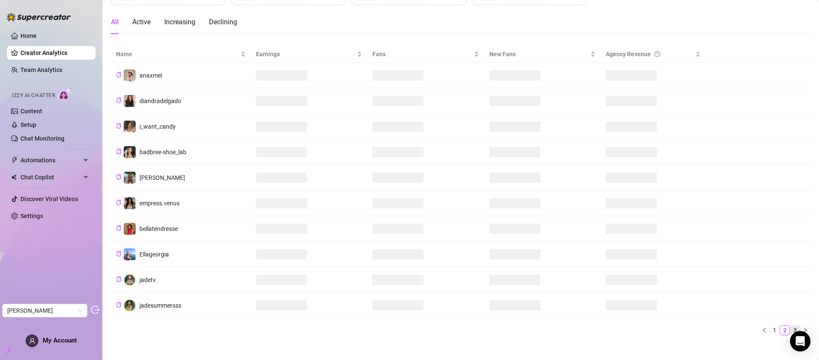
click at [790, 330] on link "3" at bounding box center [794, 330] width 9 height 9
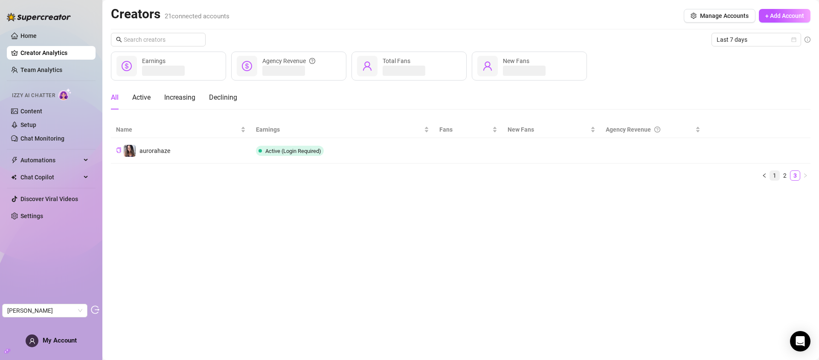
click at [774, 175] on link "1" at bounding box center [773, 175] width 9 height 9
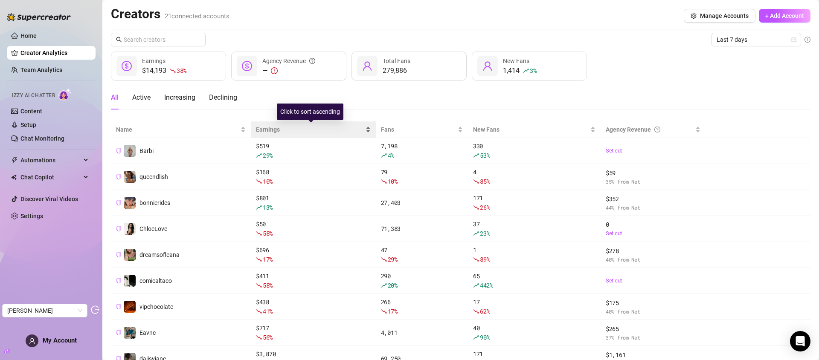
click at [272, 129] on span "Earnings" at bounding box center [310, 129] width 108 height 9
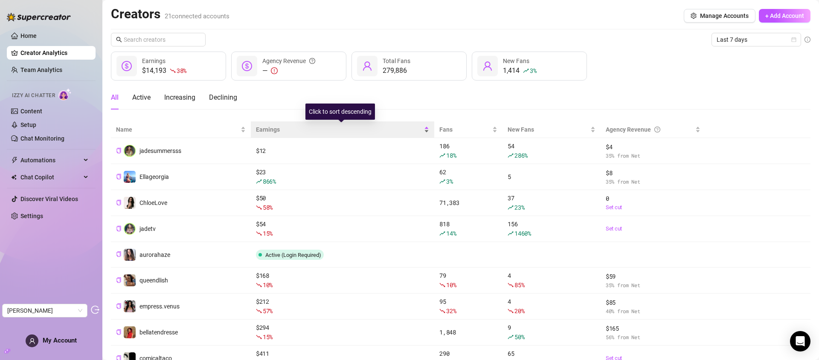
click at [275, 129] on span "Earnings" at bounding box center [339, 129] width 166 height 9
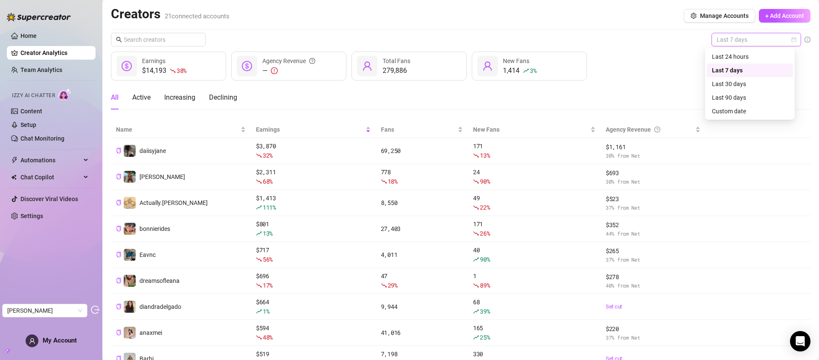
click at [758, 45] on span "Last 7 days" at bounding box center [755, 39] width 79 height 13
click at [745, 90] on div "Last 30 days" at bounding box center [749, 84] width 86 height 14
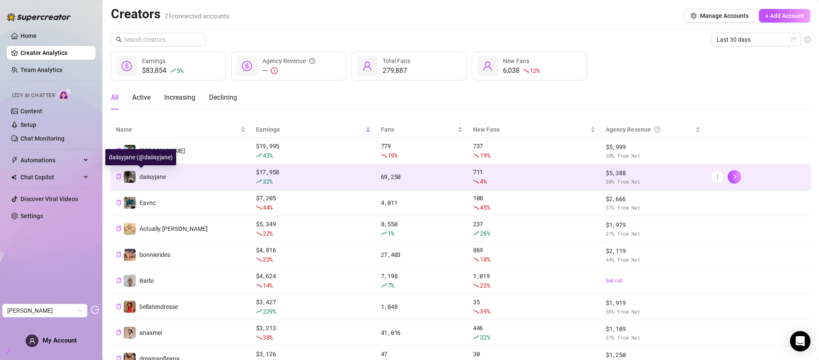
click at [160, 177] on span "daiisyjane" at bounding box center [152, 177] width 26 height 7
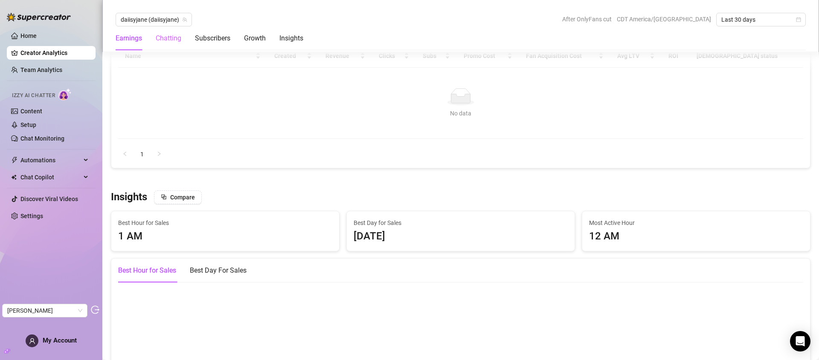
scroll to position [1171, 0]
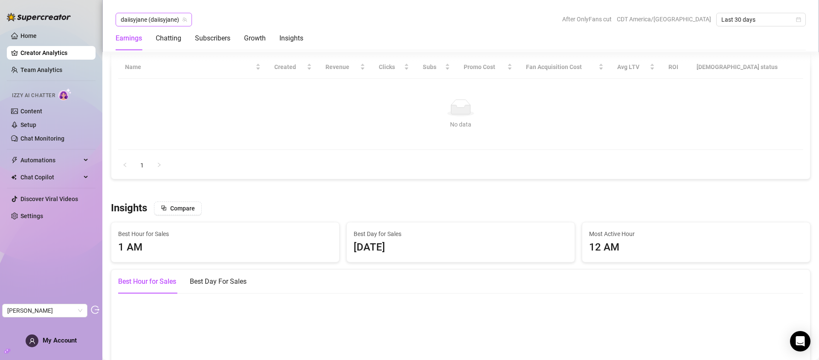
click at [159, 16] on span "daiisyjane (daiisyjane)" at bounding box center [154, 19] width 66 height 13
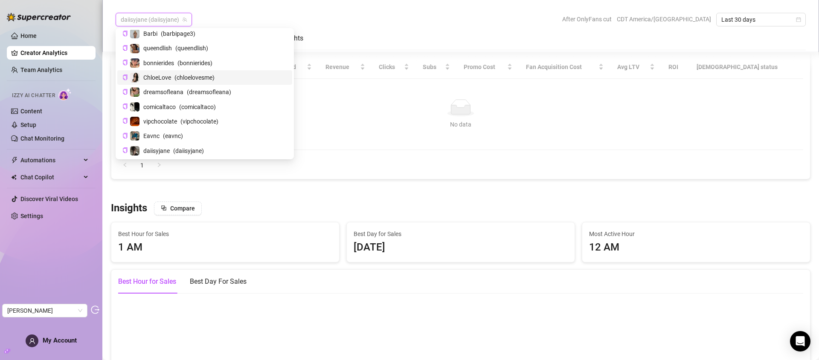
scroll to position [0, 0]
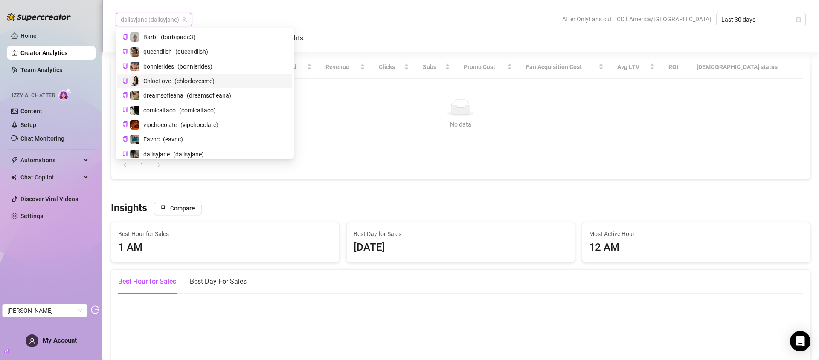
click at [158, 32] on div "Barbi ( barbipage3 )" at bounding box center [204, 37] width 165 height 10
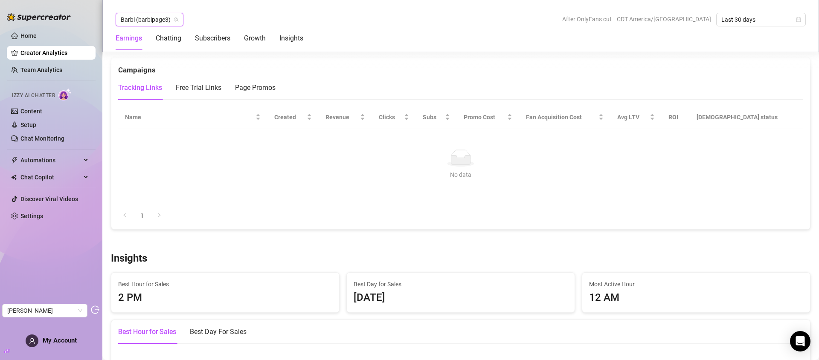
scroll to position [1102, 0]
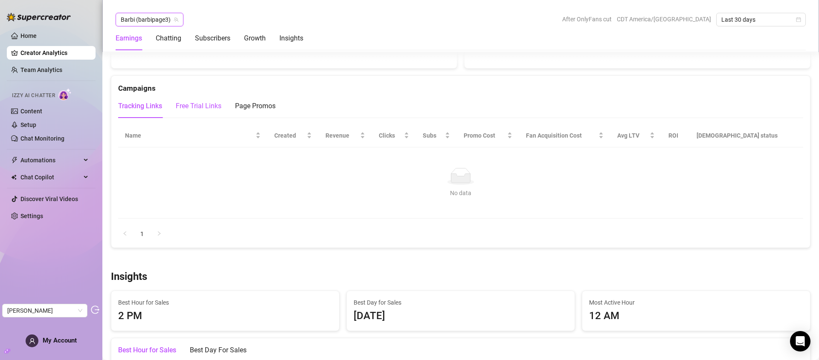
click at [198, 106] on div "Free Trial Links" at bounding box center [199, 106] width 46 height 10
click at [269, 108] on div "Page Promos" at bounding box center [255, 106] width 40 height 10
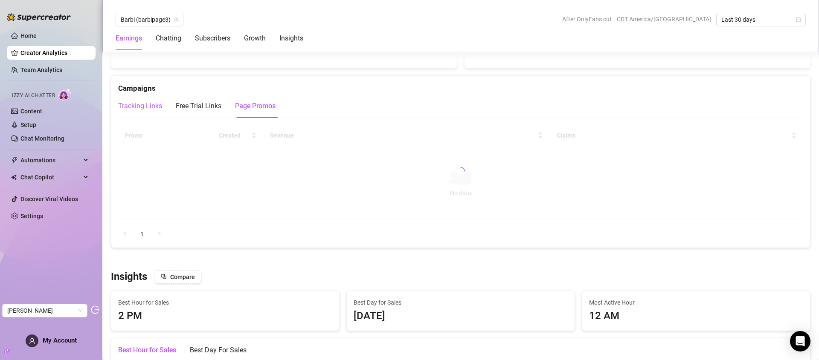
click at [149, 107] on div "Tracking Links" at bounding box center [140, 106] width 44 height 10
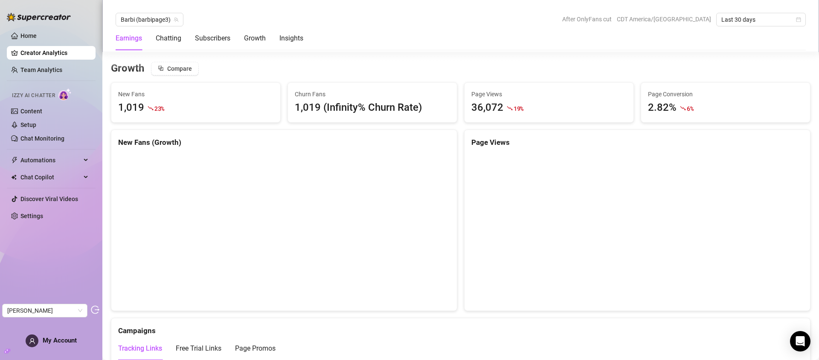
scroll to position [836, 0]
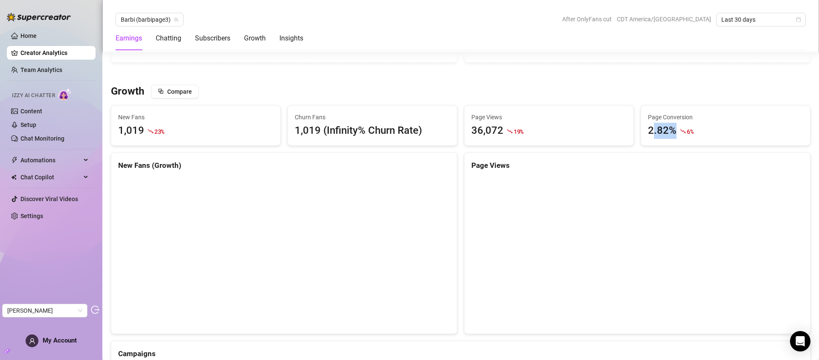
drag, startPoint x: 670, startPoint y: 130, endPoint x: 647, endPoint y: 134, distance: 22.9
click at [648, 134] on div "2.82% 6 %" at bounding box center [725, 131] width 155 height 16
click at [648, 134] on div "2.82%" at bounding box center [662, 131] width 29 height 16
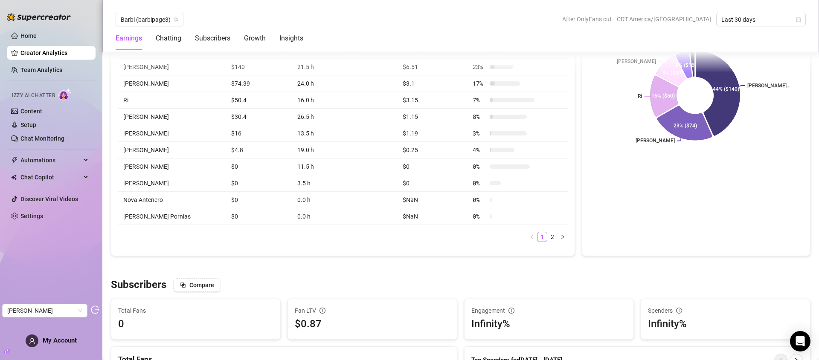
scroll to position [281, 0]
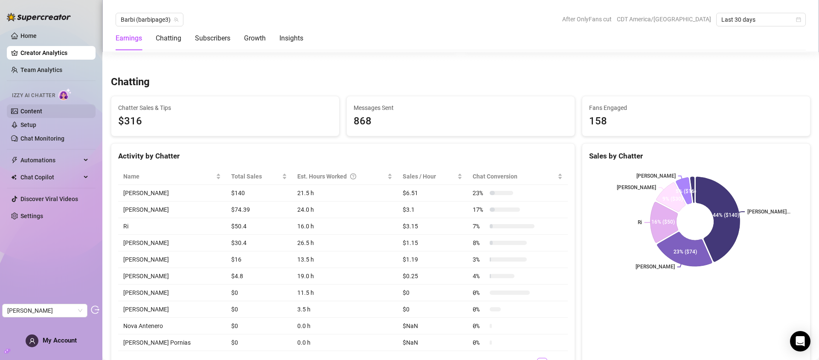
click at [32, 113] on link "Content" at bounding box center [31, 111] width 22 height 7
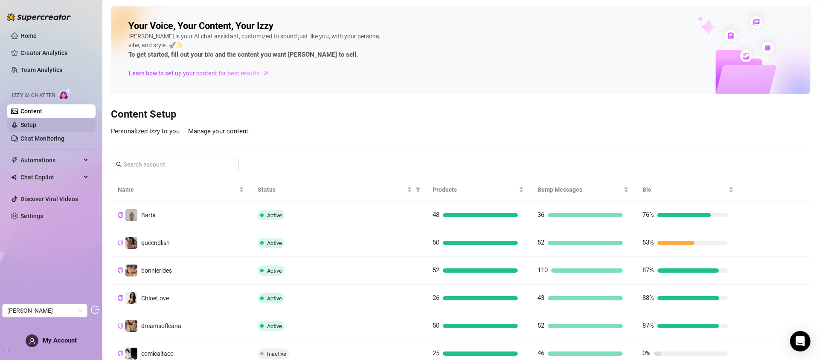
click at [35, 128] on link "Setup" at bounding box center [28, 124] width 16 height 7
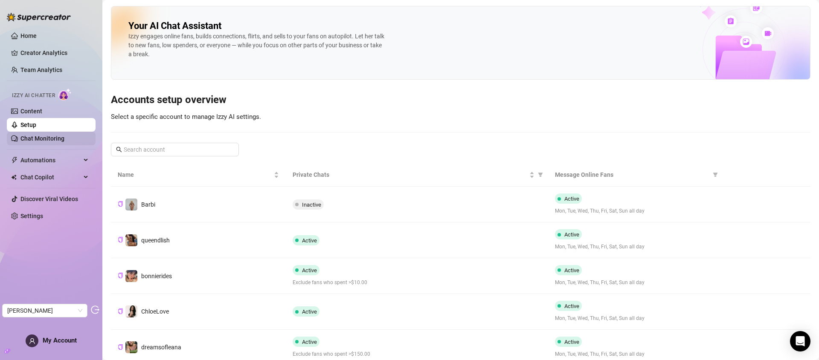
click at [60, 136] on link "Chat Monitoring" at bounding box center [42, 138] width 44 height 7
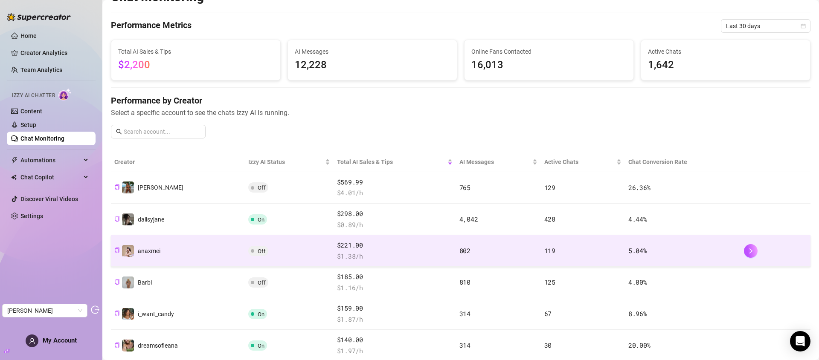
scroll to position [69, 0]
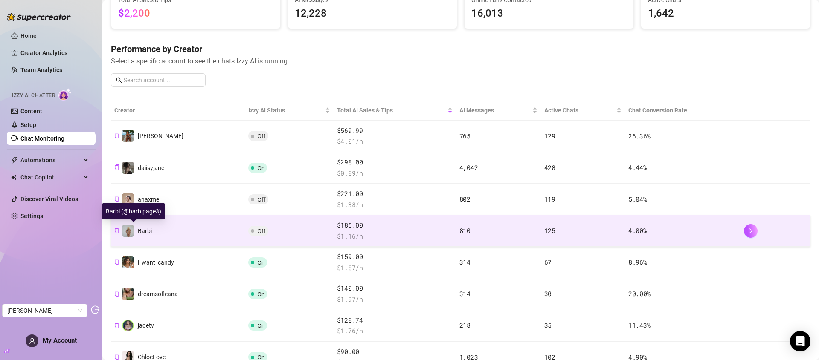
click at [144, 233] on span "Barbi" at bounding box center [145, 231] width 14 height 7
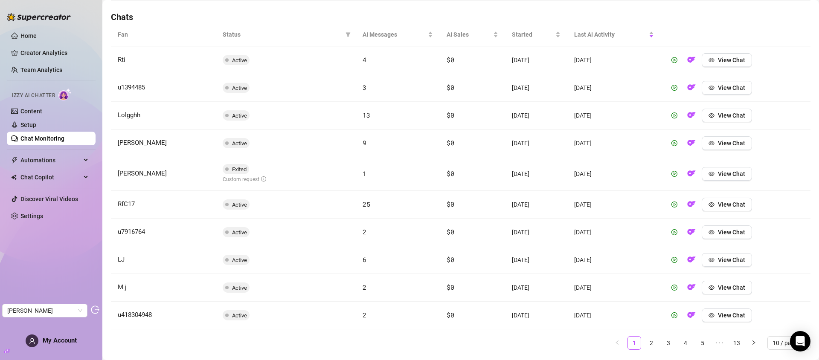
scroll to position [292, 0]
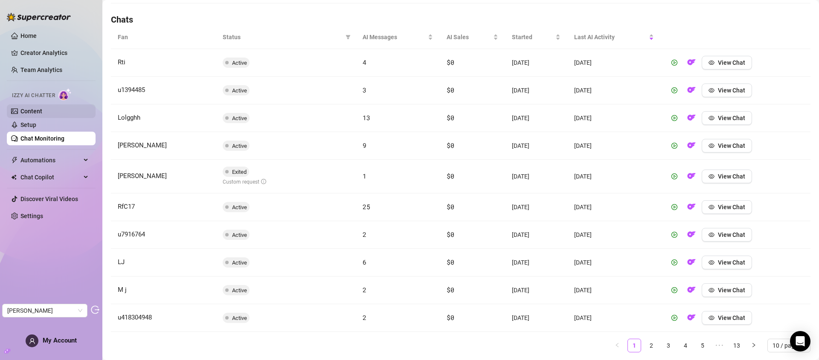
click at [42, 114] on link "Content" at bounding box center [31, 111] width 22 height 7
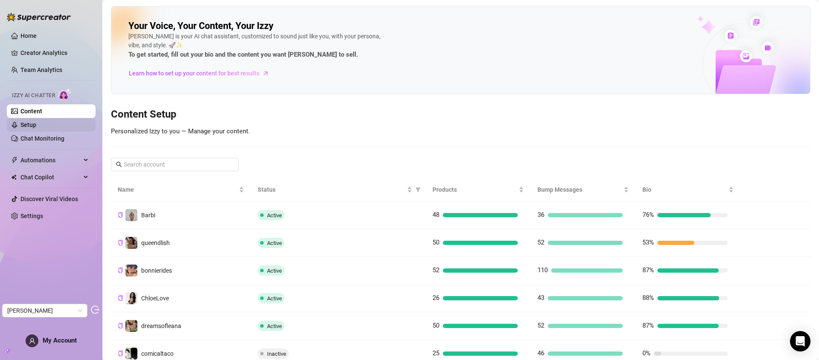
click at [36, 122] on link "Setup" at bounding box center [28, 124] width 16 height 7
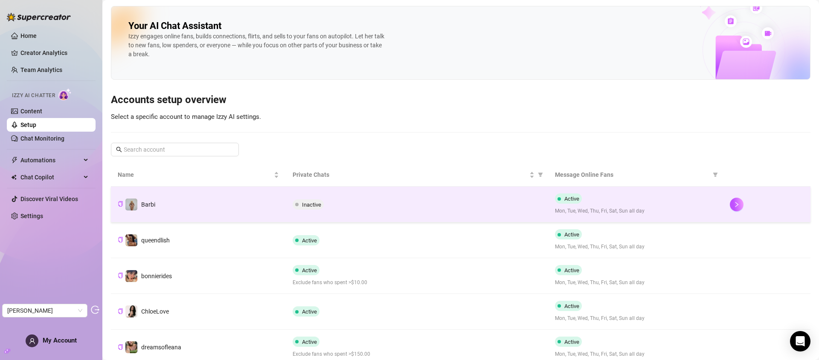
click at [224, 210] on td "Barbi" at bounding box center [198, 205] width 175 height 36
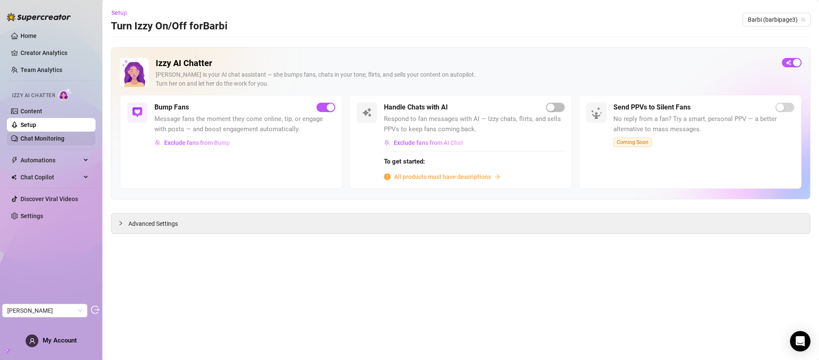
click at [28, 136] on link "Chat Monitoring" at bounding box center [42, 138] width 44 height 7
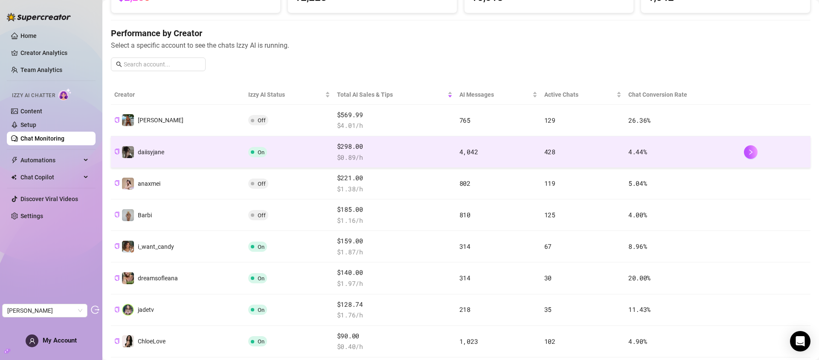
scroll to position [85, 0]
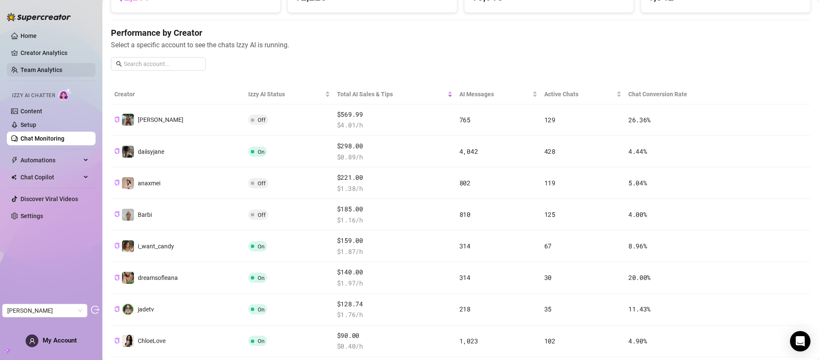
click at [43, 67] on link "Team Analytics" at bounding box center [41, 70] width 42 height 7
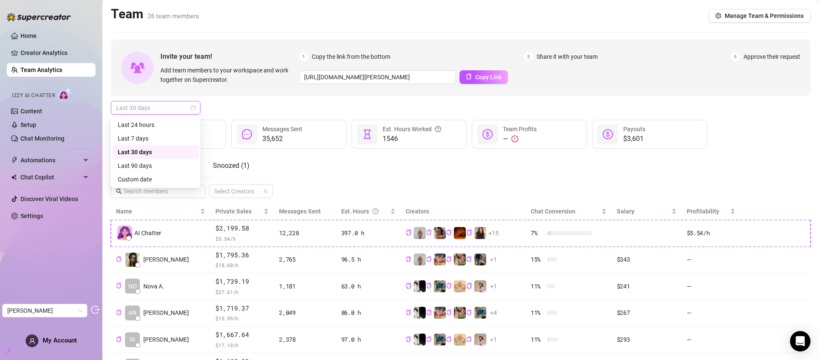
click at [160, 110] on span "Last 30 days" at bounding box center [155, 107] width 79 height 13
click at [162, 139] on div "Last 7 days" at bounding box center [156, 138] width 76 height 9
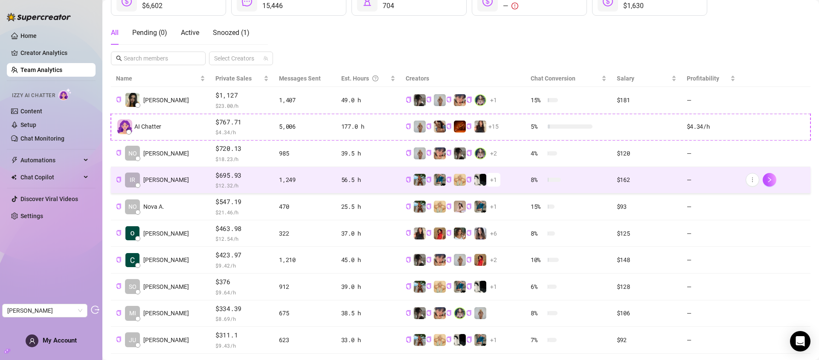
scroll to position [166, 0]
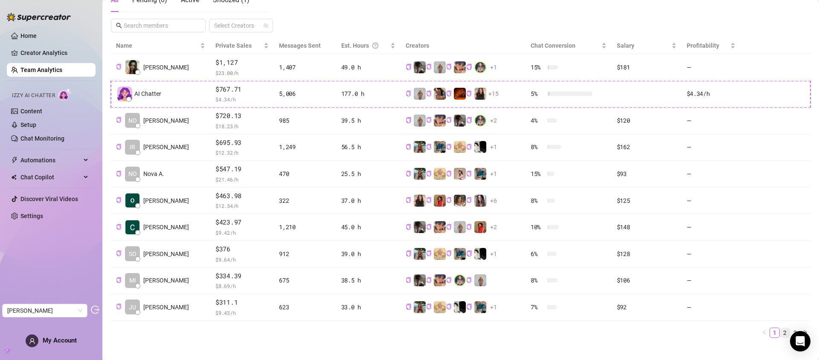
click at [780, 333] on link "2" at bounding box center [784, 332] width 9 height 9
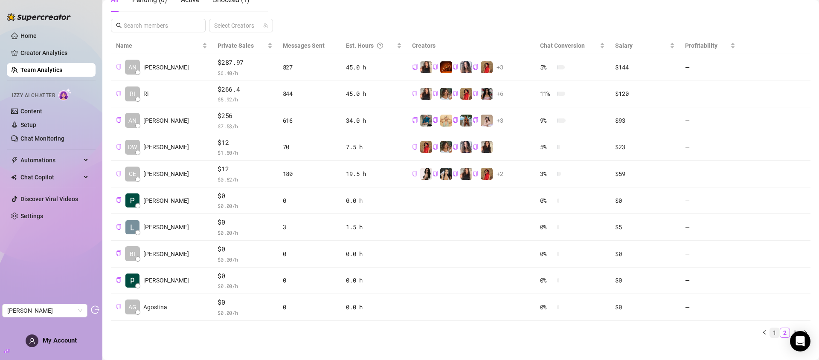
click at [769, 334] on link "1" at bounding box center [773, 332] width 9 height 9
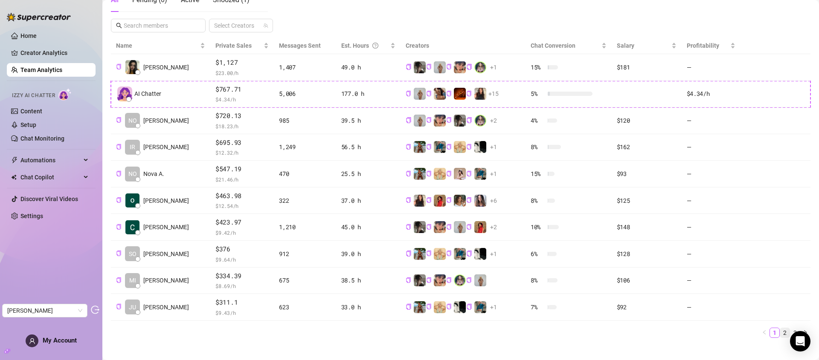
click at [780, 333] on link "2" at bounding box center [784, 332] width 9 height 9
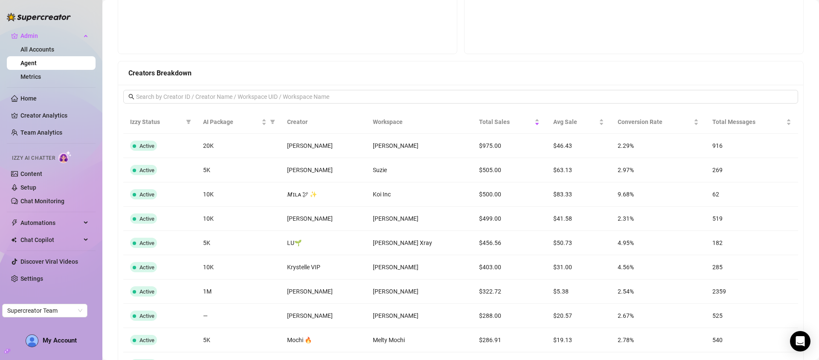
scroll to position [640, 0]
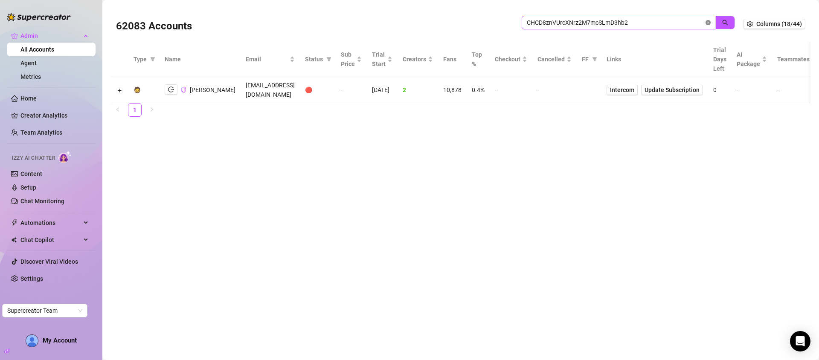
click at [709, 23] on icon "close-circle" at bounding box center [707, 22] width 5 height 5
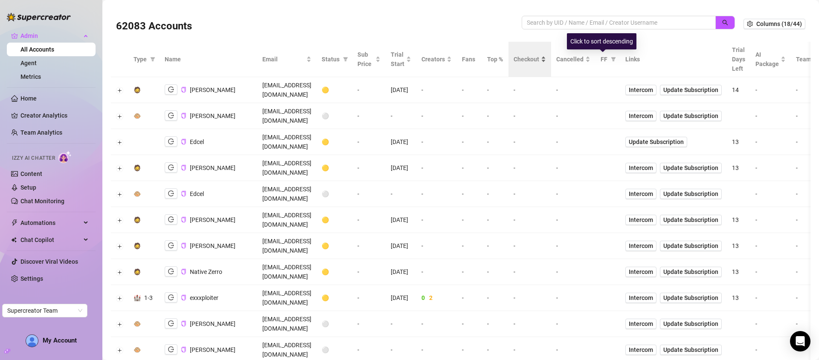
click at [539, 58] on span "Checkout" at bounding box center [526, 59] width 26 height 9
